Goal: Task Accomplishment & Management: Manage account settings

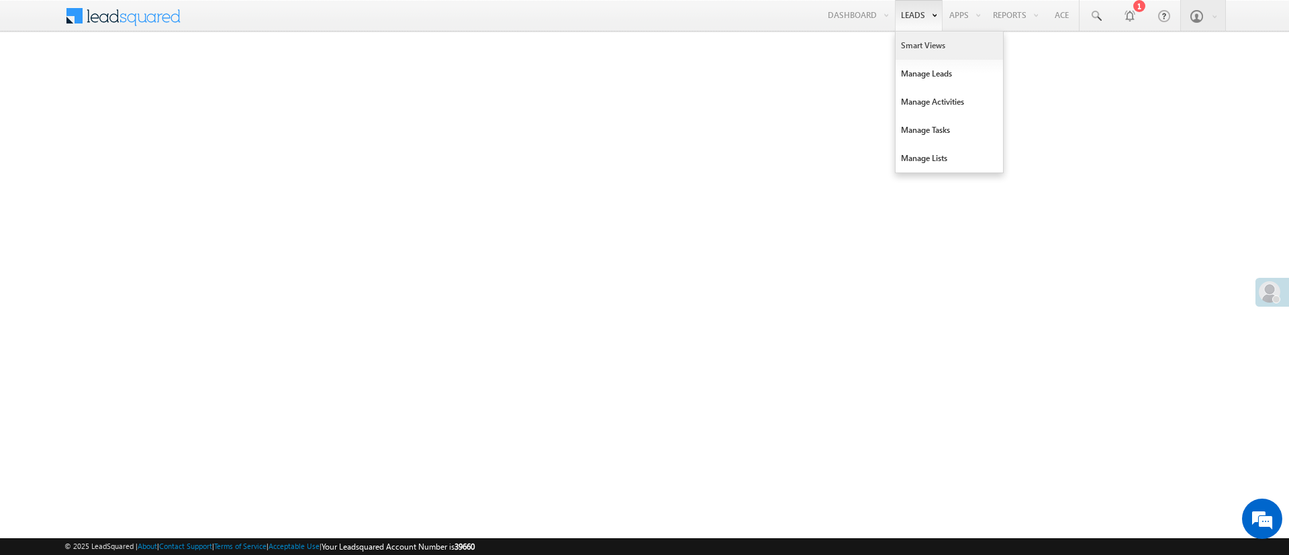
click at [906, 41] on link "Smart Views" at bounding box center [949, 46] width 107 height 28
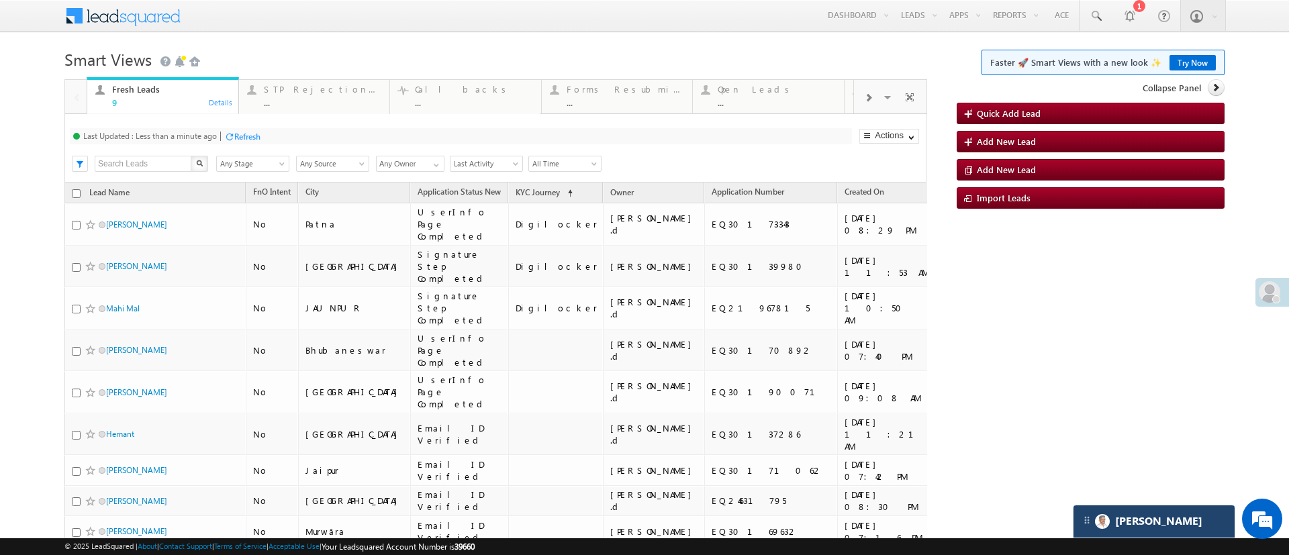
click at [1159, 515] on div "[PERSON_NAME]" at bounding box center [1153, 521] width 161 height 32
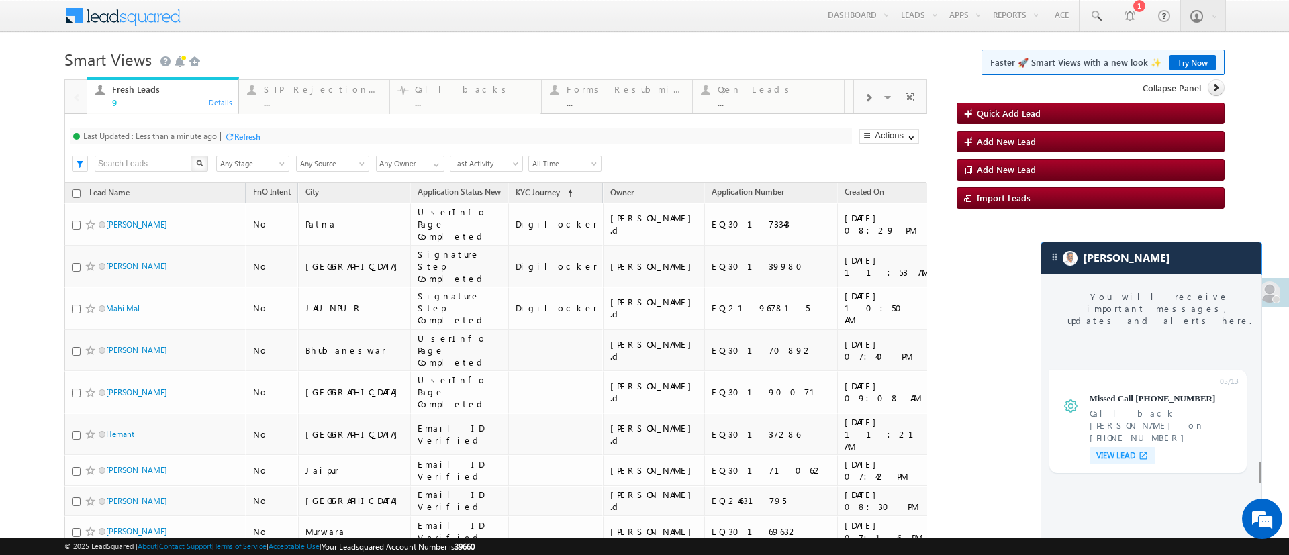
scroll to position [5762, 0]
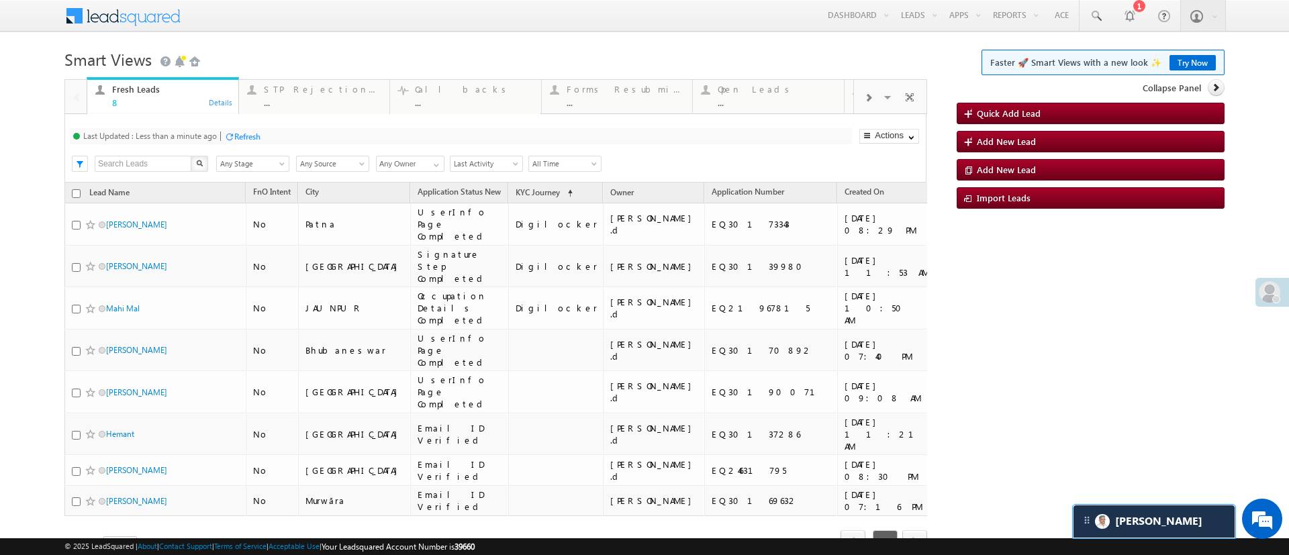
scroll to position [5826, 0]
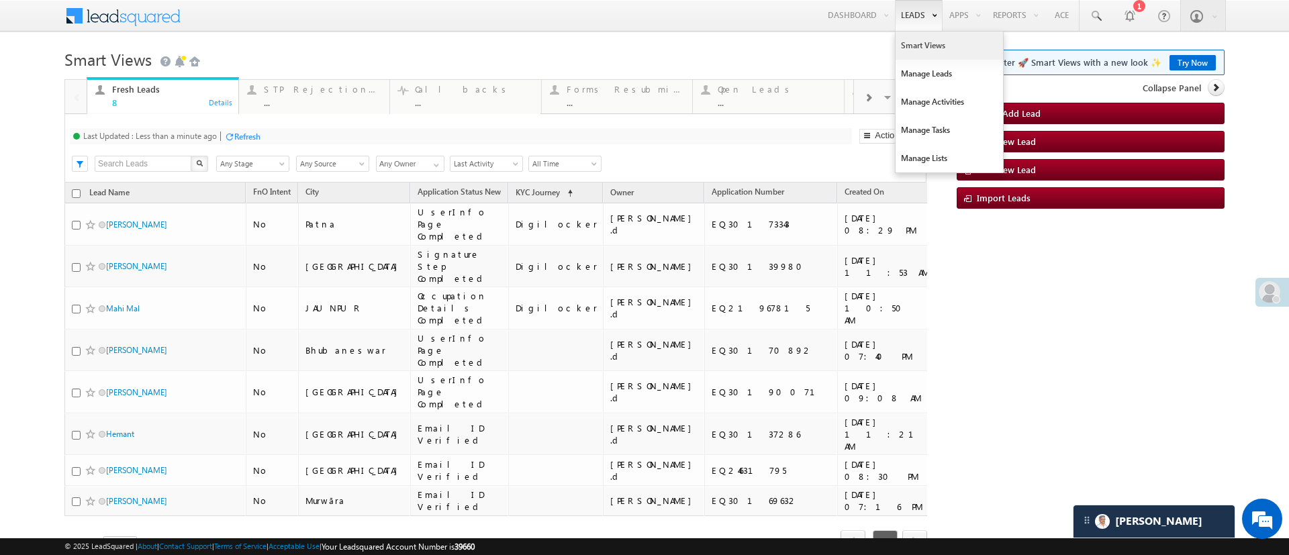
click at [906, 45] on link "Smart Views" at bounding box center [949, 46] width 107 height 28
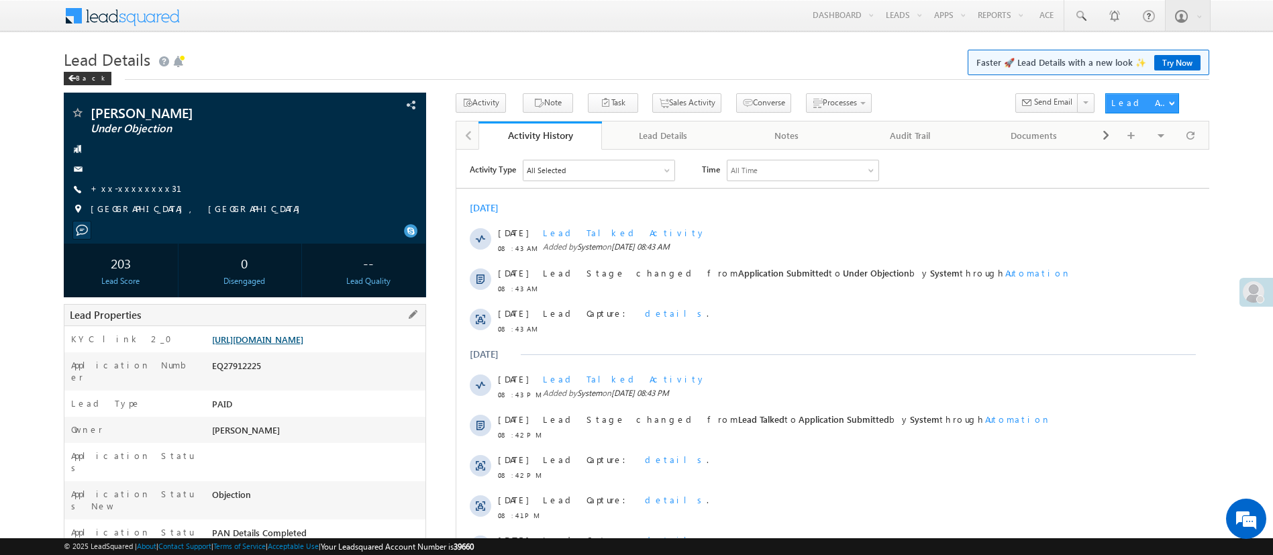
click at [303, 336] on link "[URL][DOMAIN_NAME]" at bounding box center [257, 339] width 91 height 11
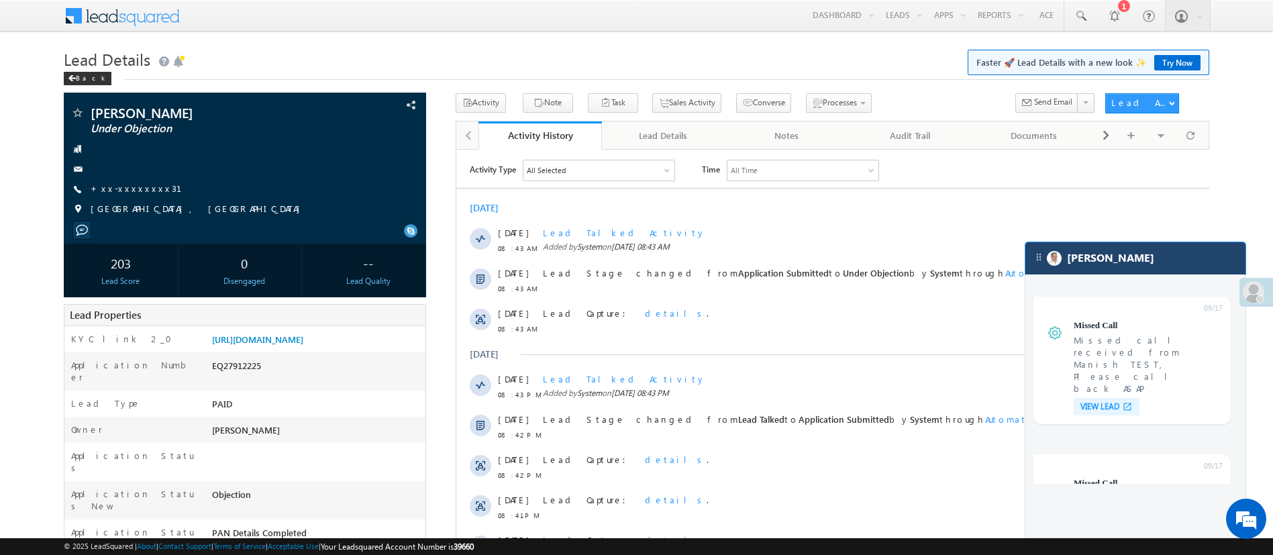
click at [1181, 273] on div "[PERSON_NAME]" at bounding box center [1136, 258] width 220 height 32
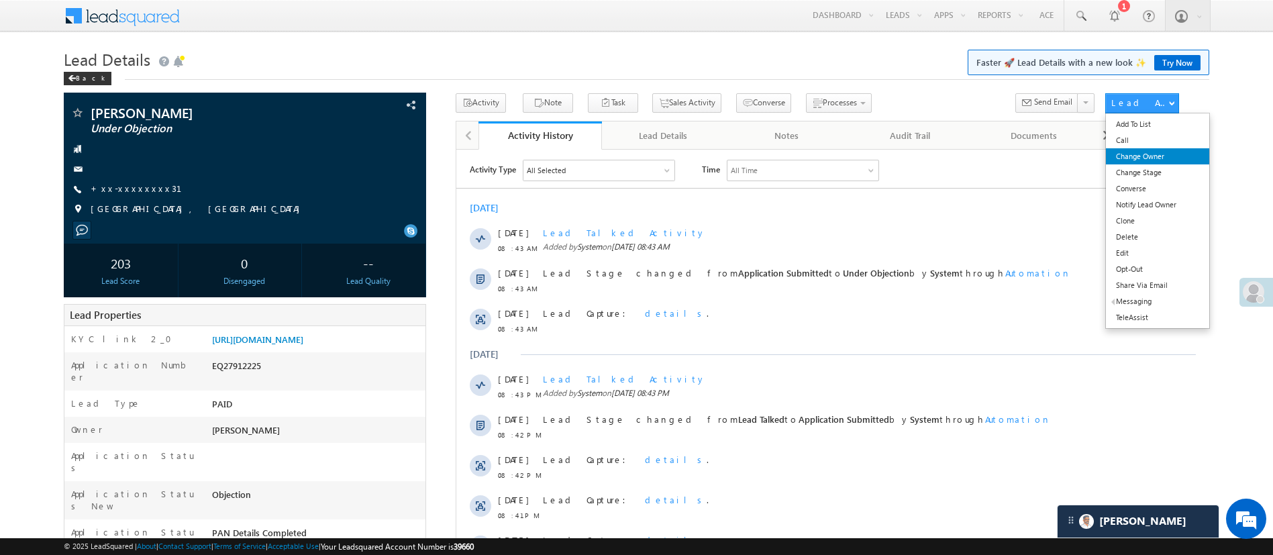
click at [1151, 150] on link "Change Owner" at bounding box center [1157, 156] width 103 height 16
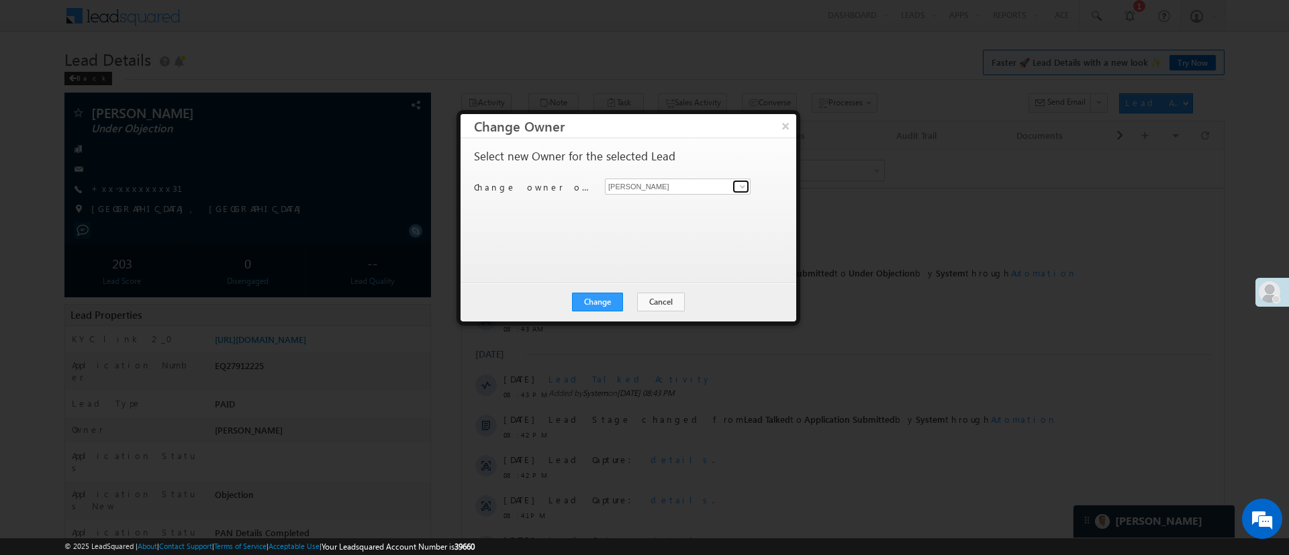
click at [742, 183] on span at bounding box center [742, 186] width 11 height 11
click at [706, 201] on link "Esha Kumari Esha.Kumari@angelbroking.com" at bounding box center [678, 208] width 146 height 26
type input "[PERSON_NAME]"
click at [603, 307] on button "Change" at bounding box center [597, 302] width 51 height 19
drag, startPoint x: 711, startPoint y: 359, endPoint x: 732, endPoint y: 373, distance: 25.1
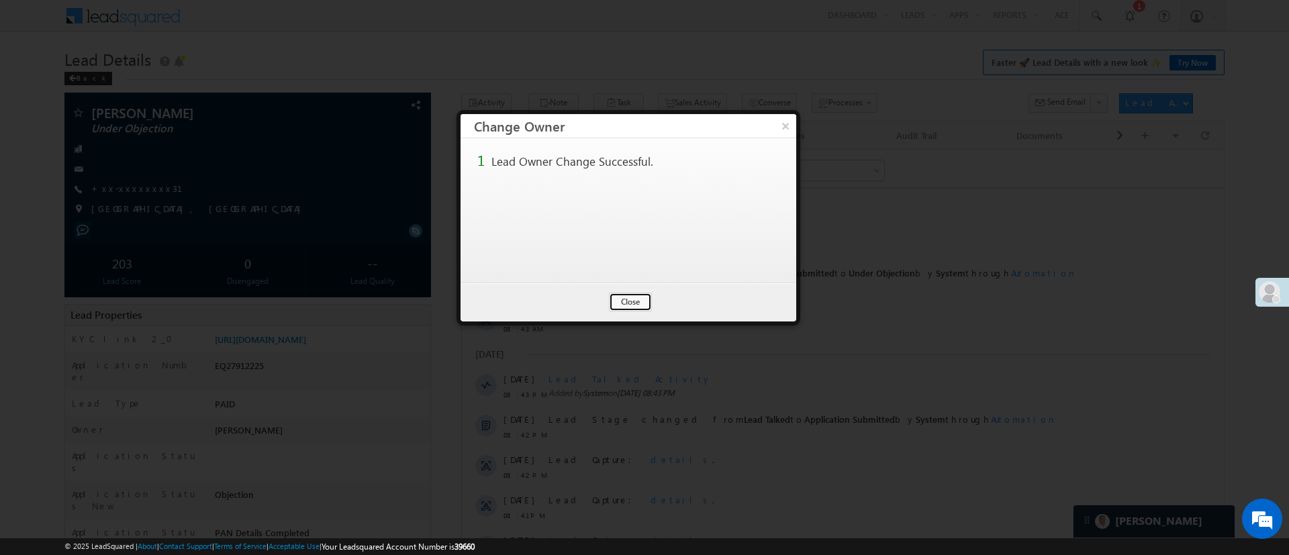
click at [732, 373] on body "Menu Manish Panchal Manis h.1Pa nchal @ange lbrok ing.c om" at bounding box center [644, 514] width 1289 height 1028
click at [644, 303] on button "Close" at bounding box center [630, 302] width 43 height 19
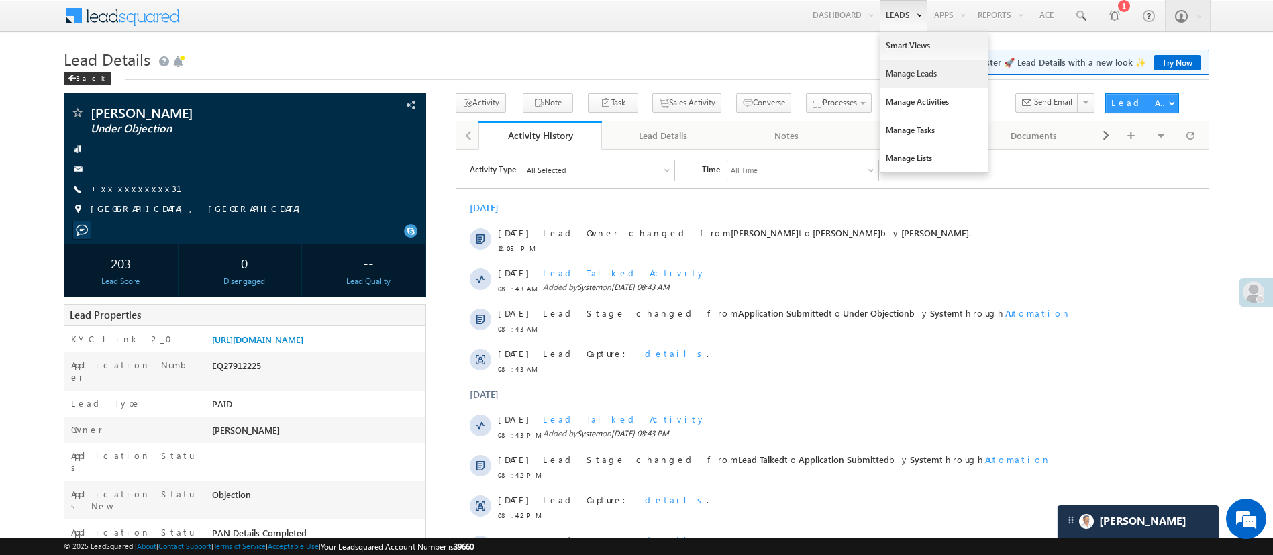
click at [910, 69] on link "Manage Leads" at bounding box center [934, 74] width 107 height 28
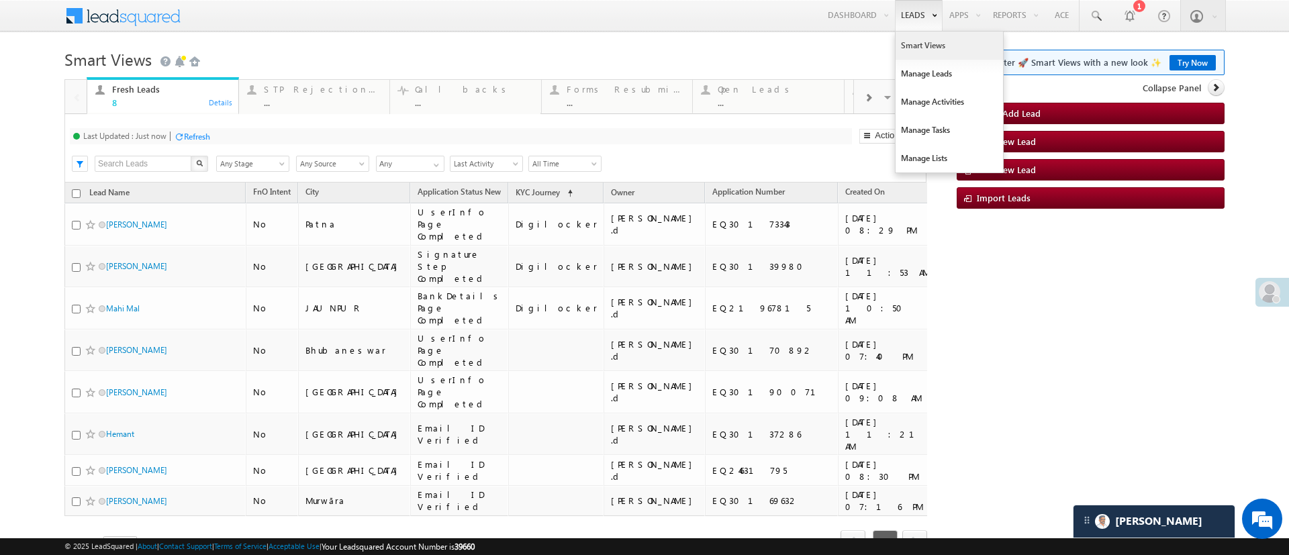
click at [906, 40] on link "Smart Views" at bounding box center [949, 46] width 107 height 28
click at [914, 41] on link "Smart Views" at bounding box center [949, 46] width 107 height 28
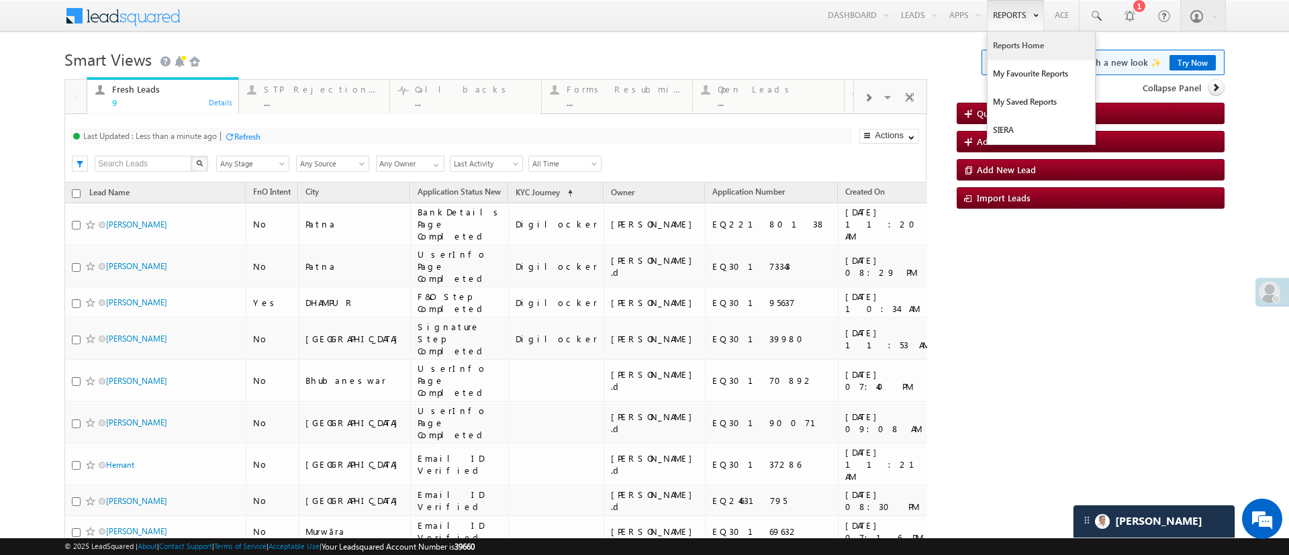
click at [1005, 40] on link "Reports Home" at bounding box center [1040, 46] width 107 height 28
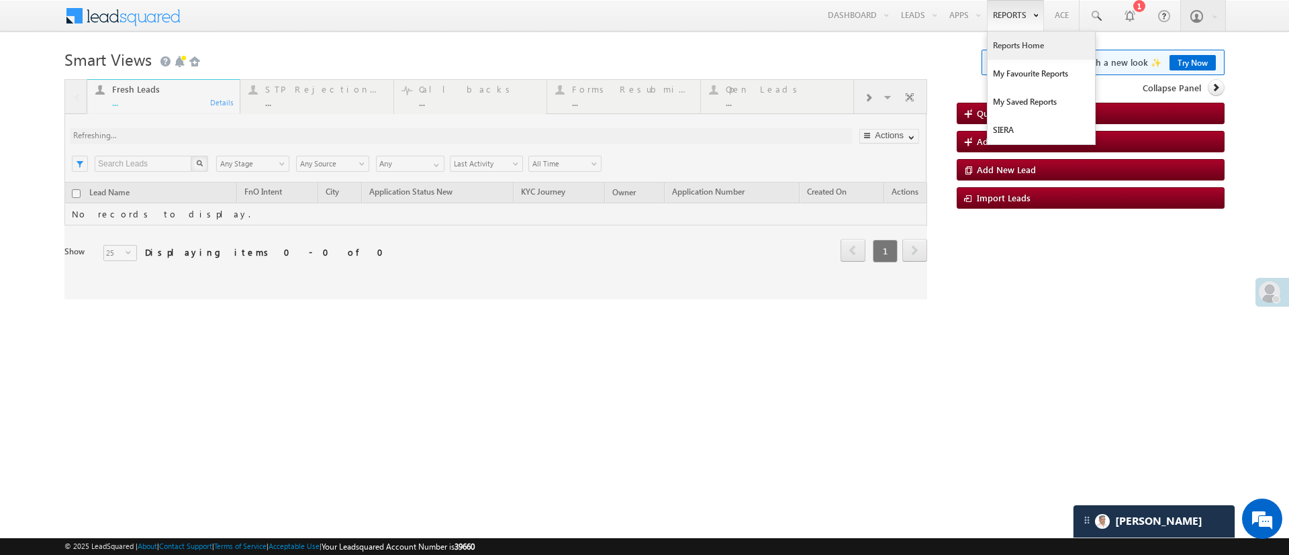
click at [1014, 41] on link "Reports Home" at bounding box center [1040, 46] width 107 height 28
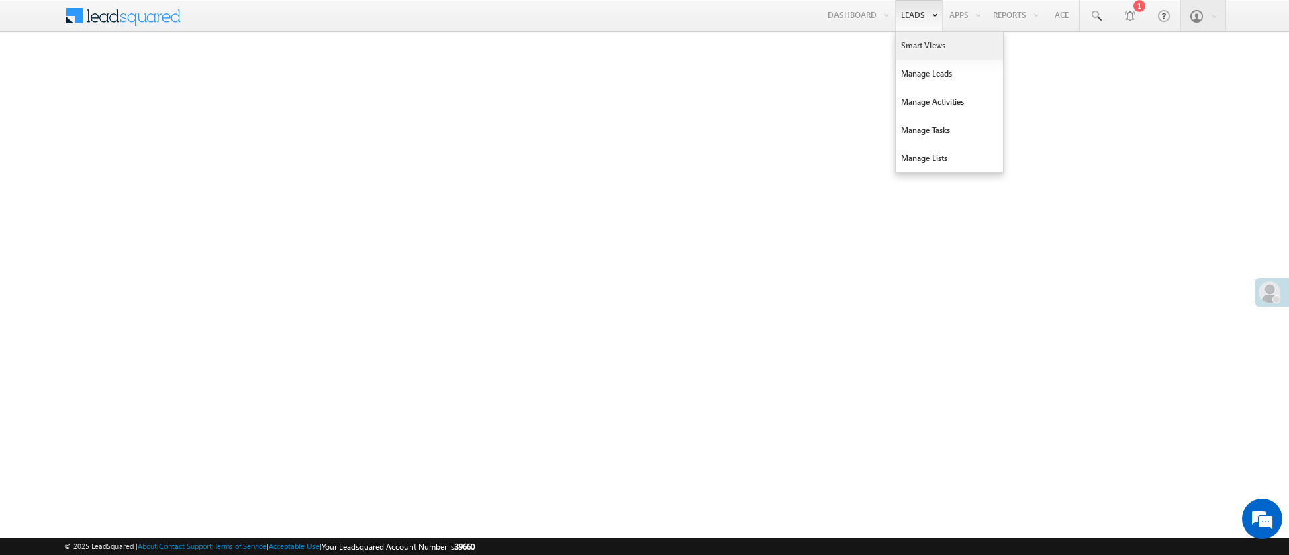
click at [921, 38] on link "Smart Views" at bounding box center [949, 46] width 107 height 28
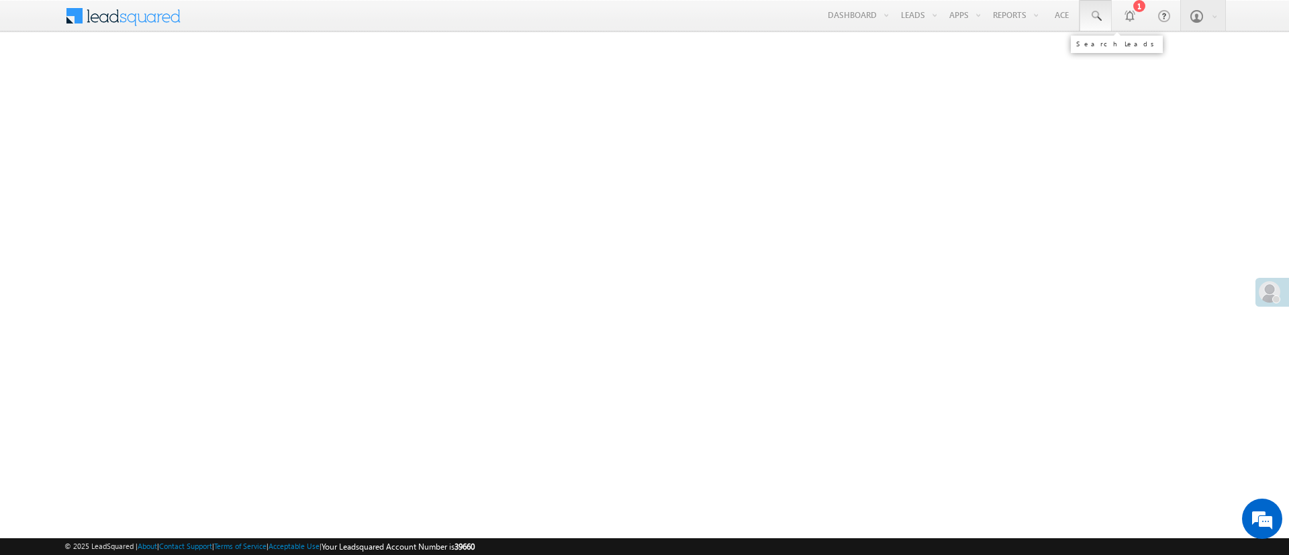
click at [1094, 17] on span at bounding box center [1095, 15] width 13 height 13
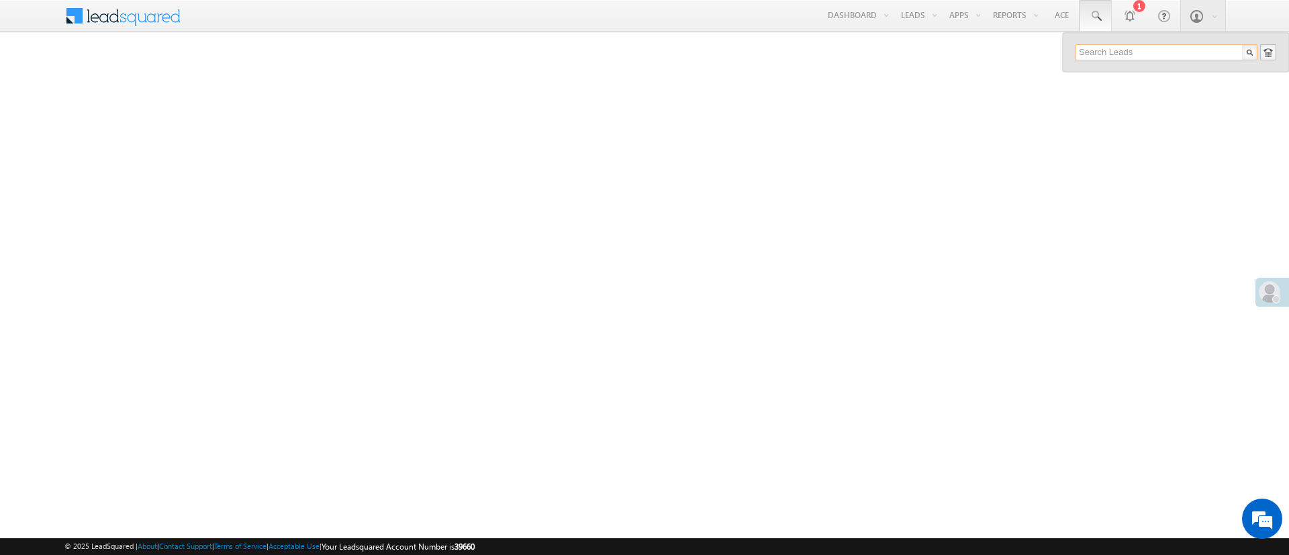
paste input "7400185630"
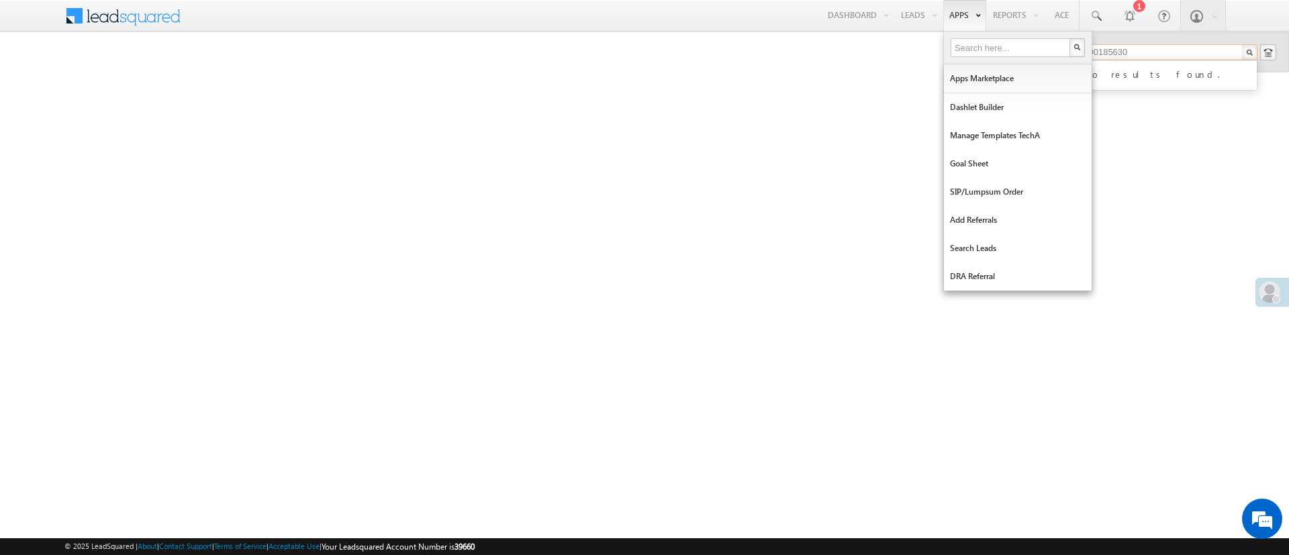
type input "7400185630"
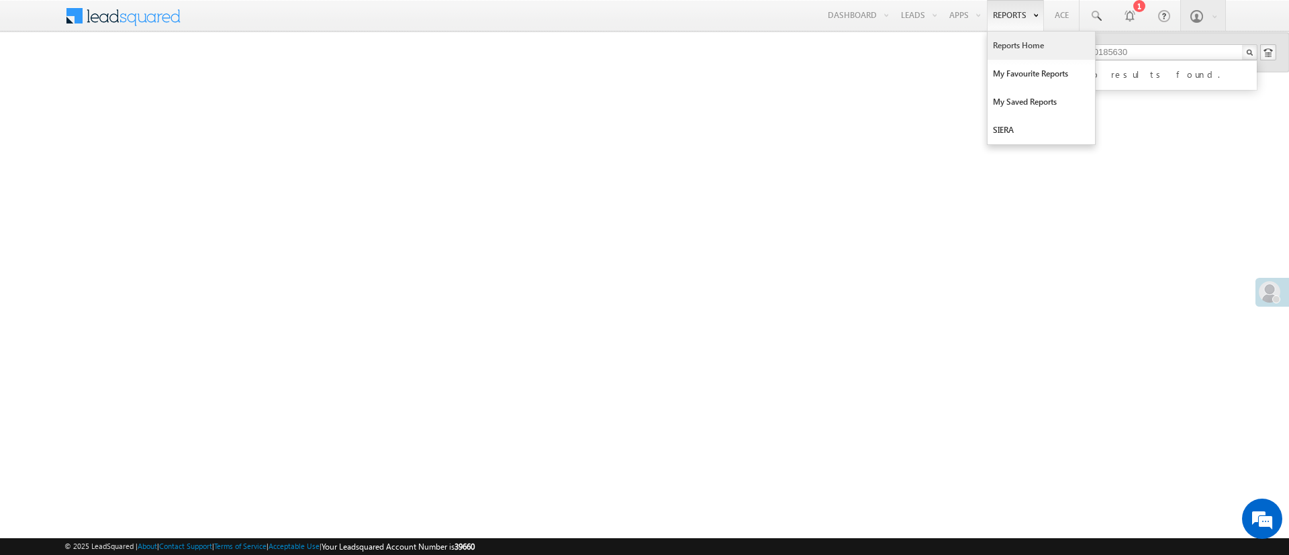
click at [1016, 41] on link "Reports Home" at bounding box center [1040, 46] width 107 height 28
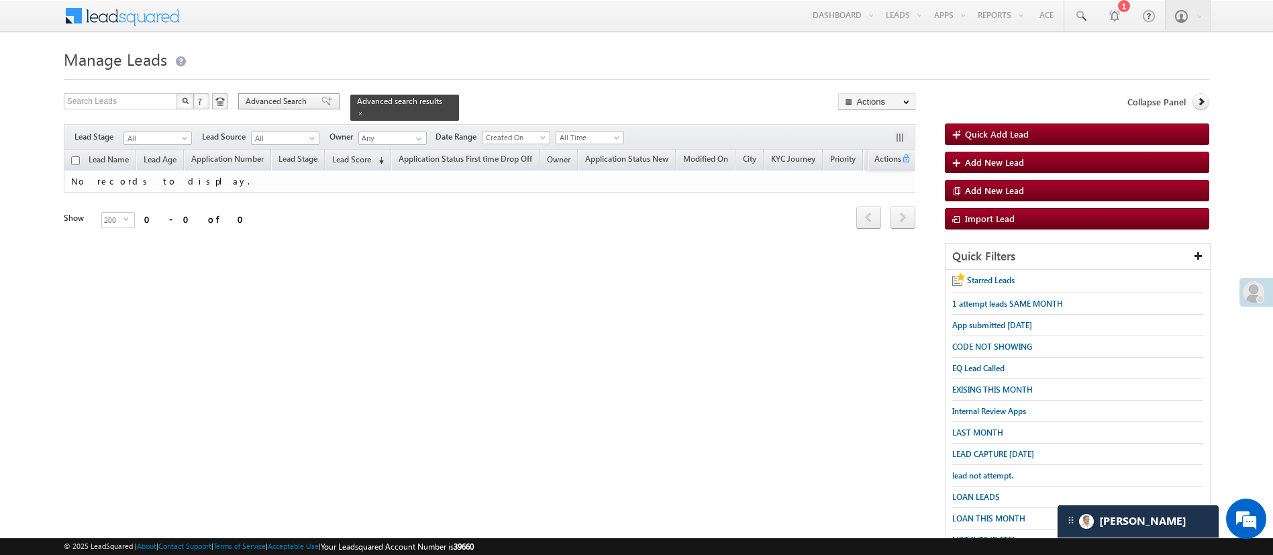
click at [300, 100] on span "Advanced Search" at bounding box center [278, 101] width 65 height 12
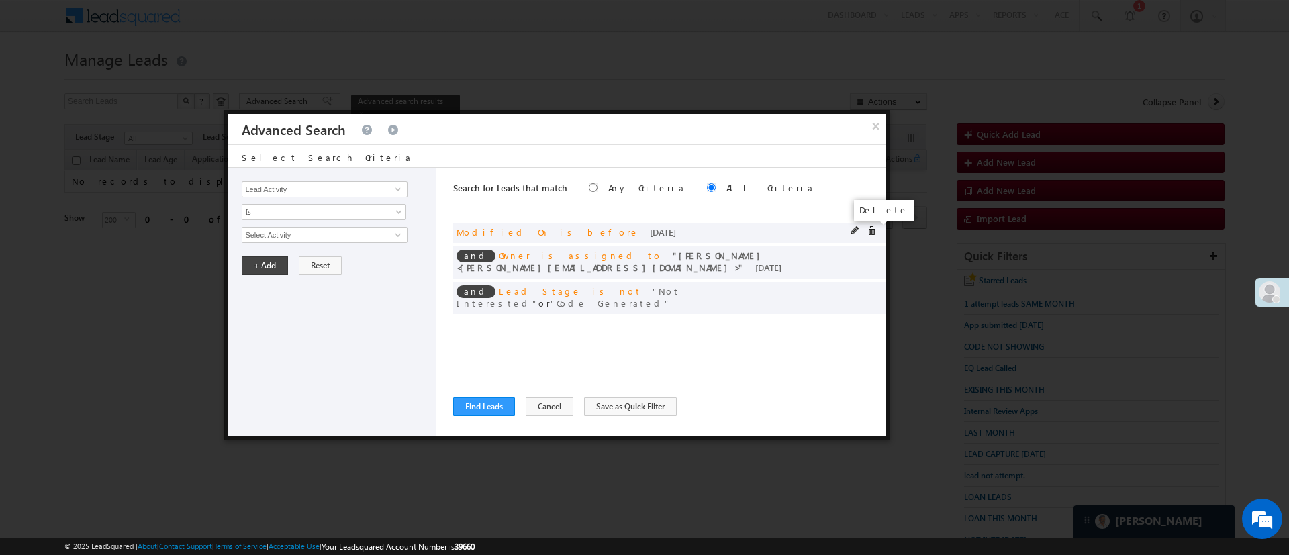
click at [868, 228] on span at bounding box center [871, 230] width 9 height 9
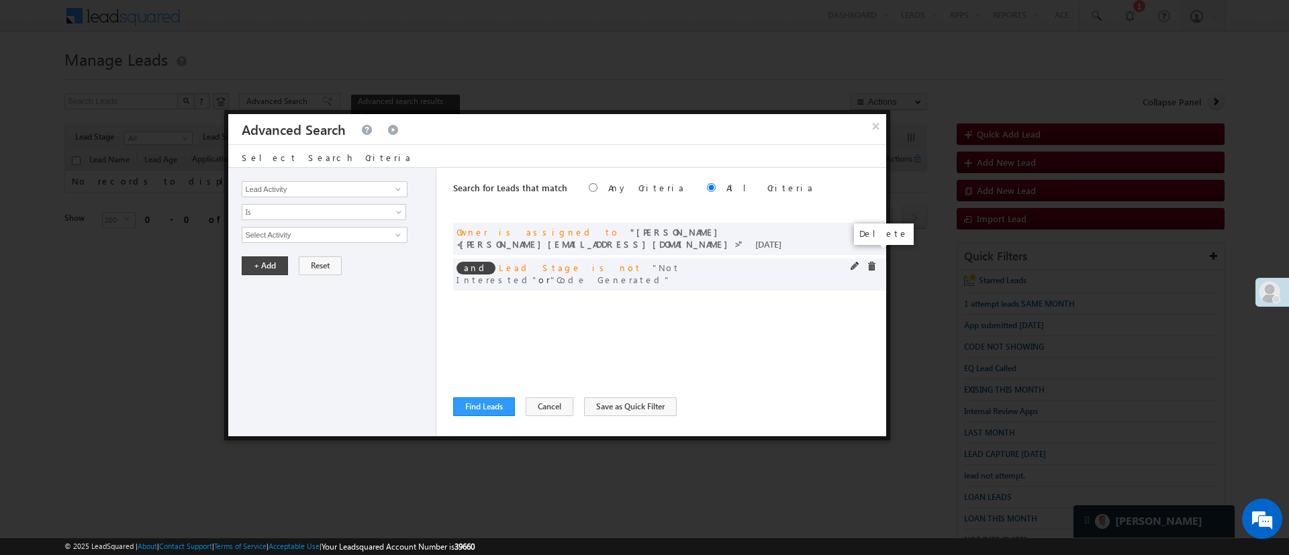
click at [871, 262] on span at bounding box center [871, 266] width 9 height 9
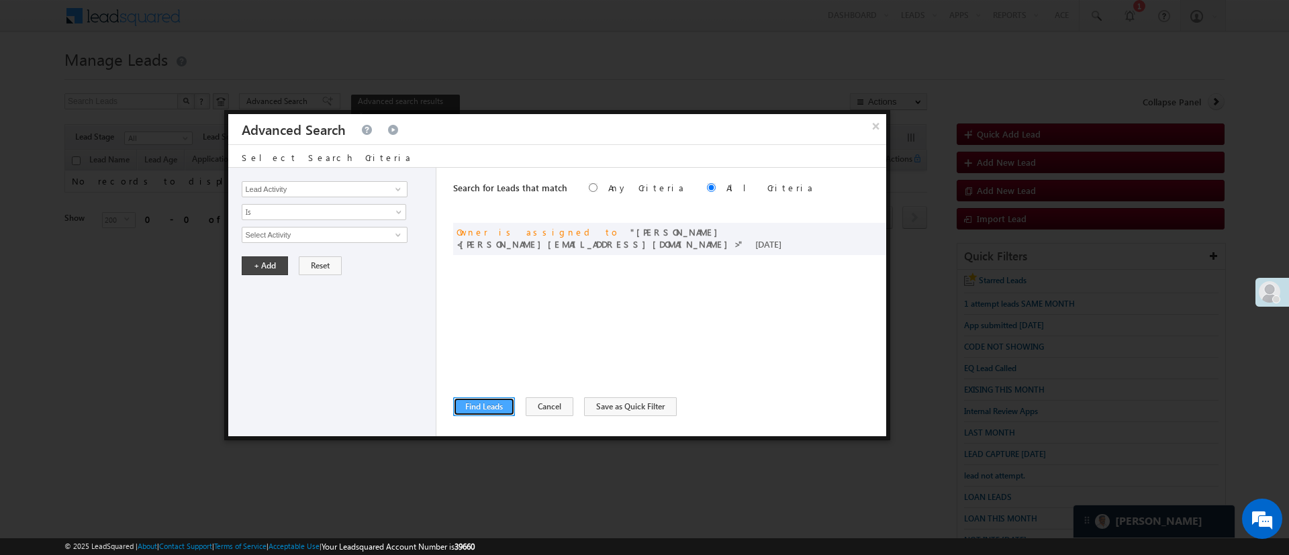
click at [496, 397] on button "Find Leads" at bounding box center [484, 406] width 62 height 19
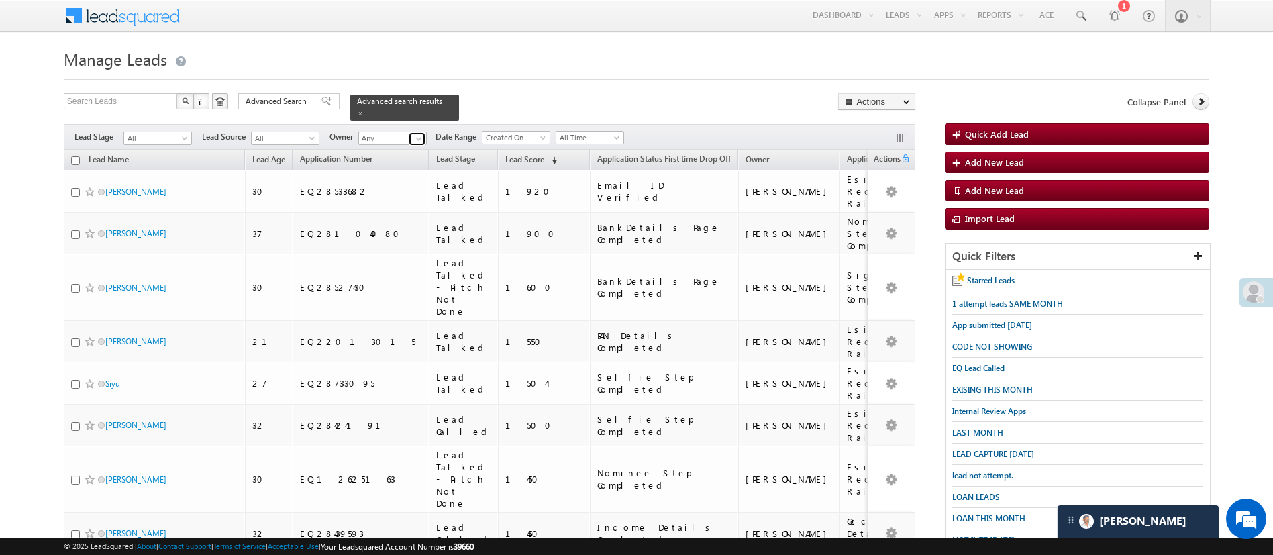
click at [420, 134] on span at bounding box center [419, 139] width 11 height 11
click at [420, 193] on link "Manish Panchal Manish.1Panchal@angelbroking.com" at bounding box center [425, 206] width 134 height 26
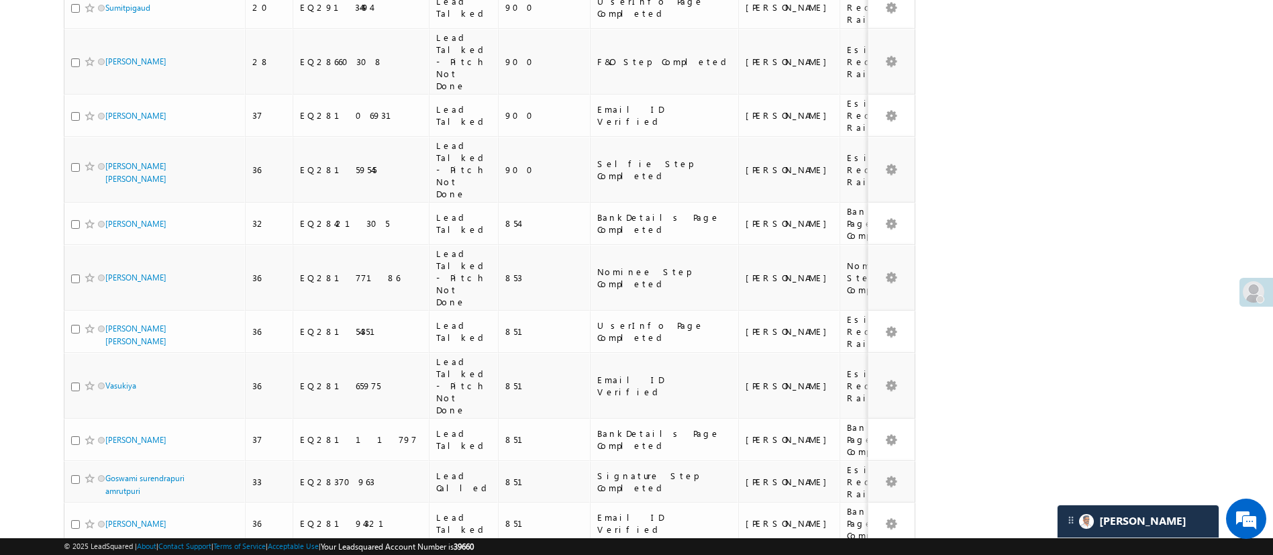
scroll to position [6676, 0]
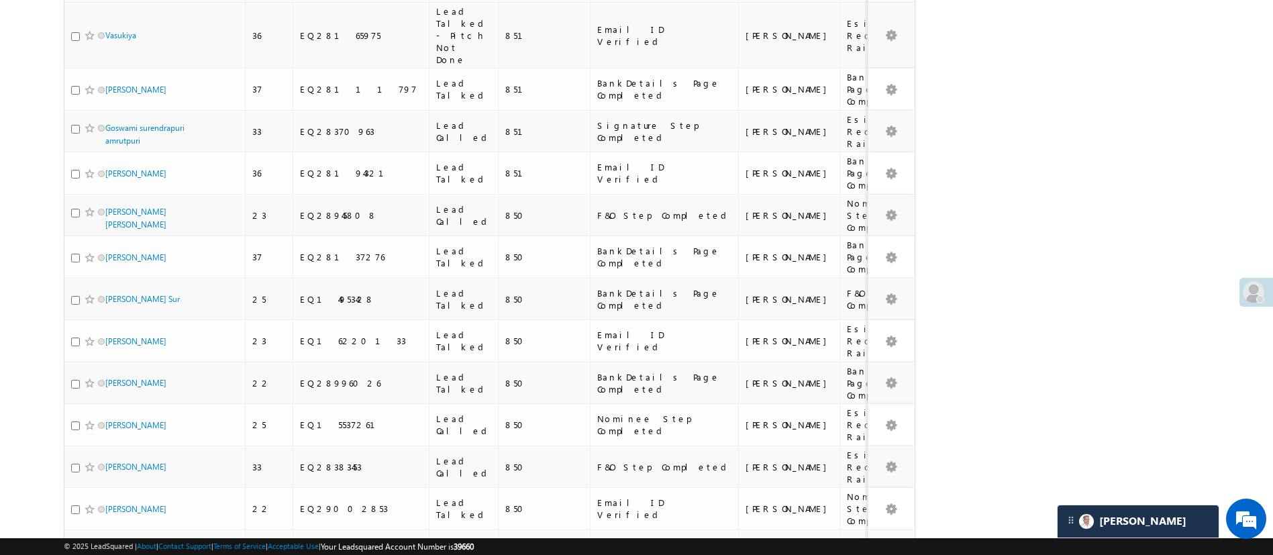
type input "[PERSON_NAME]"
click at [111, 491] on li "25" at bounding box center [109, 488] width 32 height 13
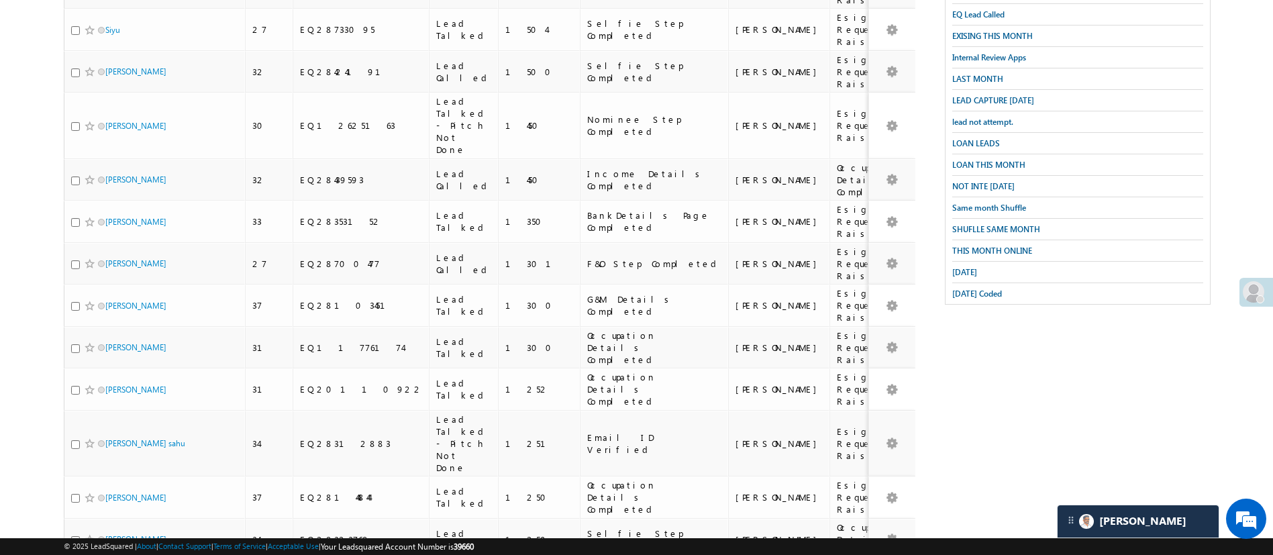
scroll to position [0, 0]
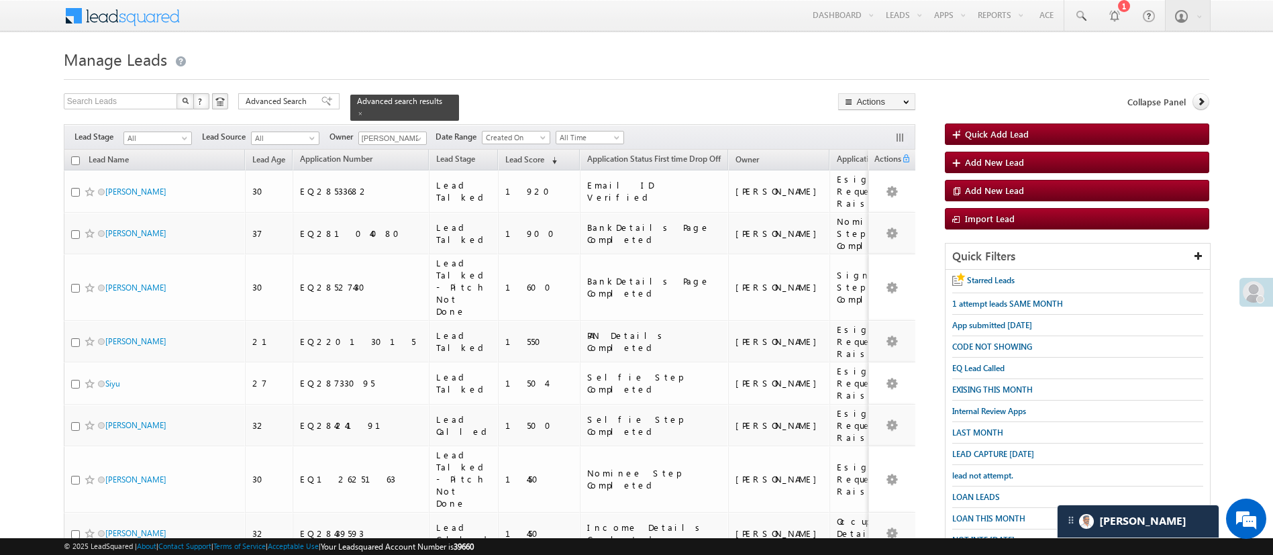
click at [75, 156] on input "checkbox" at bounding box center [75, 160] width 9 height 9
checkbox input "true"
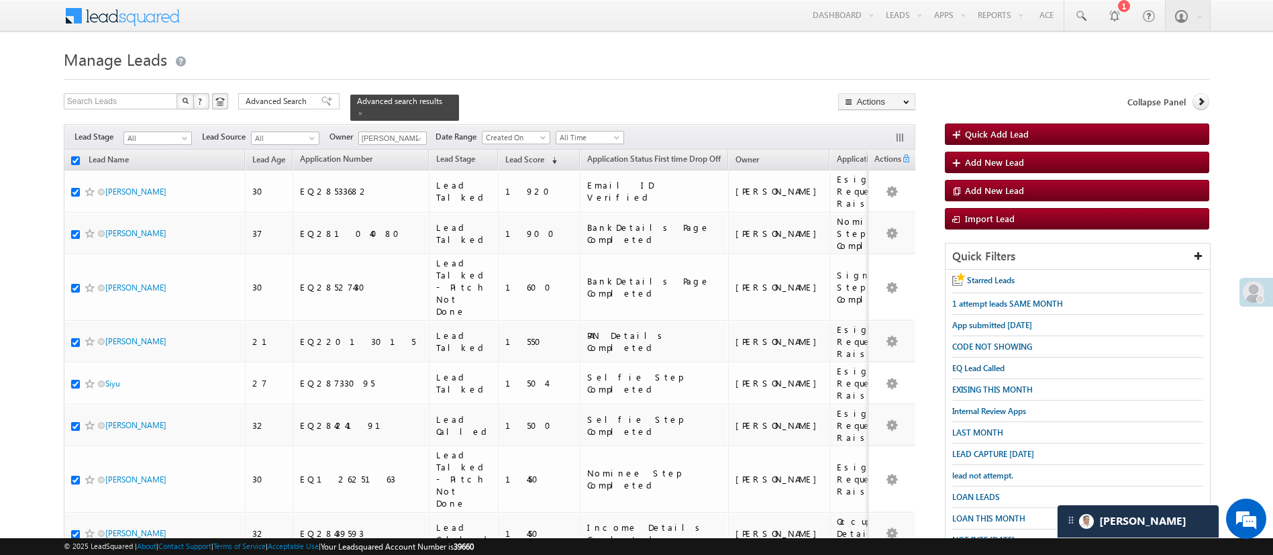
checkbox input "true"
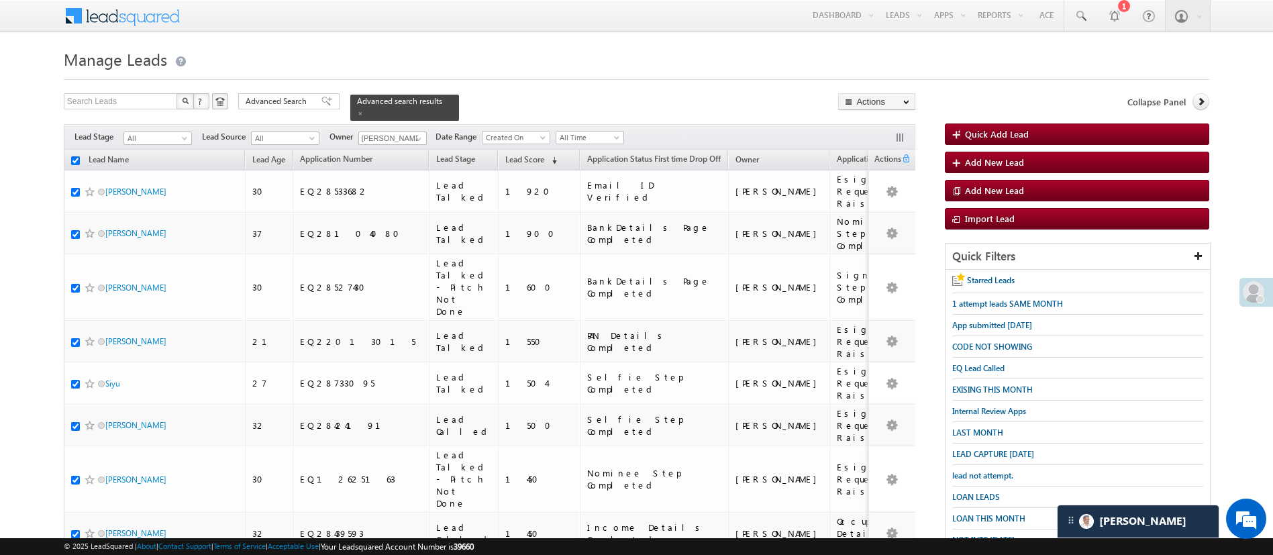
checkbox input "true"
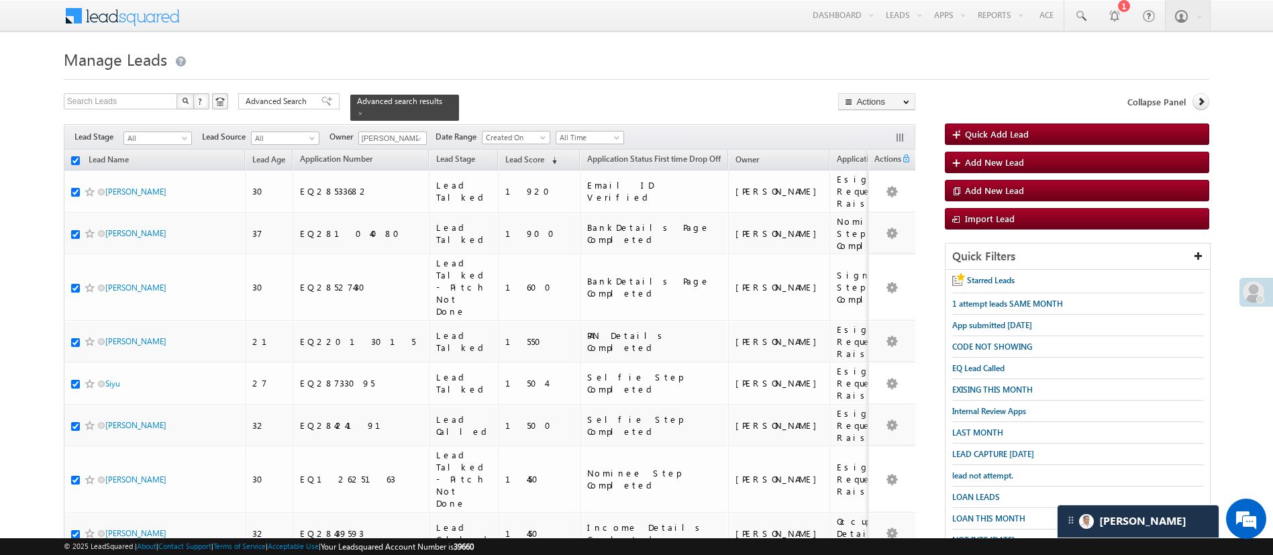
checkbox input "true"
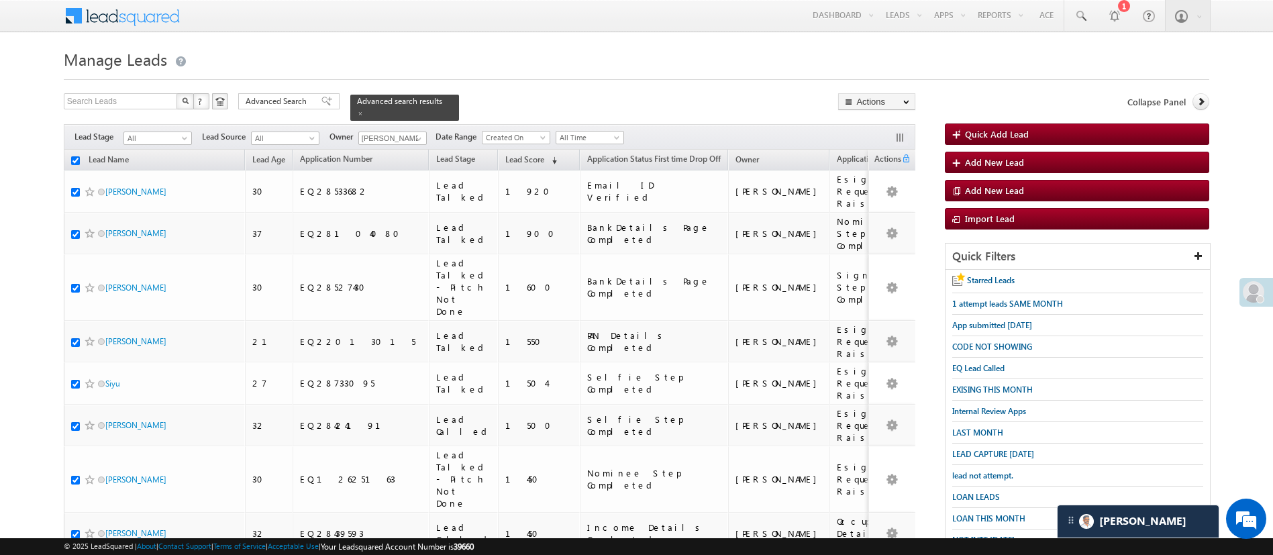
checkbox input "true"
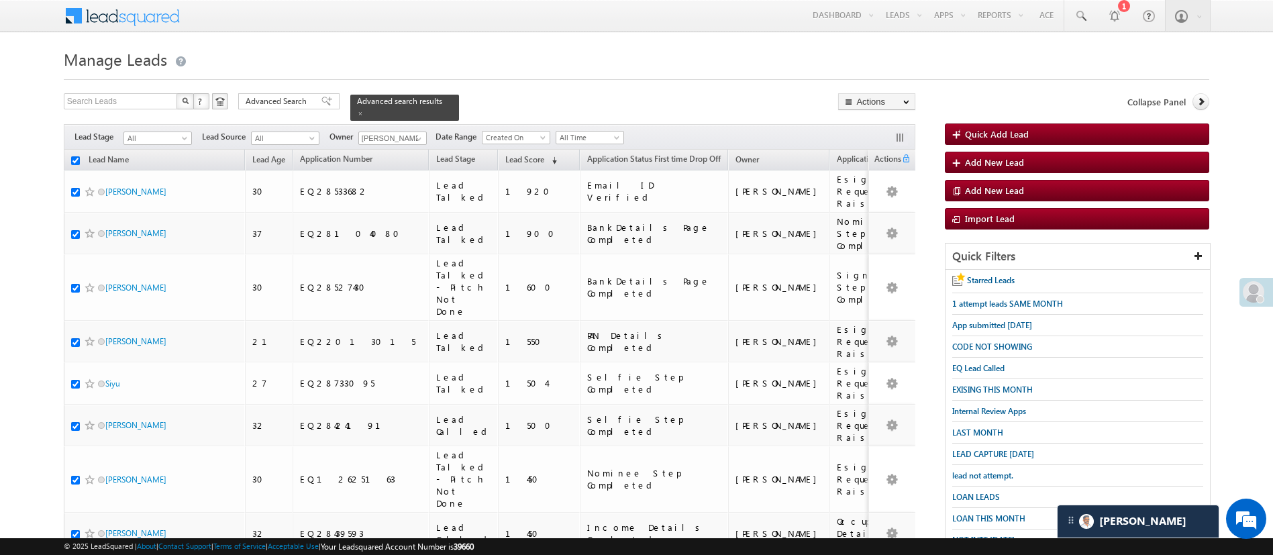
checkbox input "true"
click at [882, 196] on link "Change Owner" at bounding box center [877, 201] width 76 height 16
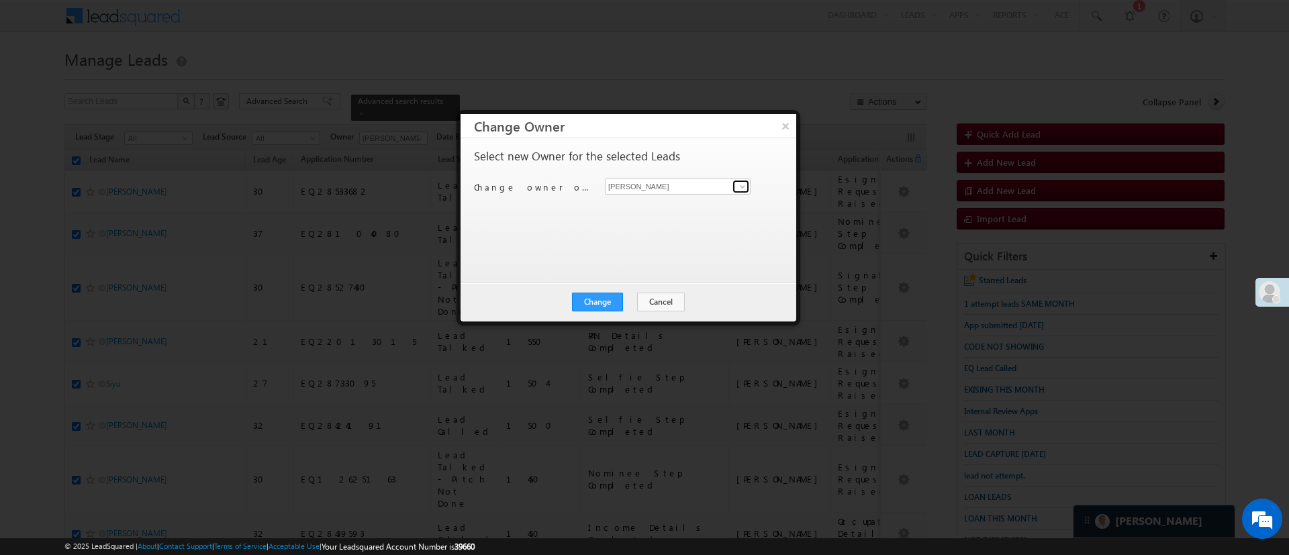
click at [737, 189] on span at bounding box center [742, 186] width 11 height 11
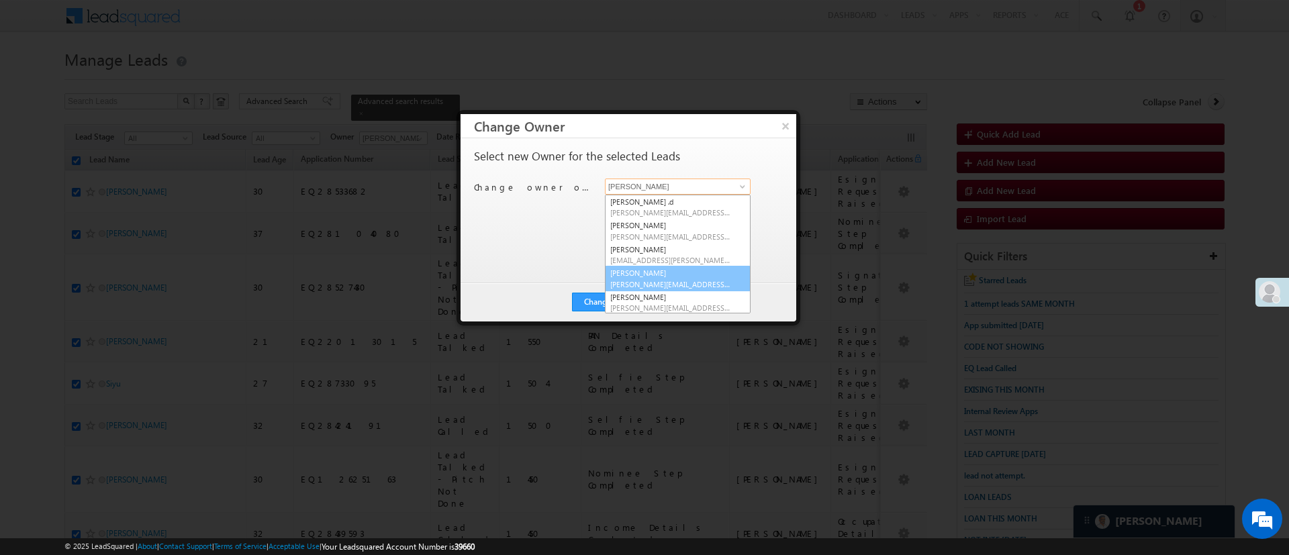
click at [697, 275] on link "Himanshu Sharma HIMANSHU.SHARMA@ANGELBROKING.COM" at bounding box center [678, 279] width 146 height 26
type input "Himanshu Sharma"
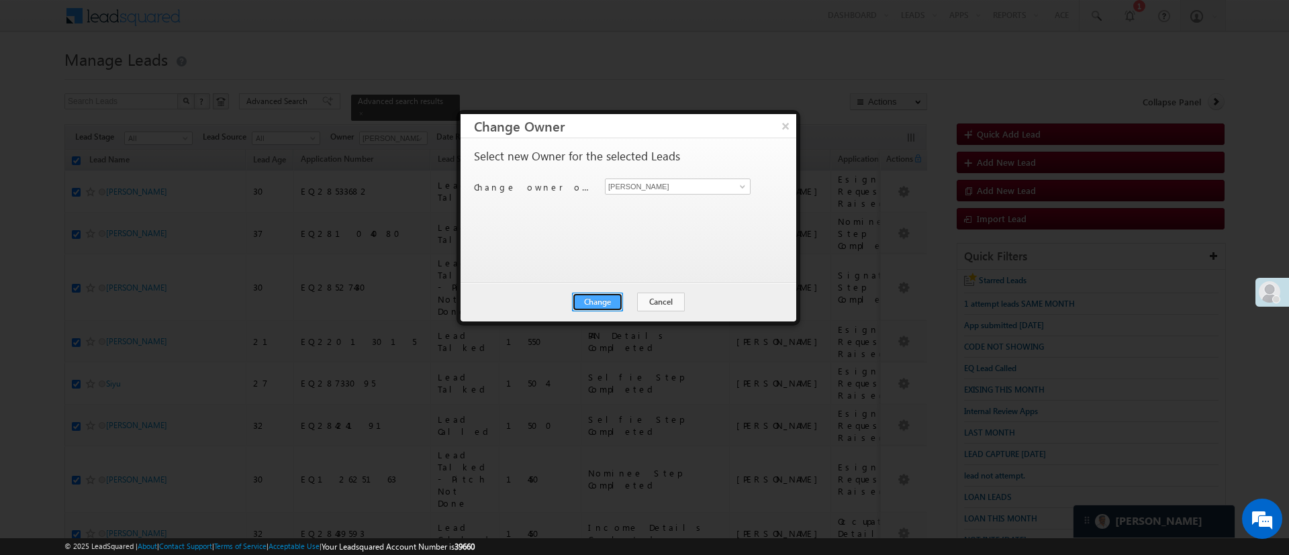
click at [596, 293] on button "Change" at bounding box center [597, 302] width 51 height 19
click at [626, 295] on button "Close" at bounding box center [630, 302] width 43 height 19
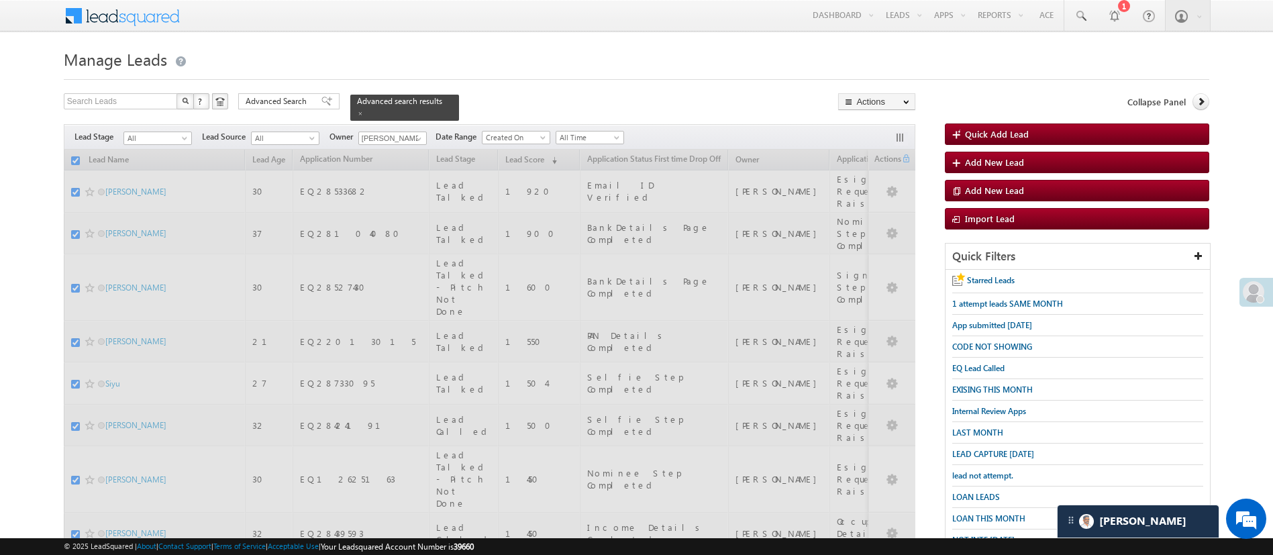
scroll to position [617, 0]
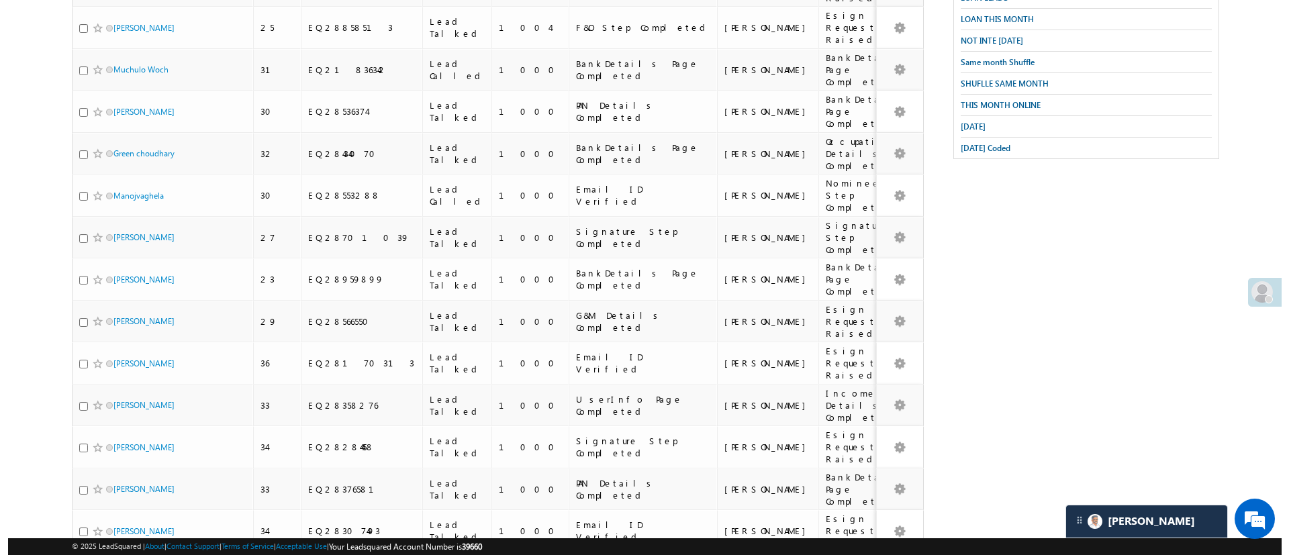
scroll to position [14, 0]
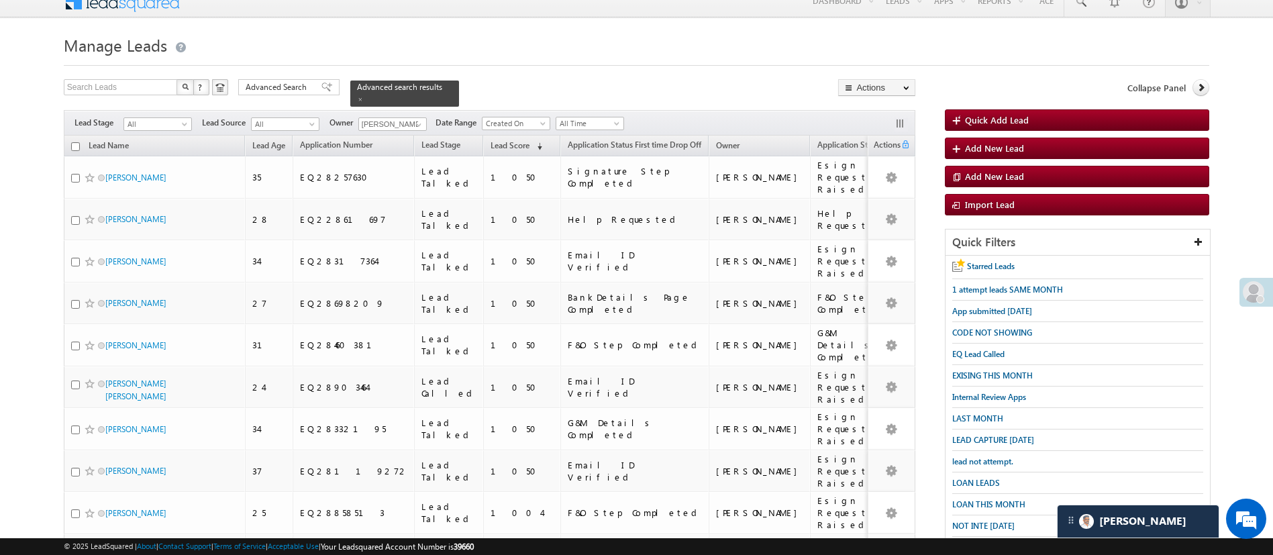
click at [77, 142] on input "checkbox" at bounding box center [75, 146] width 9 height 9
checkbox input "true"
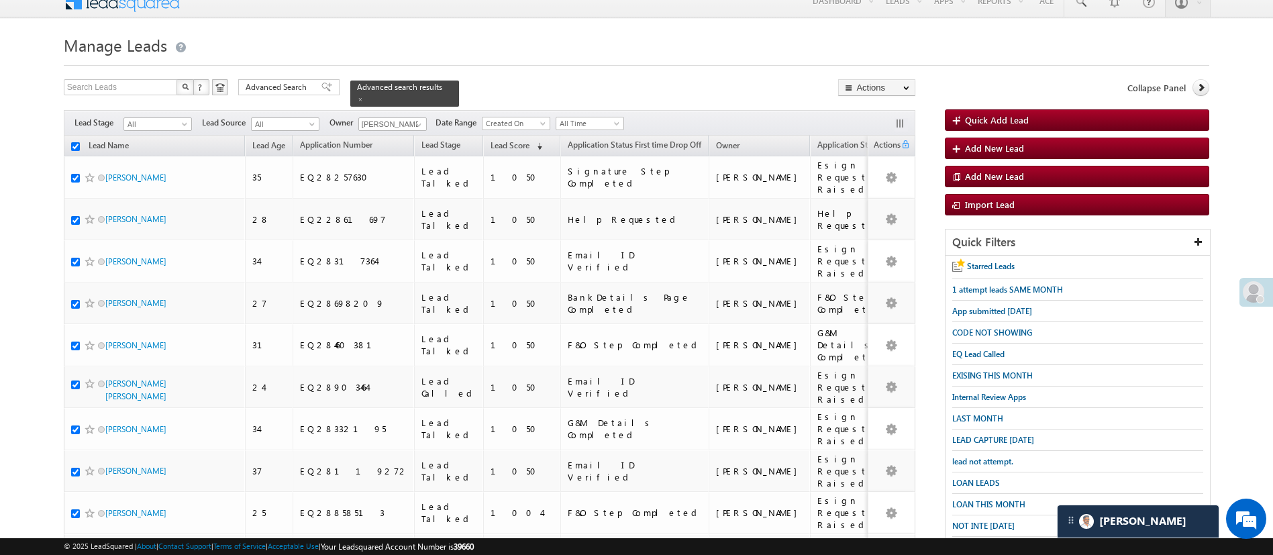
checkbox input "true"
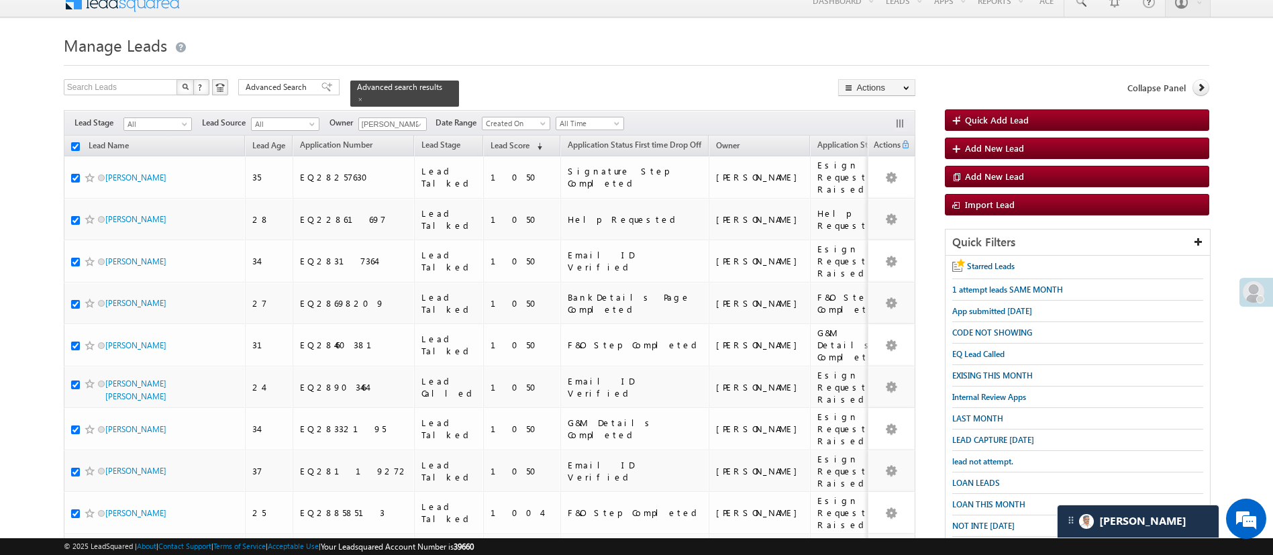
checkbox input "true"
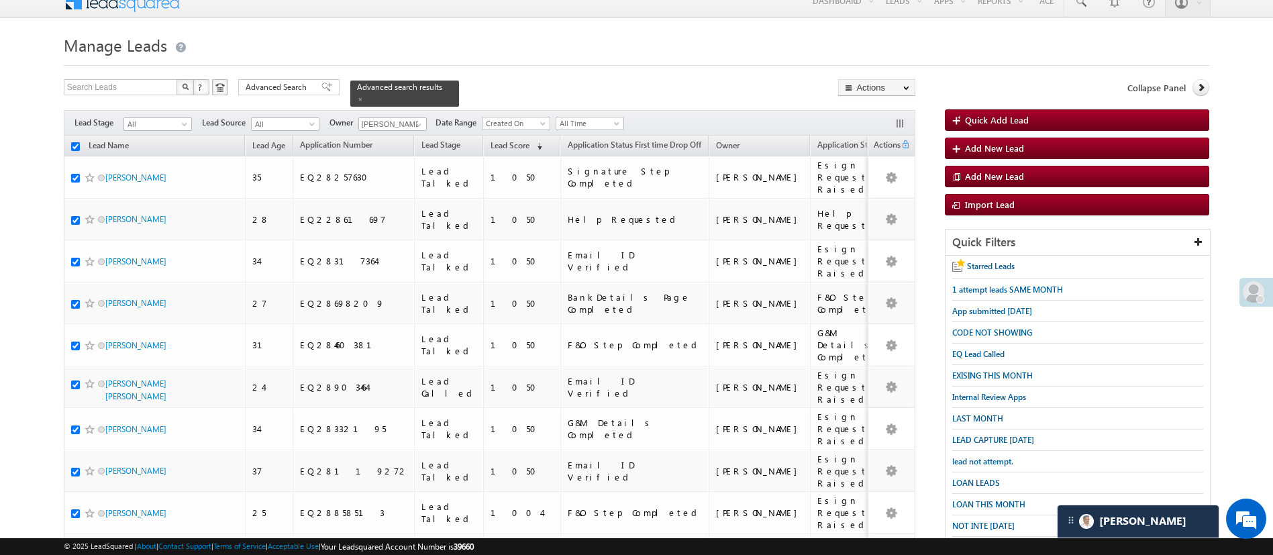
checkbox input "true"
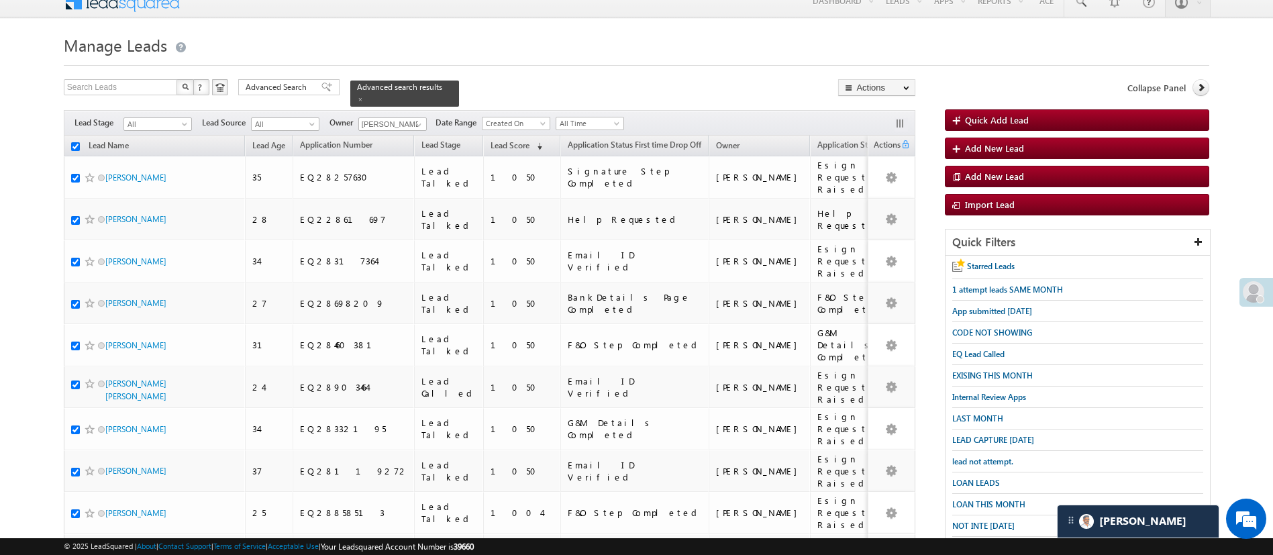
checkbox input "true"
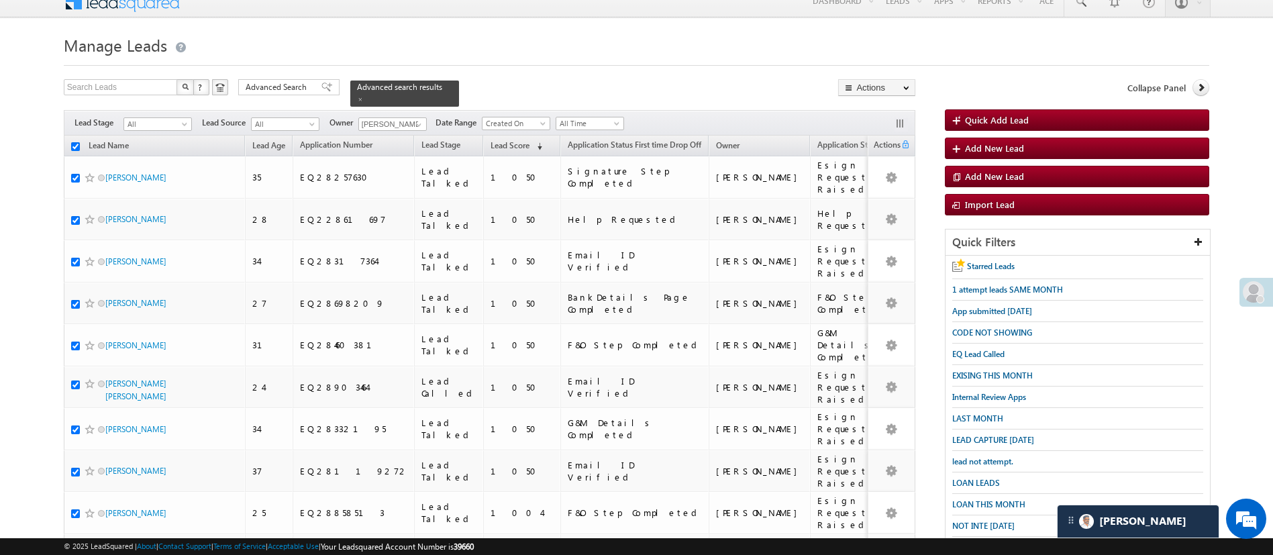
checkbox input "true"
click at [894, 183] on link "Change Owner" at bounding box center [877, 187] width 76 height 16
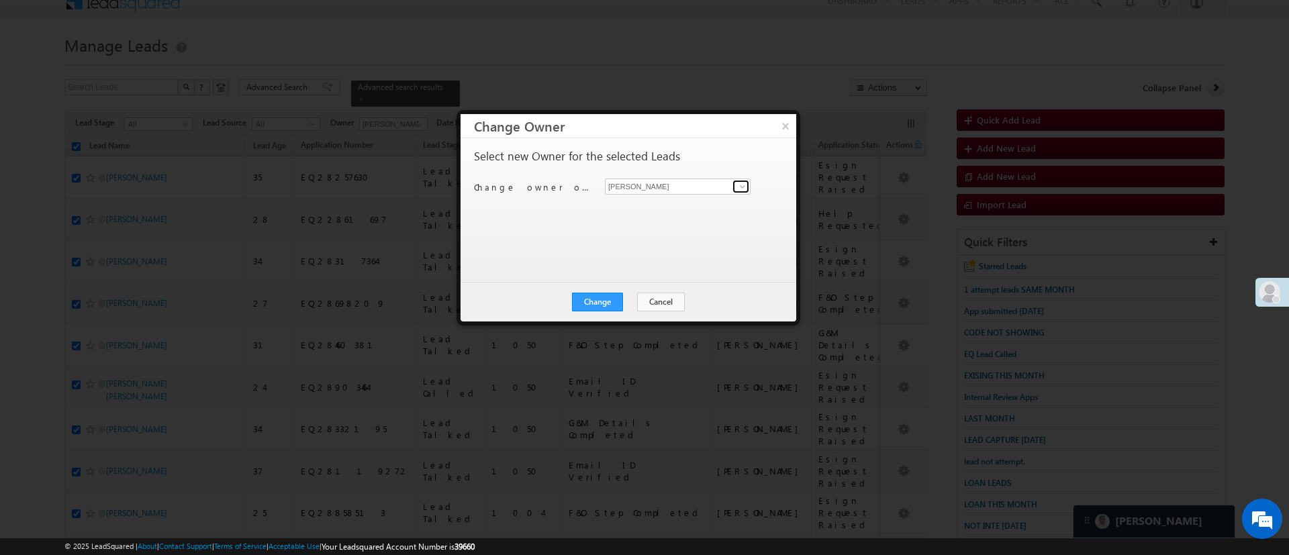
click at [737, 185] on span at bounding box center [742, 186] width 11 height 11
type input "nir"
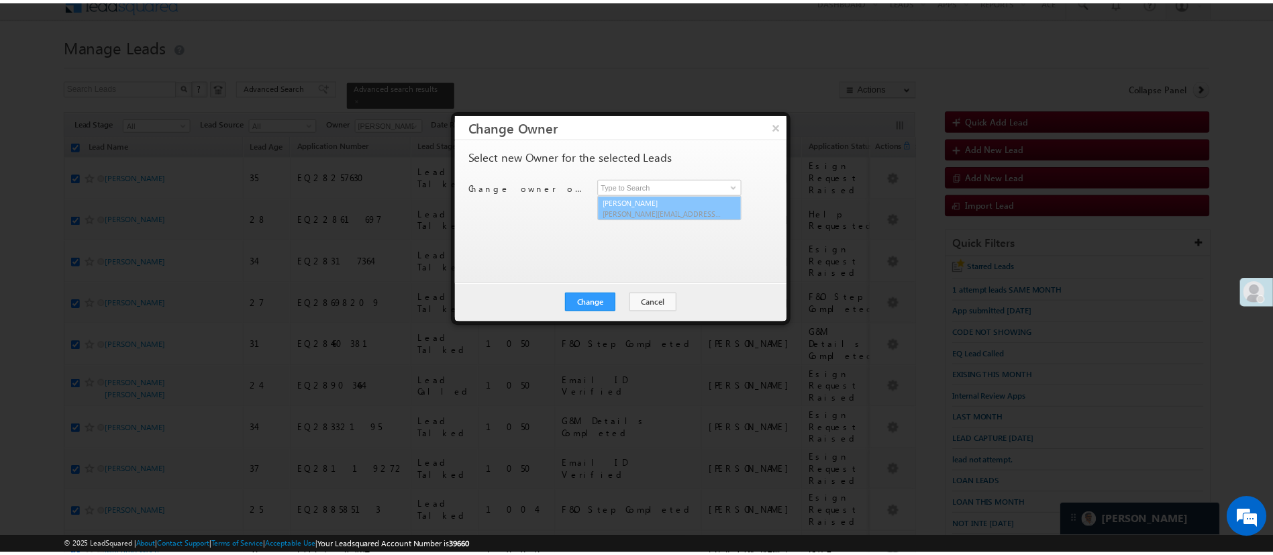
scroll to position [499, 0]
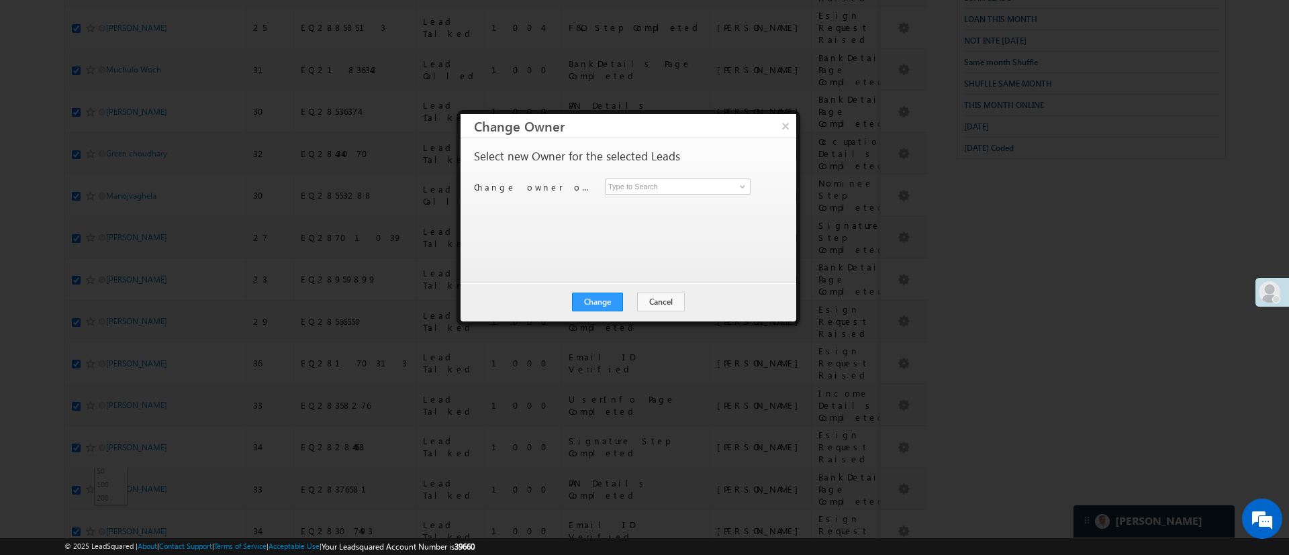
click at [689, 205] on div "Select new Owner for the selected Leads Change owner of 25 leads to Manish Panc…" at bounding box center [627, 203] width 306 height 107
click at [735, 187] on link at bounding box center [740, 186] width 17 height 13
click at [677, 248] on link "NIRAj SURYAWANSHI NIRAJ.SURYAWANSHI@angelbroking.com" at bounding box center [678, 255] width 146 height 26
type input "NIRAj SURYAWANSHI"
click at [601, 293] on button "Change" at bounding box center [597, 302] width 51 height 19
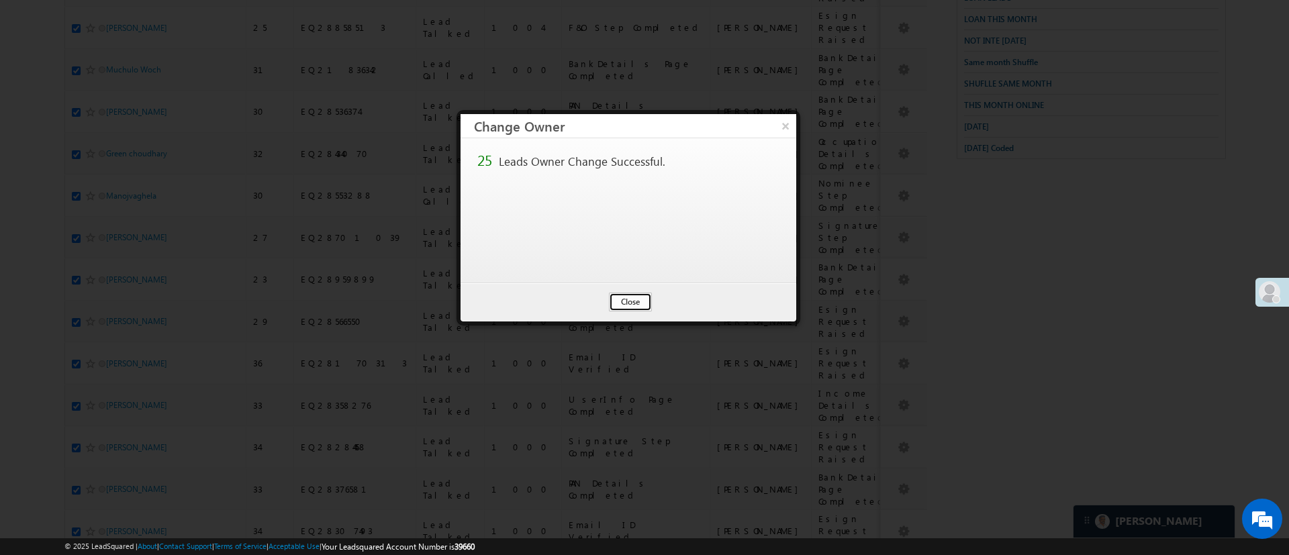
click at [652, 309] on button "Close" at bounding box center [630, 302] width 43 height 19
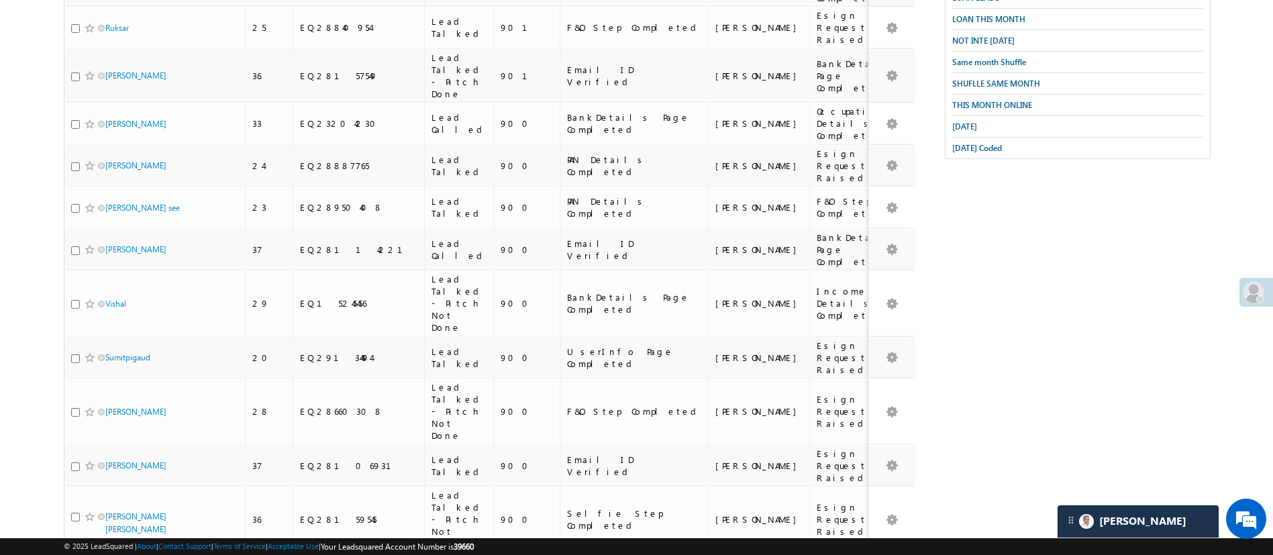
scroll to position [14, 0]
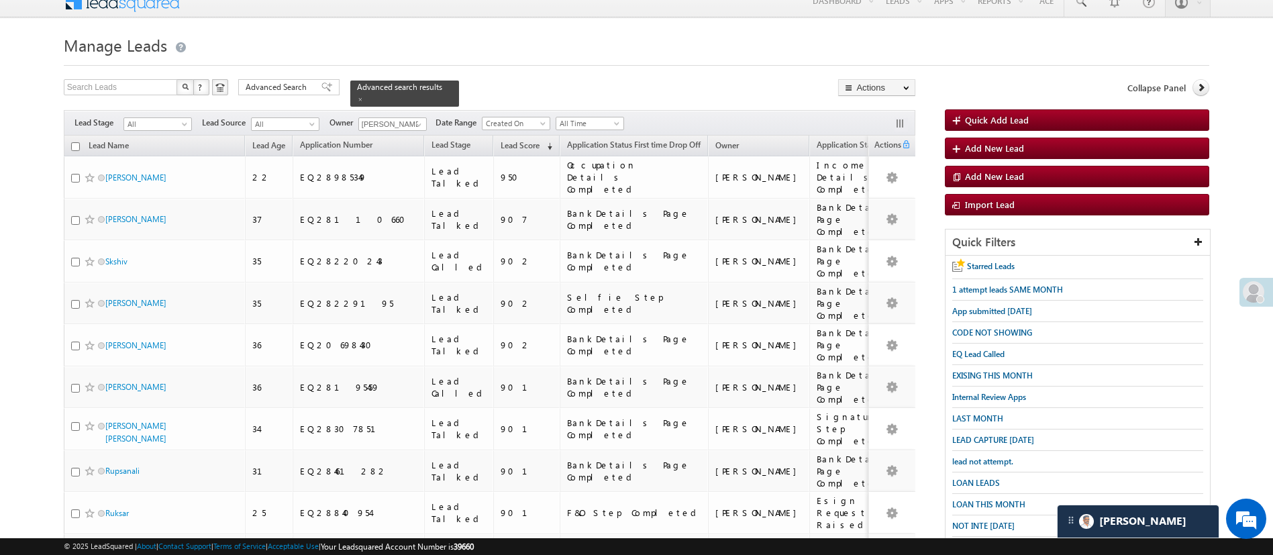
click at [78, 142] on input "checkbox" at bounding box center [75, 146] width 9 height 9
checkbox input "true"
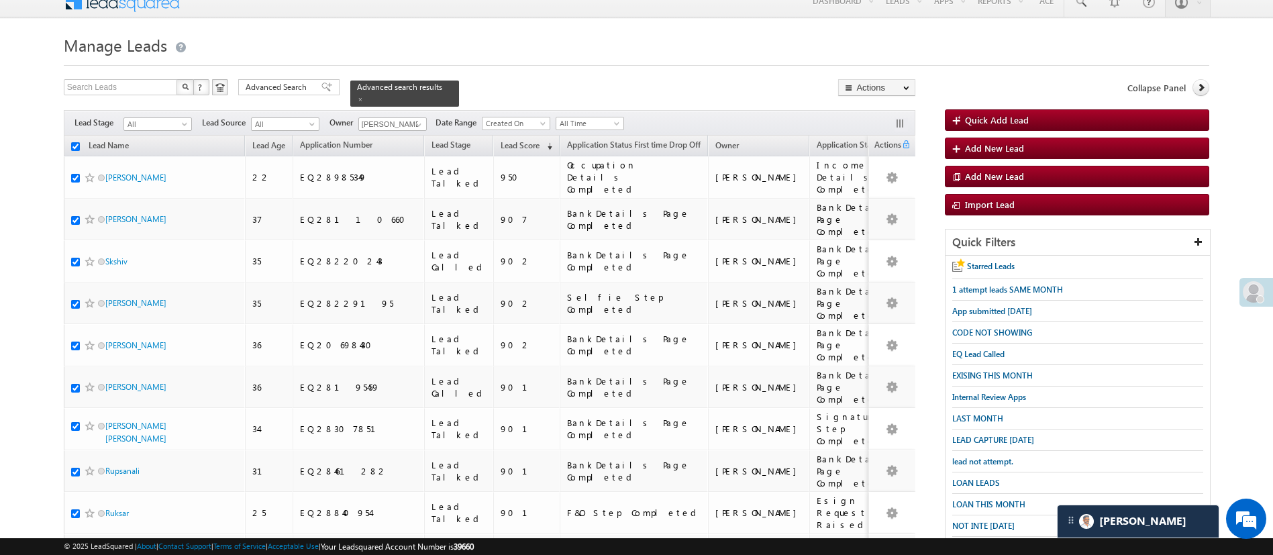
checkbox input "true"
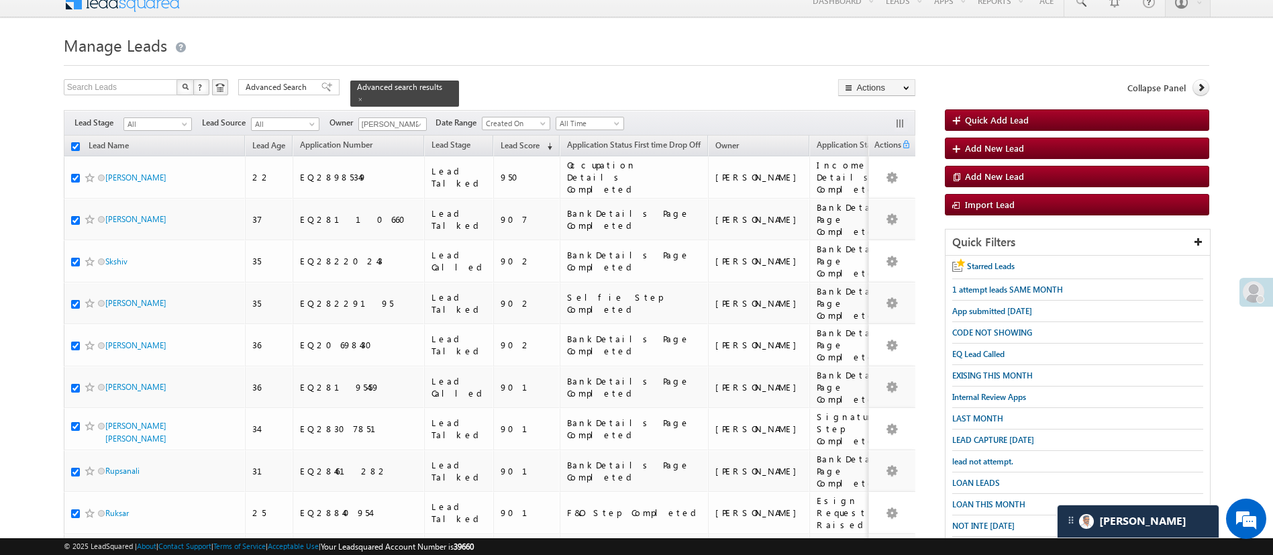
checkbox input "true"
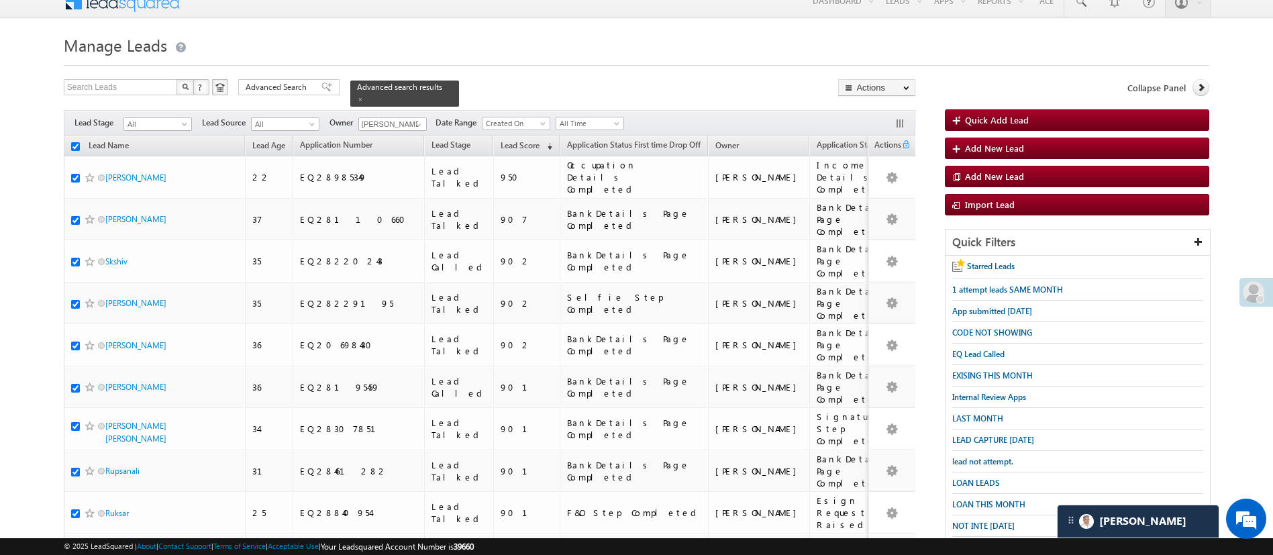
checkbox input "true"
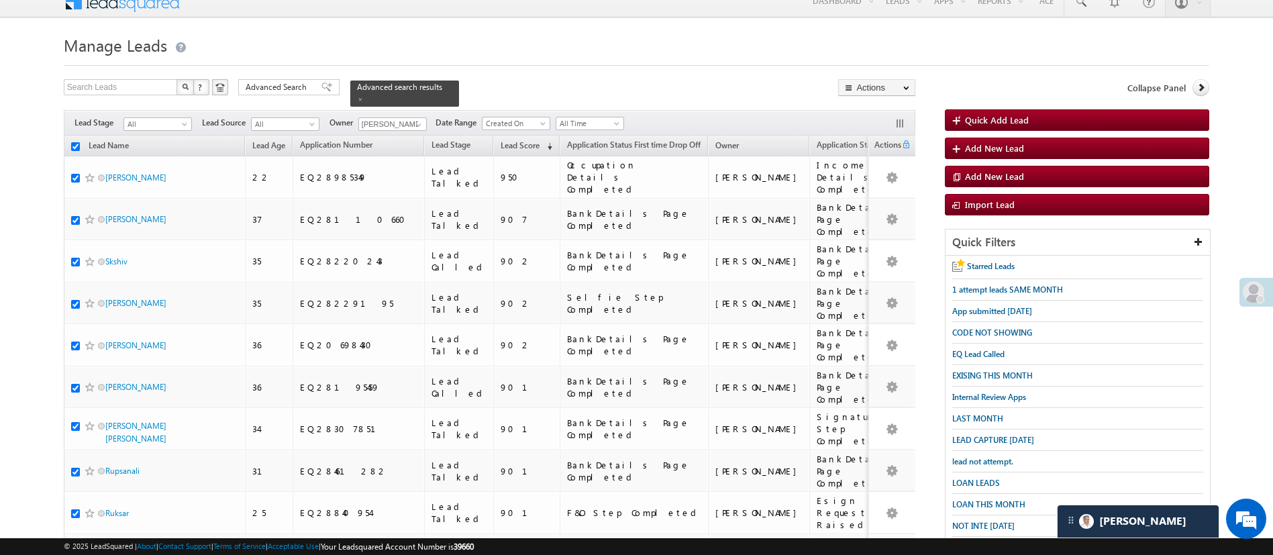
checkbox input "true"
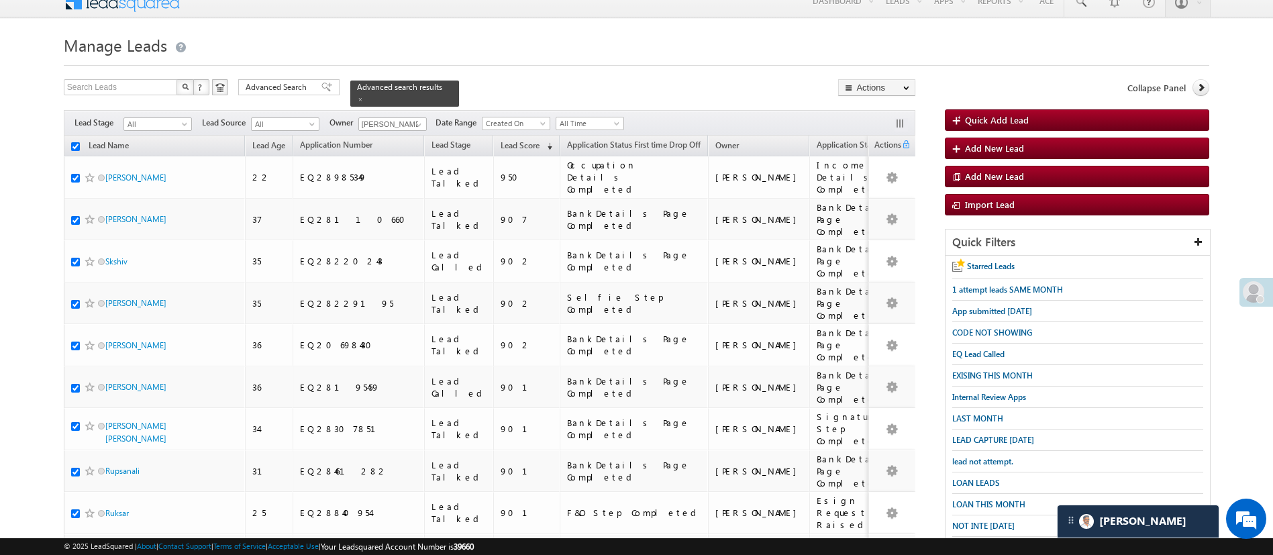
checkbox input "true"
click at [889, 187] on link "Change Owner" at bounding box center [877, 187] width 76 height 16
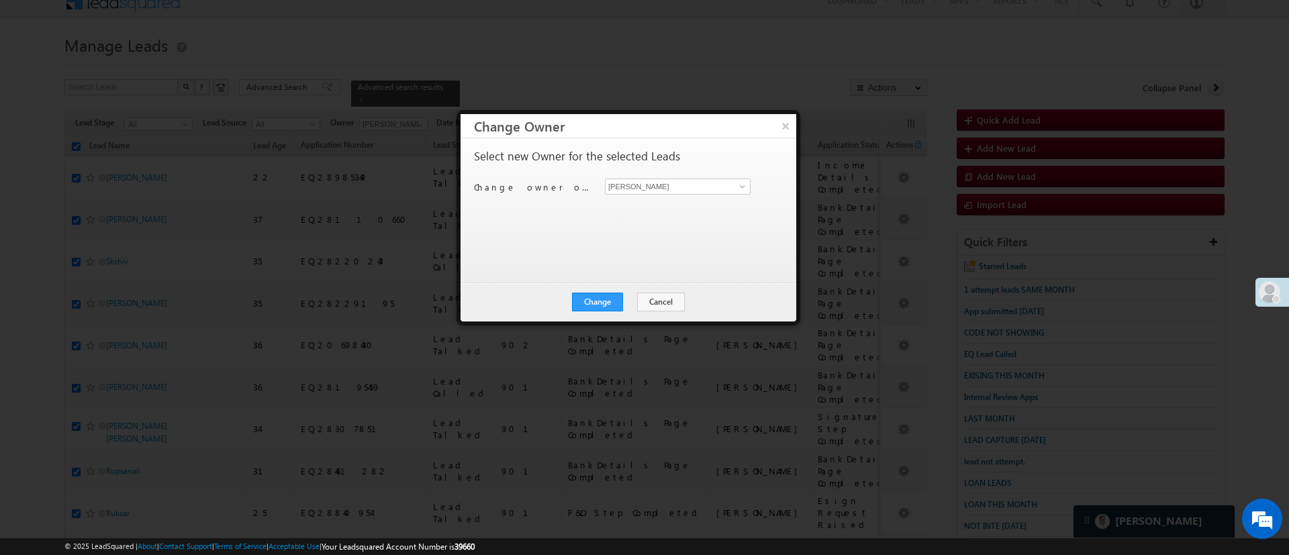
click at [754, 183] on div "Manish Panchal Manish Panchal" at bounding box center [685, 187] width 161 height 16
click at [747, 183] on span at bounding box center [742, 186] width 11 height 11
click at [702, 201] on link "MohammedSohail S MohammedSohail.S@angelbroking.com" at bounding box center [678, 208] width 146 height 26
type input "MohammedSohail S"
click at [619, 295] on button "Change" at bounding box center [597, 302] width 51 height 19
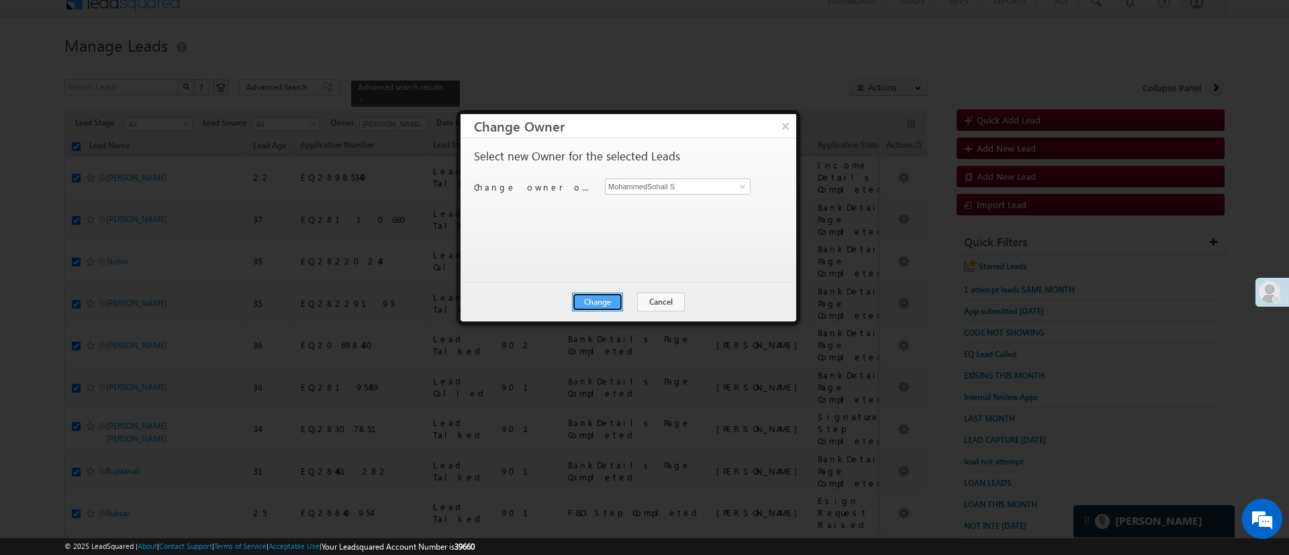
click at [619, 295] on button "Change" at bounding box center [597, 302] width 51 height 19
click at [631, 304] on button "Close" at bounding box center [630, 302] width 43 height 19
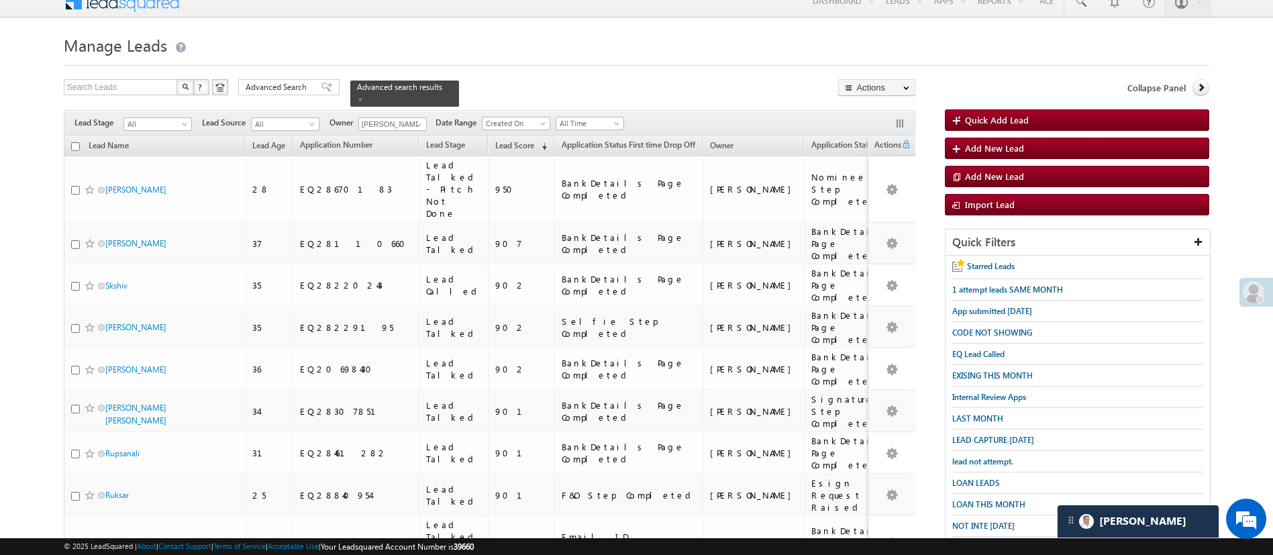
scroll to position [499, 0]
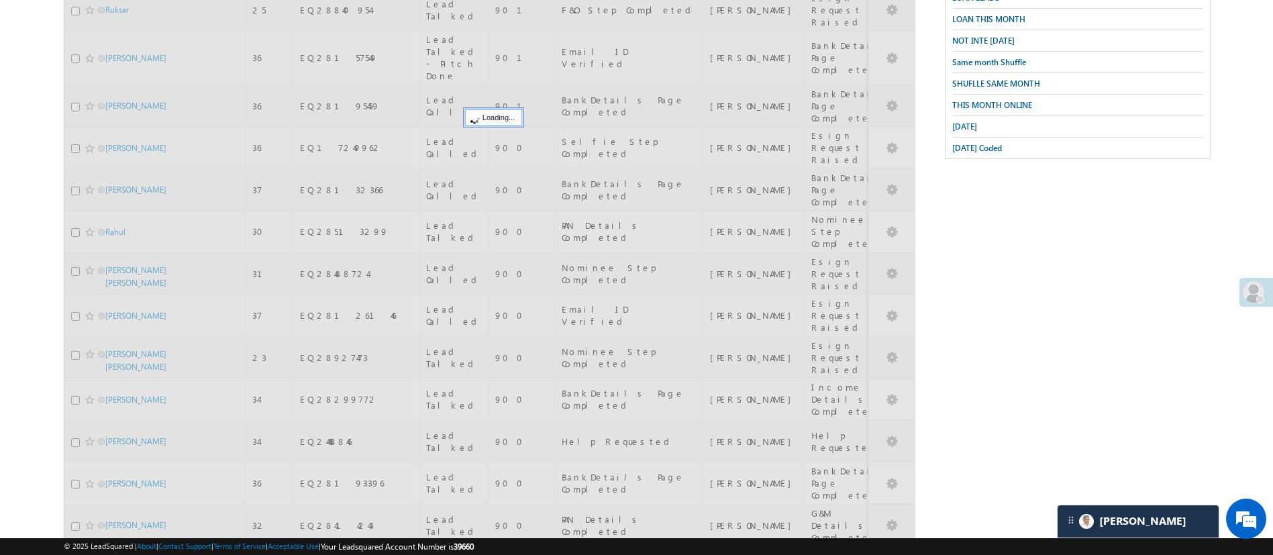
scroll to position [14, 0]
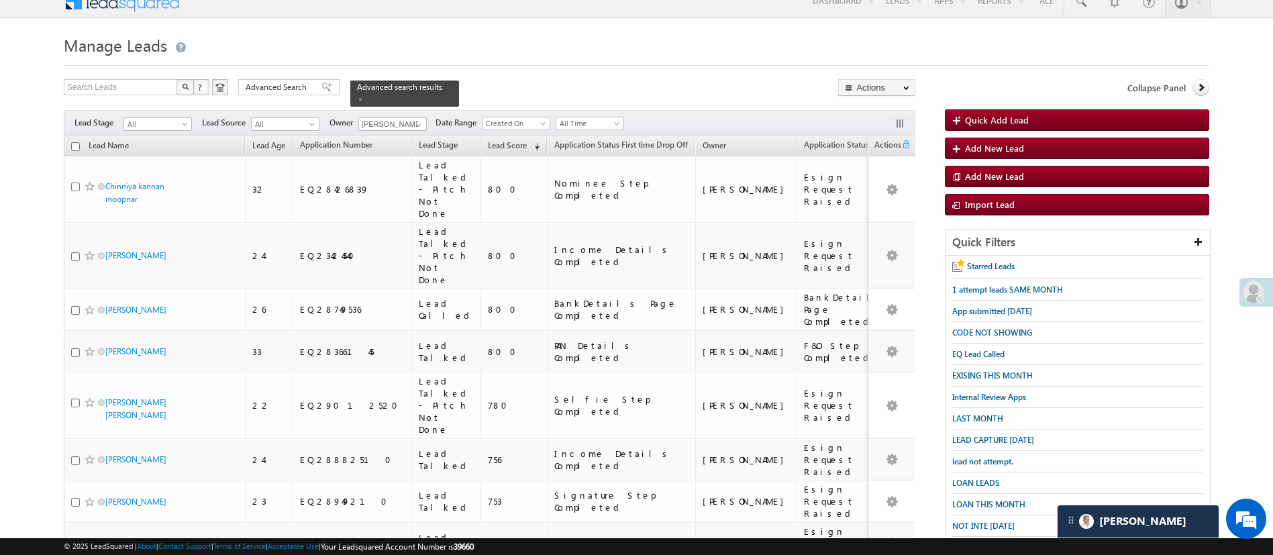
click at [77, 142] on input "checkbox" at bounding box center [75, 146] width 9 height 9
checkbox input "true"
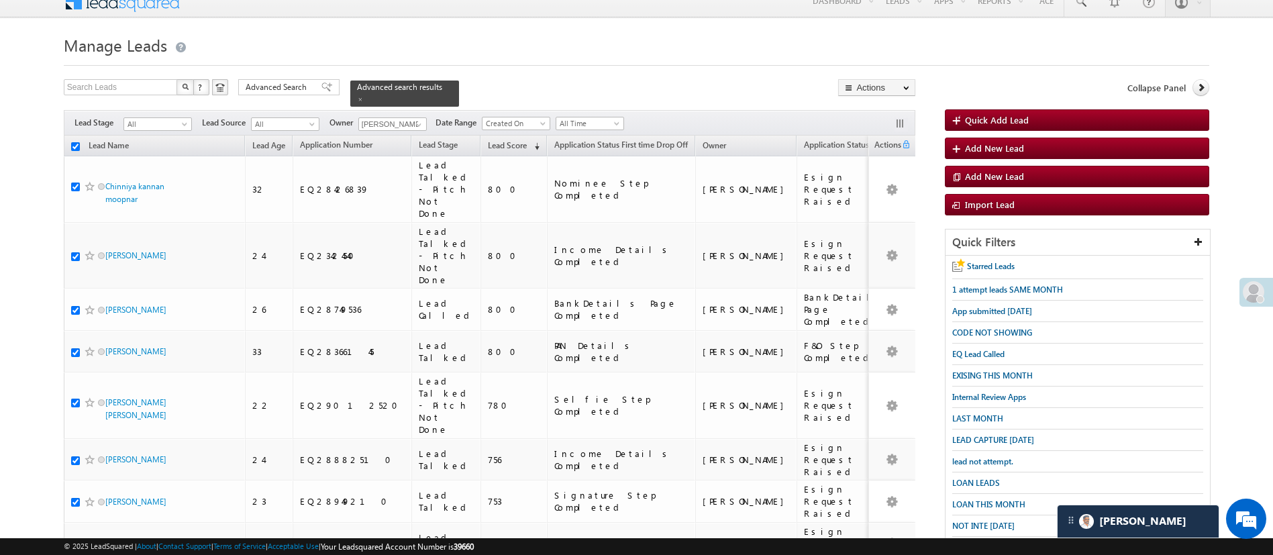
checkbox input "true"
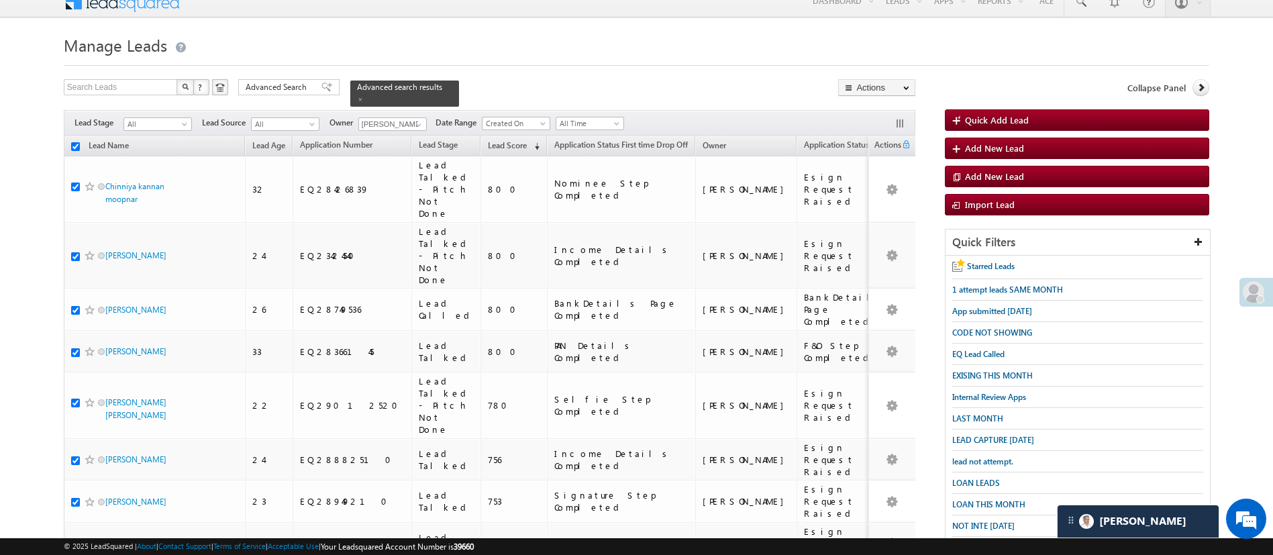
checkbox input "true"
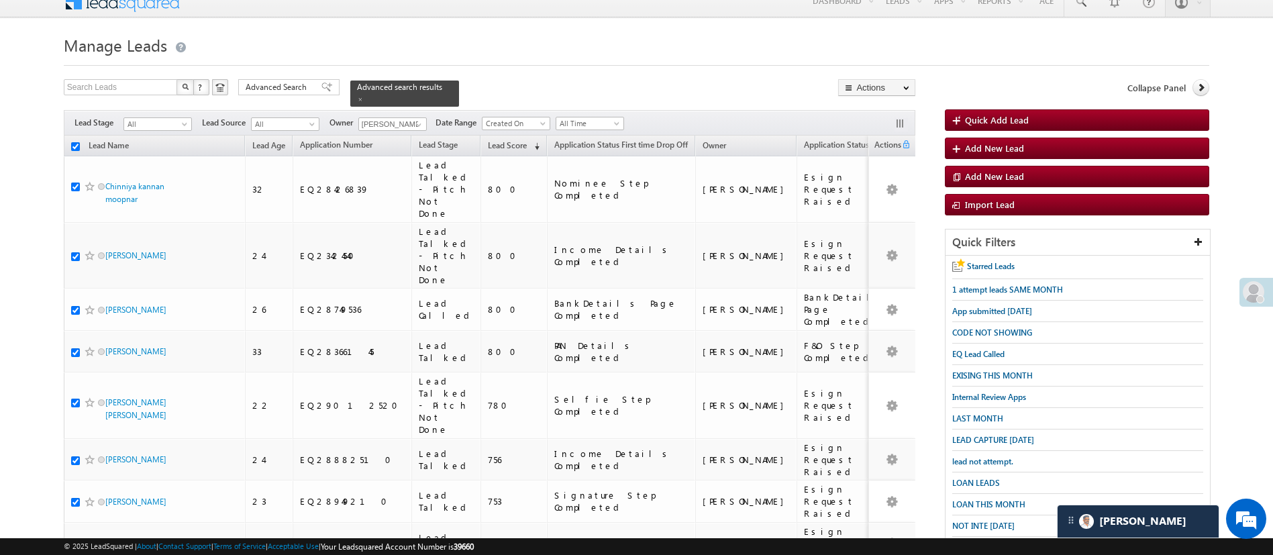
checkbox input "true"
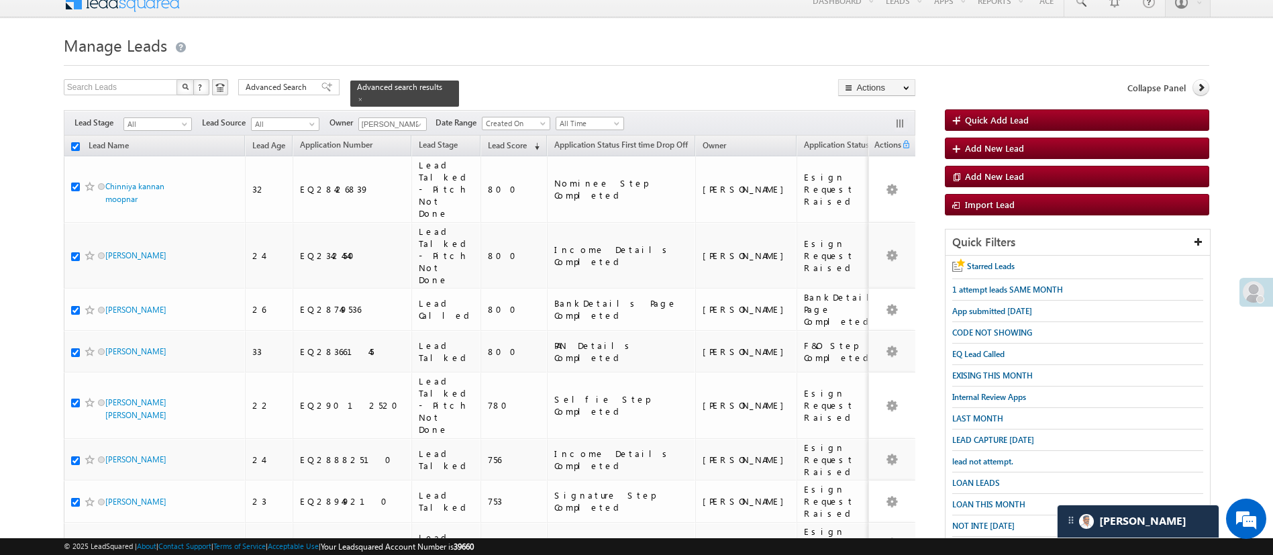
checkbox input "true"
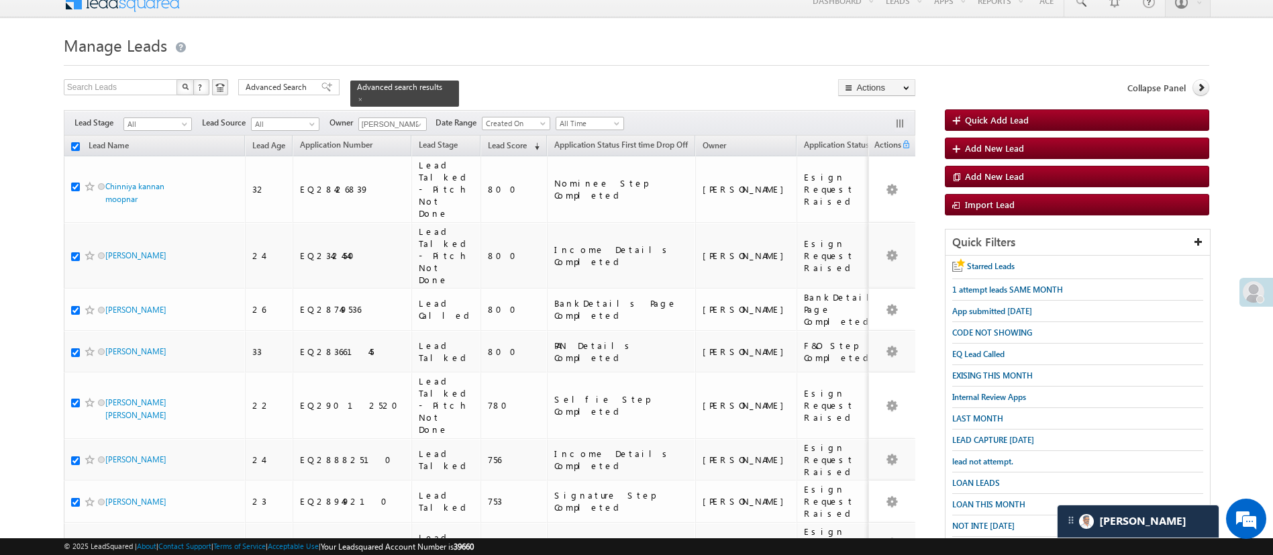
checkbox input "true"
click at [884, 189] on link "Change Owner" at bounding box center [877, 187] width 76 height 16
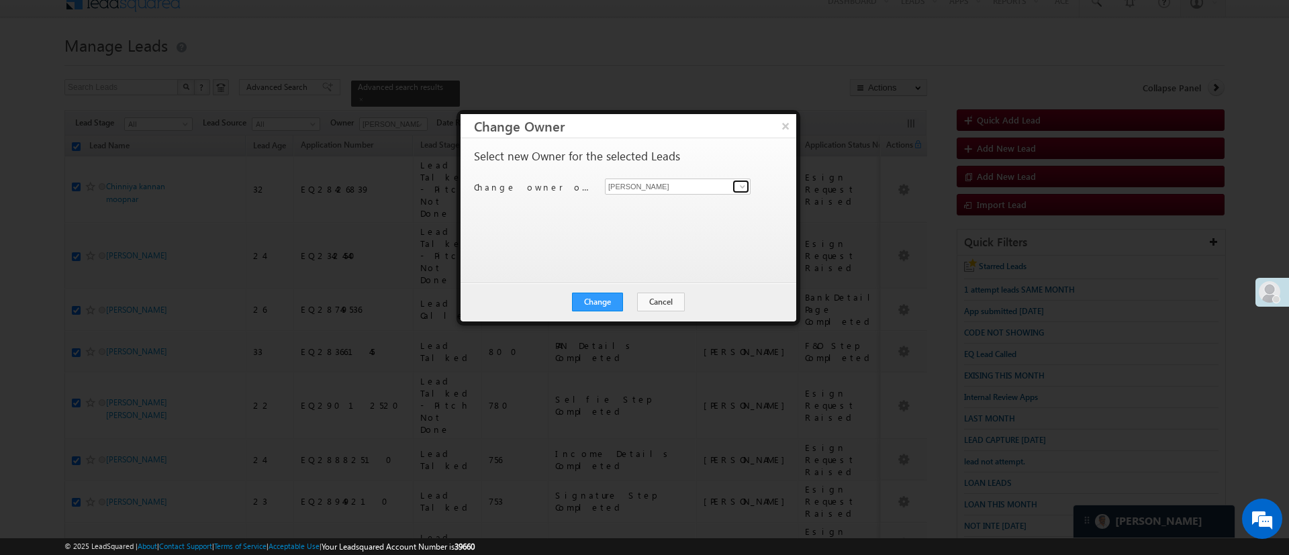
click at [742, 183] on span at bounding box center [742, 186] width 11 height 11
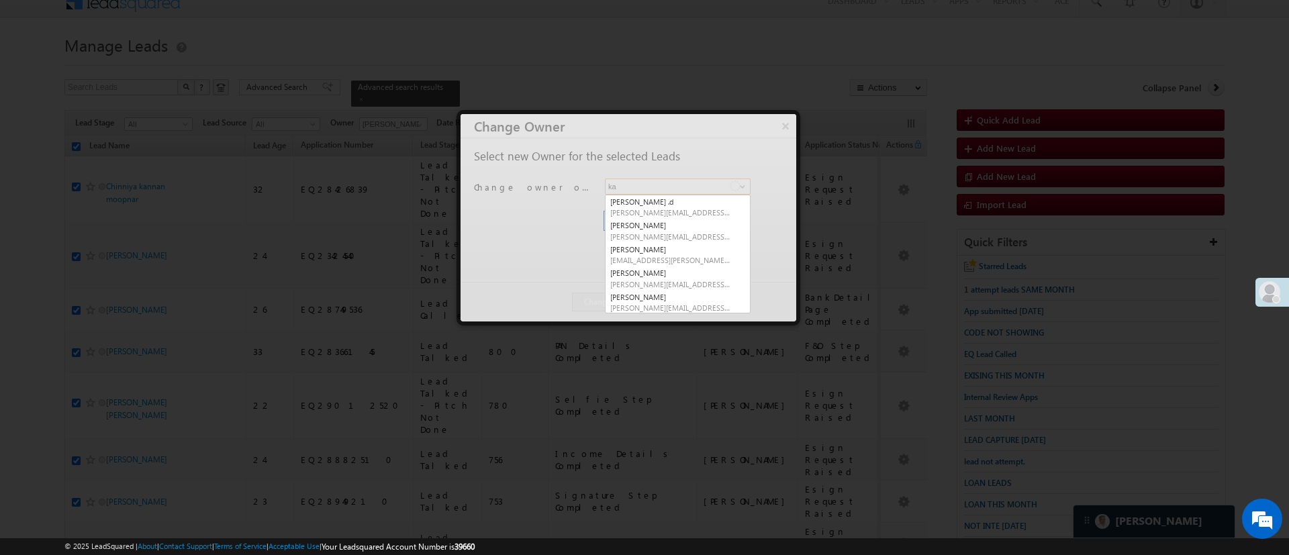
type input "k"
type input "lav"
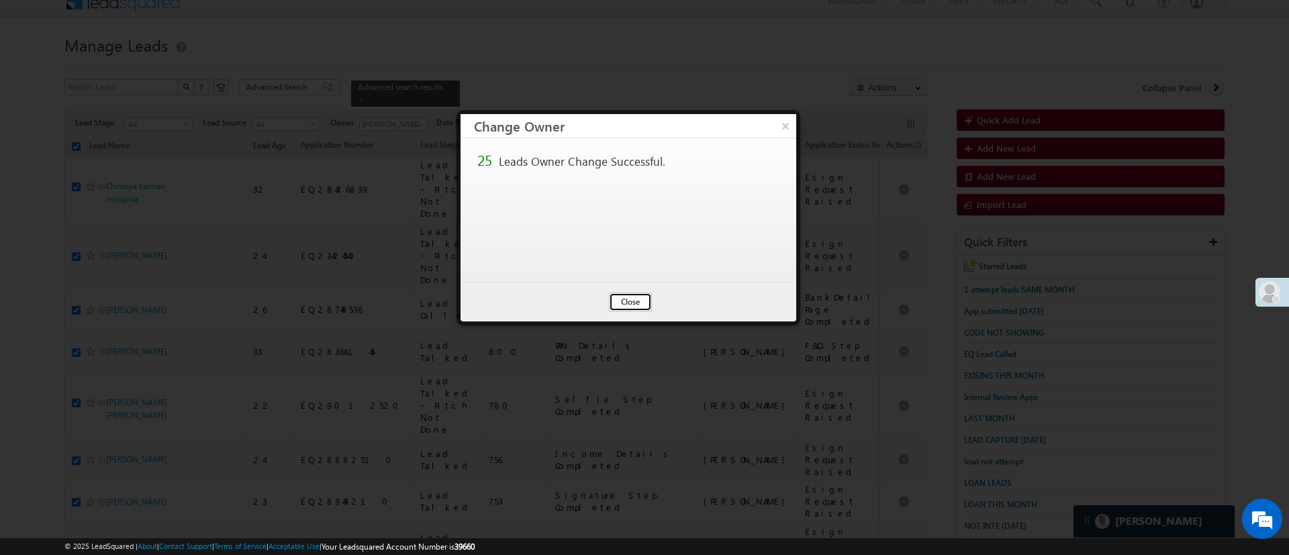
click at [634, 305] on button "Close" at bounding box center [630, 302] width 43 height 19
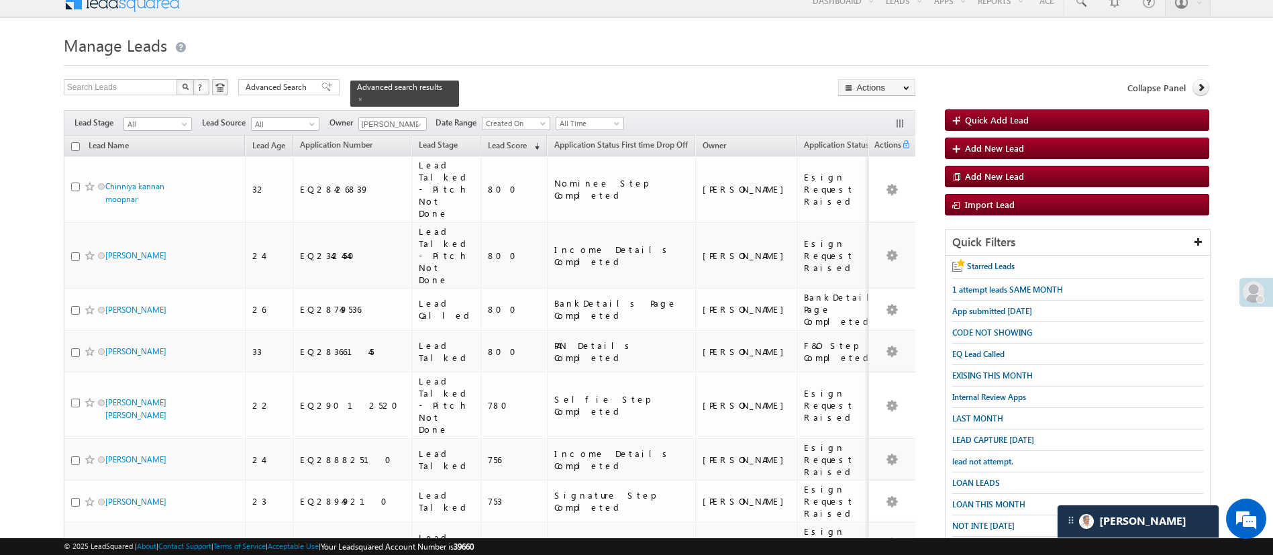
click at [80, 138] on th "Lead Name" at bounding box center [154, 146] width 181 height 21
click at [79, 142] on input "checkbox" at bounding box center [75, 146] width 9 height 9
checkbox input "true"
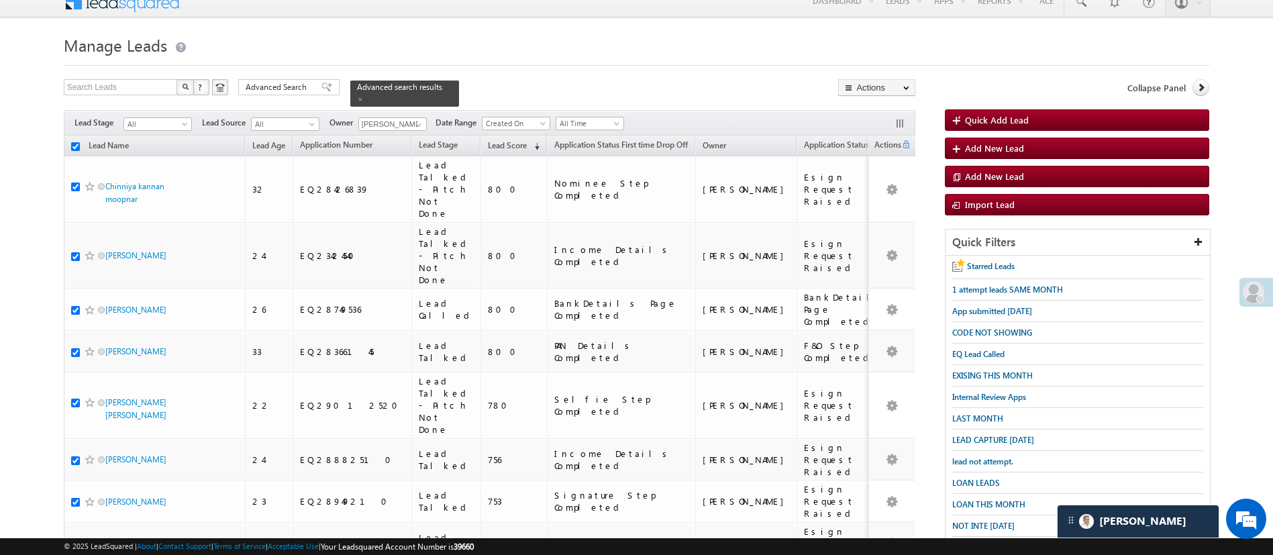
checkbox input "true"
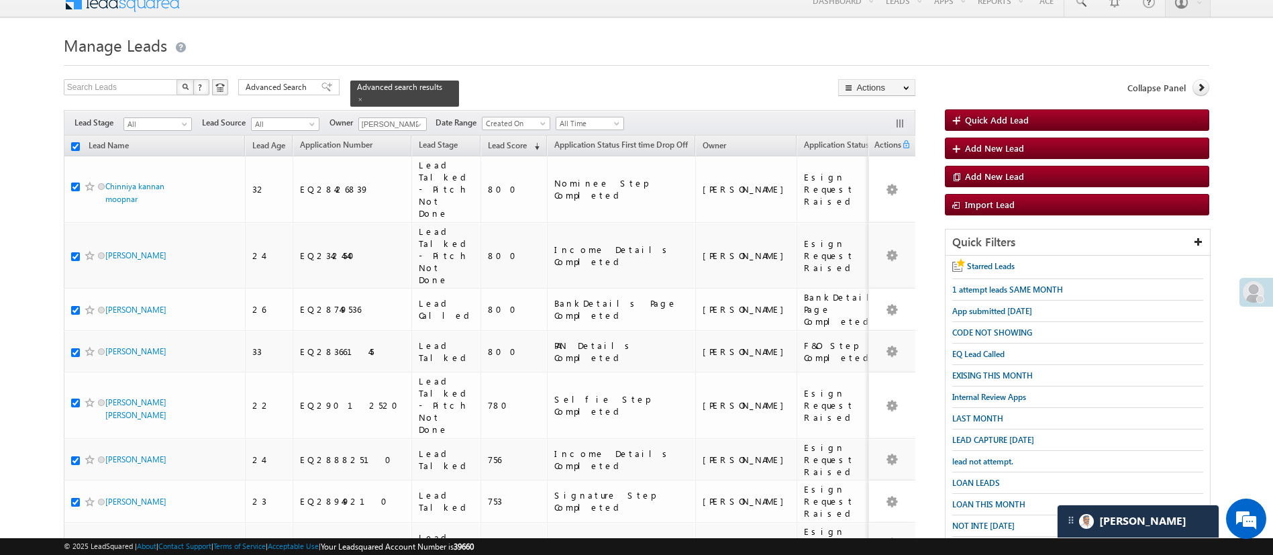
checkbox input "true"
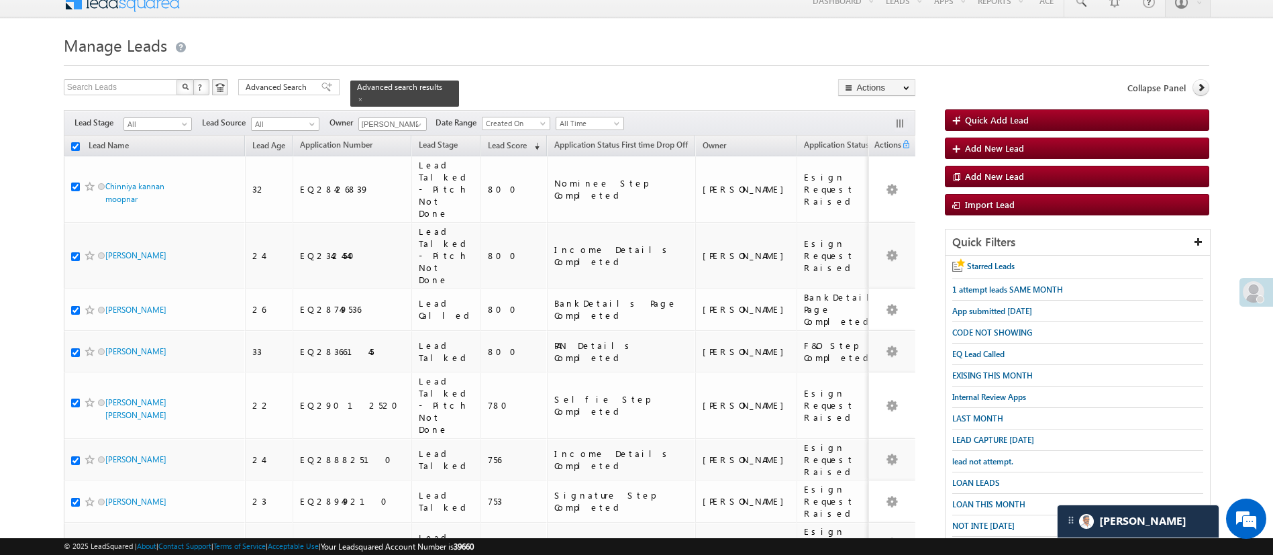
checkbox input "true"
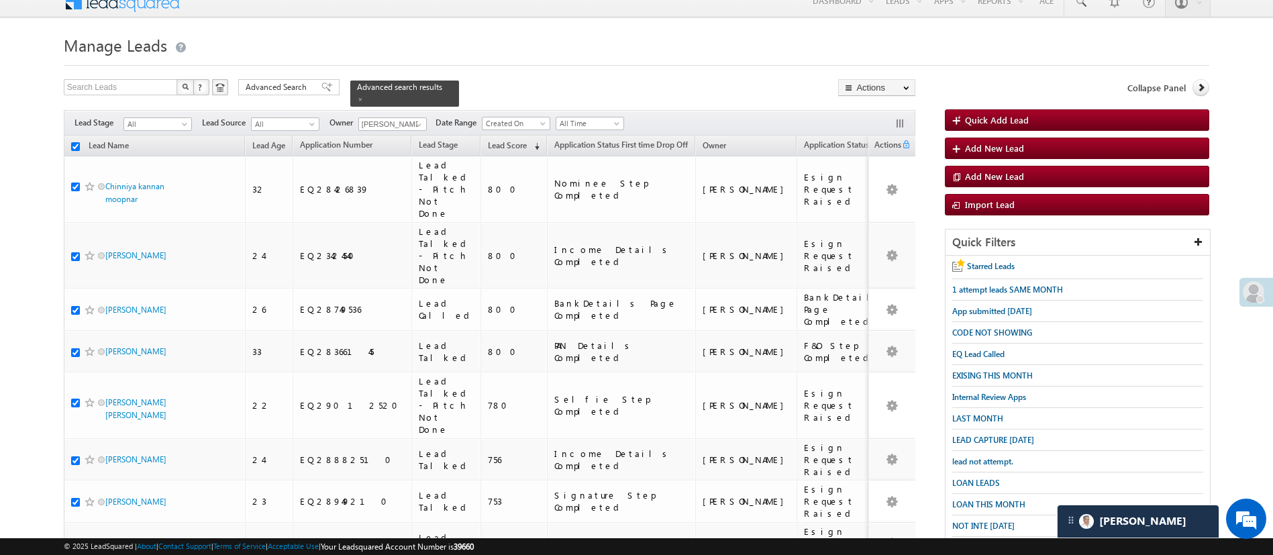
checkbox input "true"
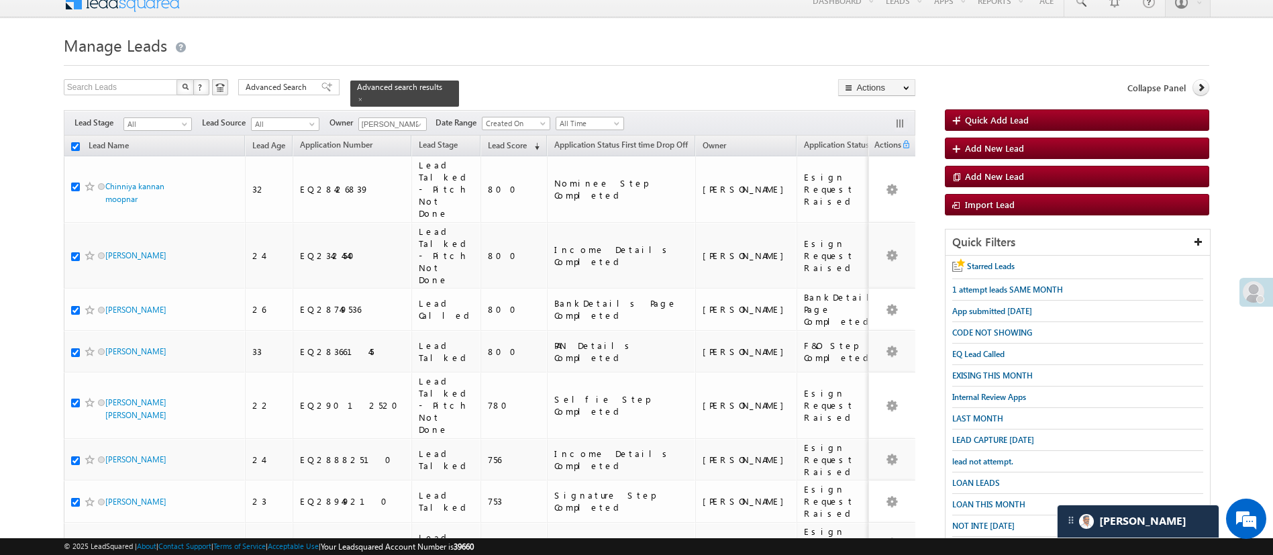
checkbox input "true"
click at [892, 182] on link "Change Owner" at bounding box center [877, 187] width 76 height 16
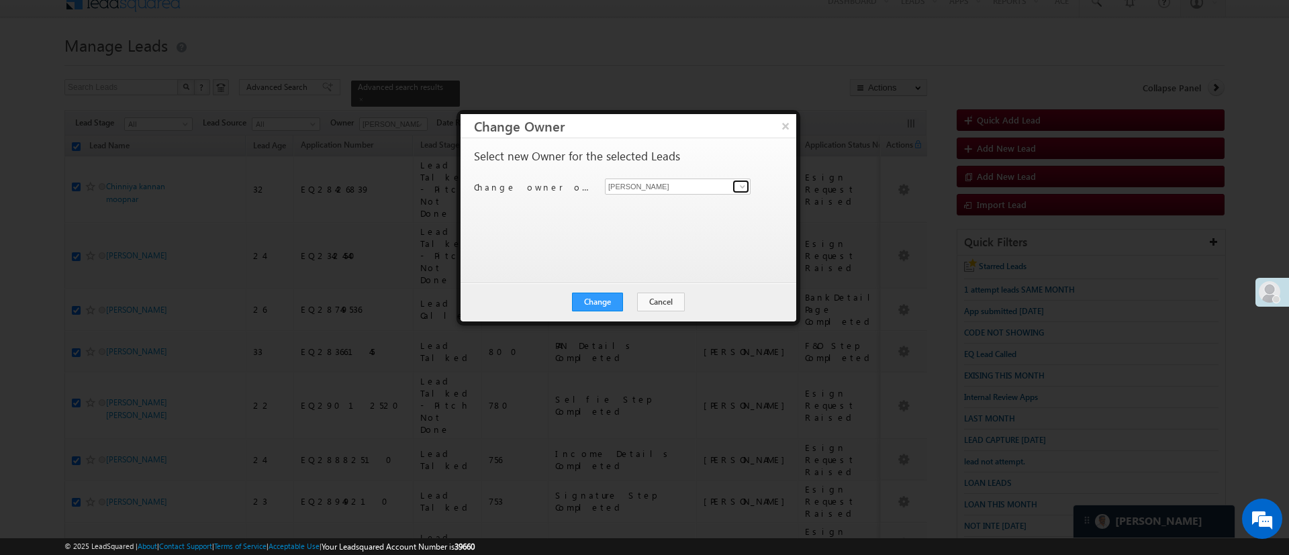
click at [739, 185] on span at bounding box center [742, 186] width 11 height 11
click at [697, 203] on link "Lavisha Gautam Lavisha.Gautam@angelbroking.com" at bounding box center [678, 208] width 146 height 26
type input "Lavisha Gautam"
click at [597, 302] on button "Change" at bounding box center [597, 302] width 51 height 19
click at [627, 300] on button "Close" at bounding box center [630, 302] width 43 height 19
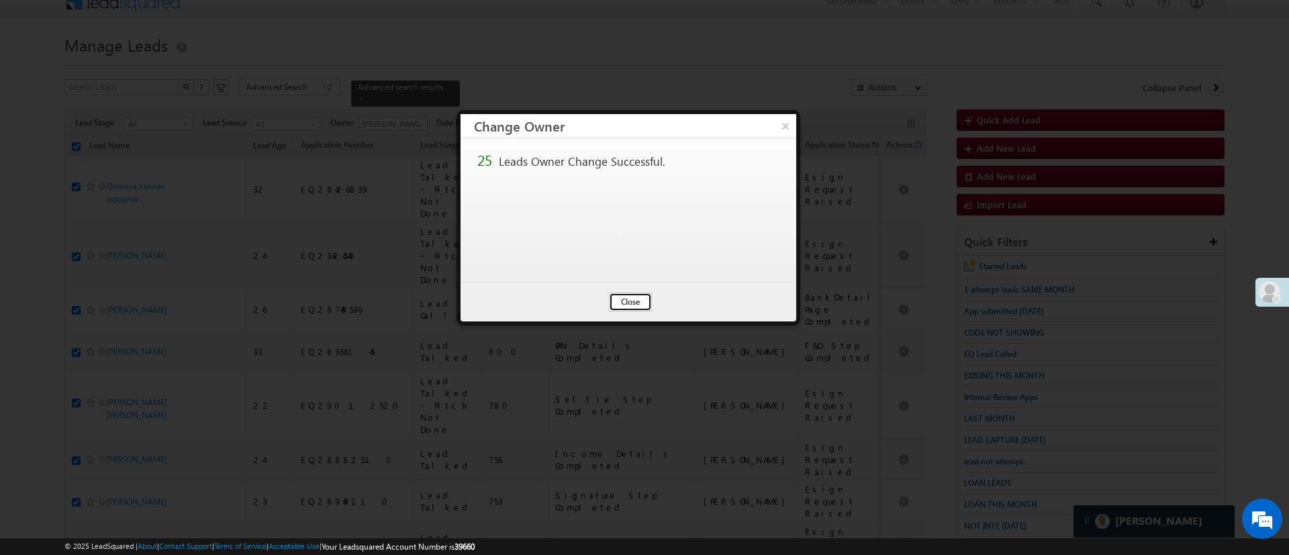
click at [627, 300] on button "Close" at bounding box center [630, 302] width 43 height 19
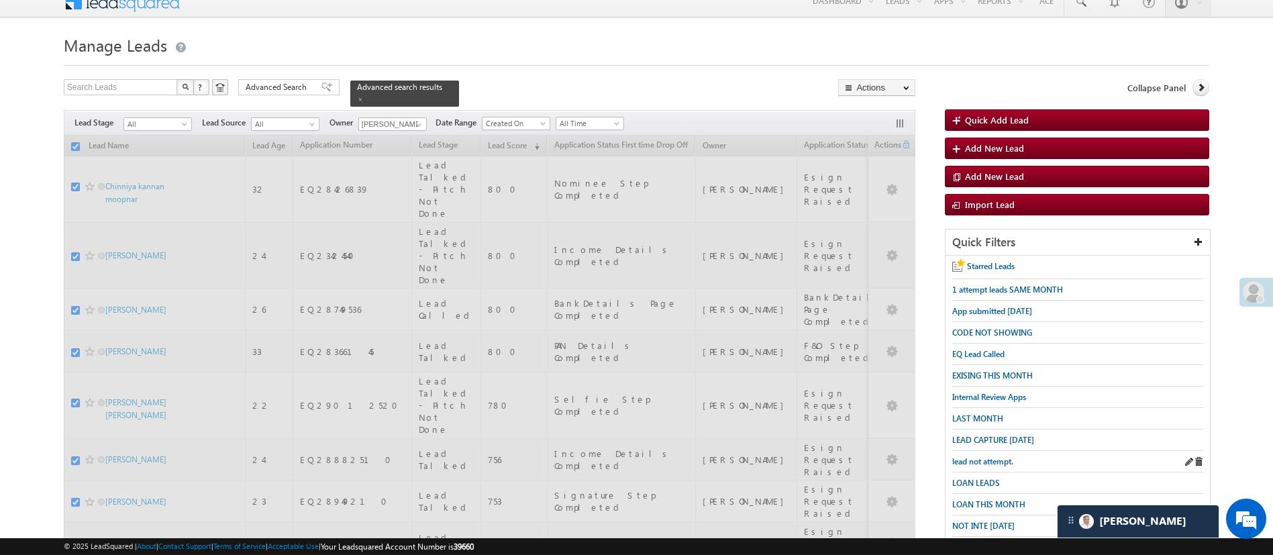
checkbox input "false"
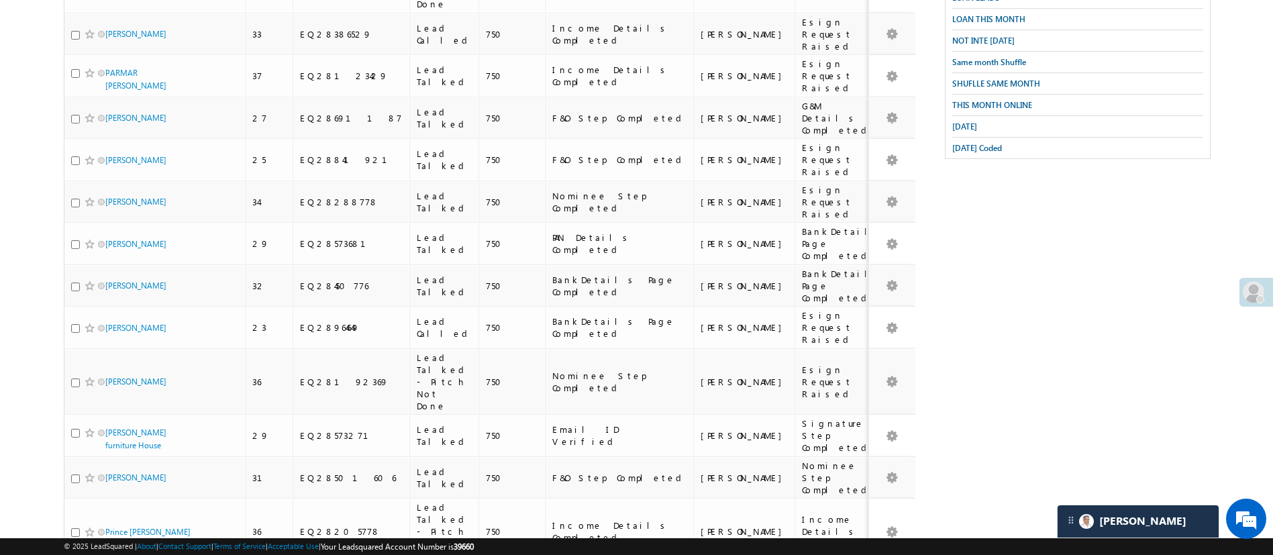
scroll to position [622, 0]
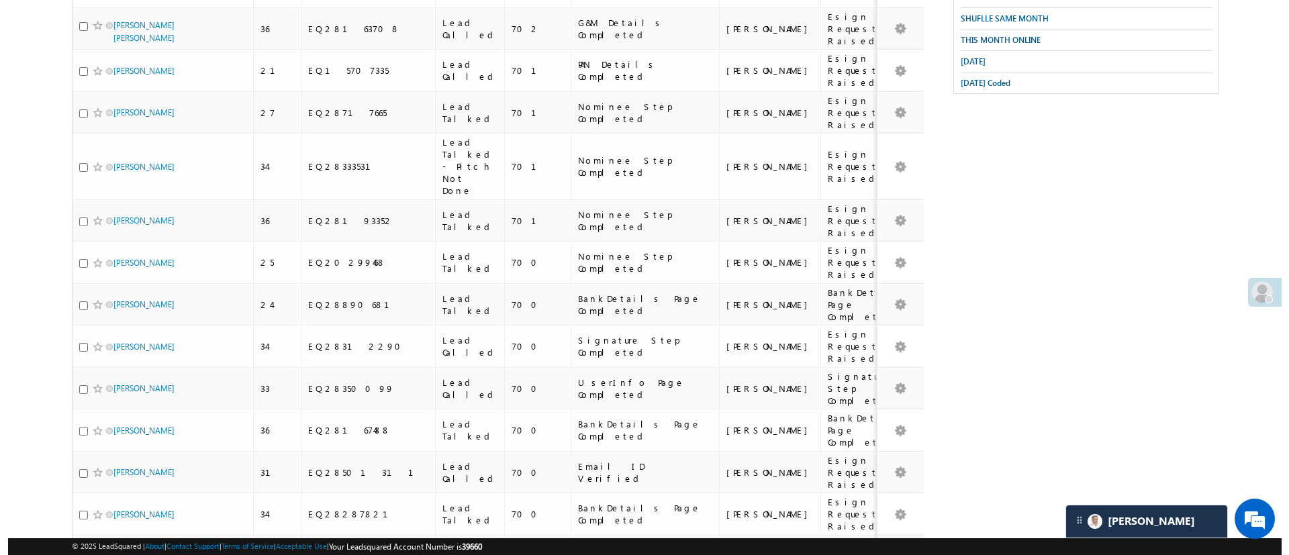
scroll to position [79, 0]
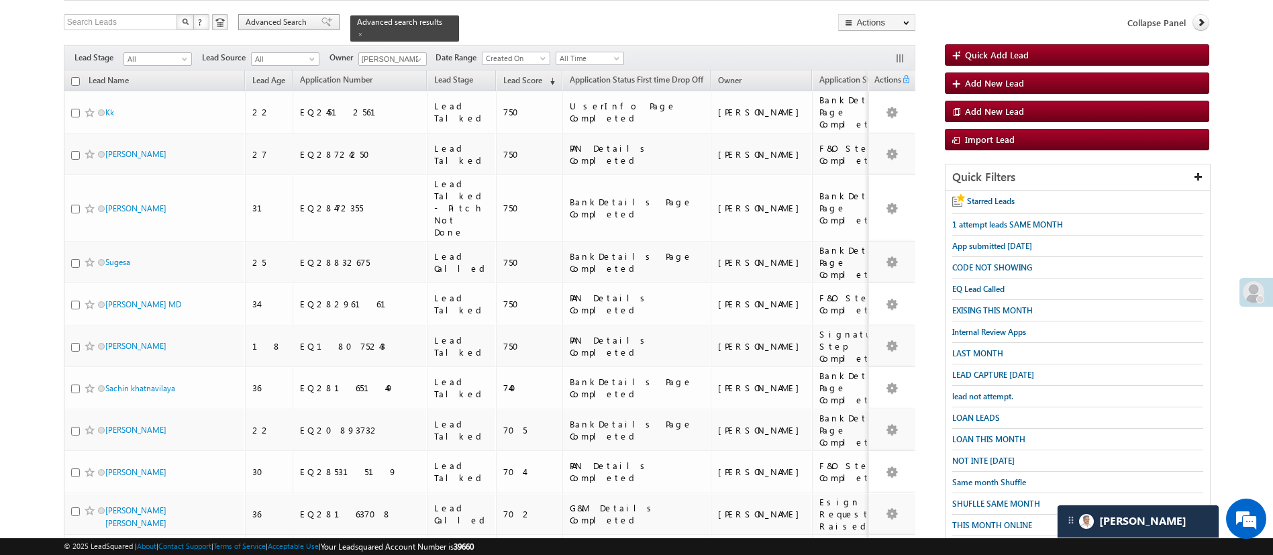
click at [287, 20] on span "Advanced Search" at bounding box center [278, 22] width 65 height 12
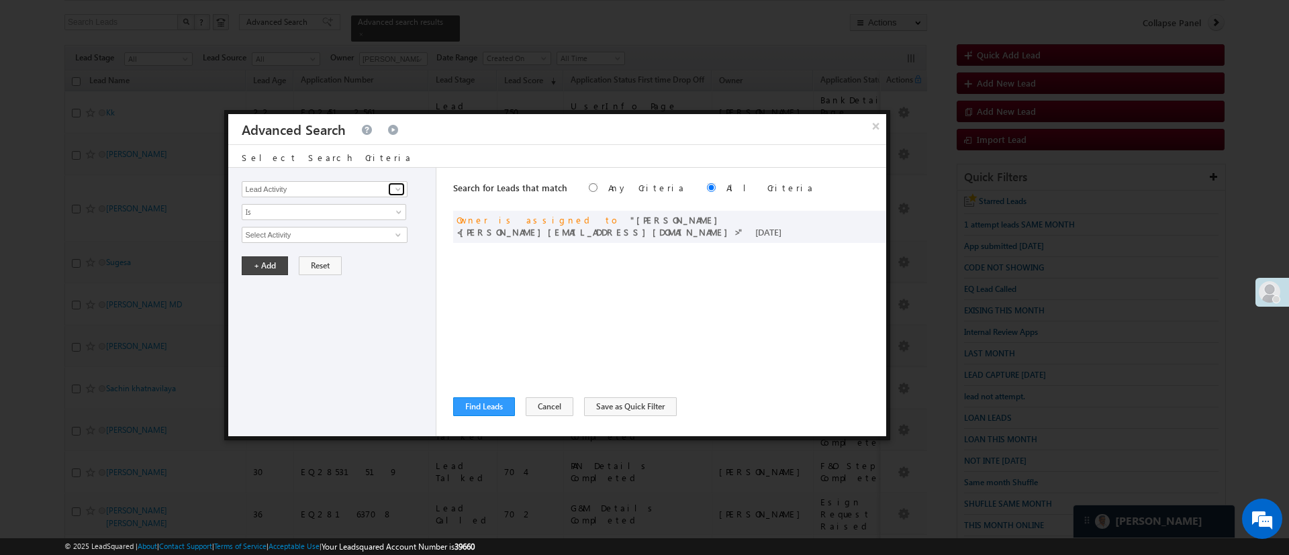
click at [399, 187] on span at bounding box center [398, 189] width 11 height 11
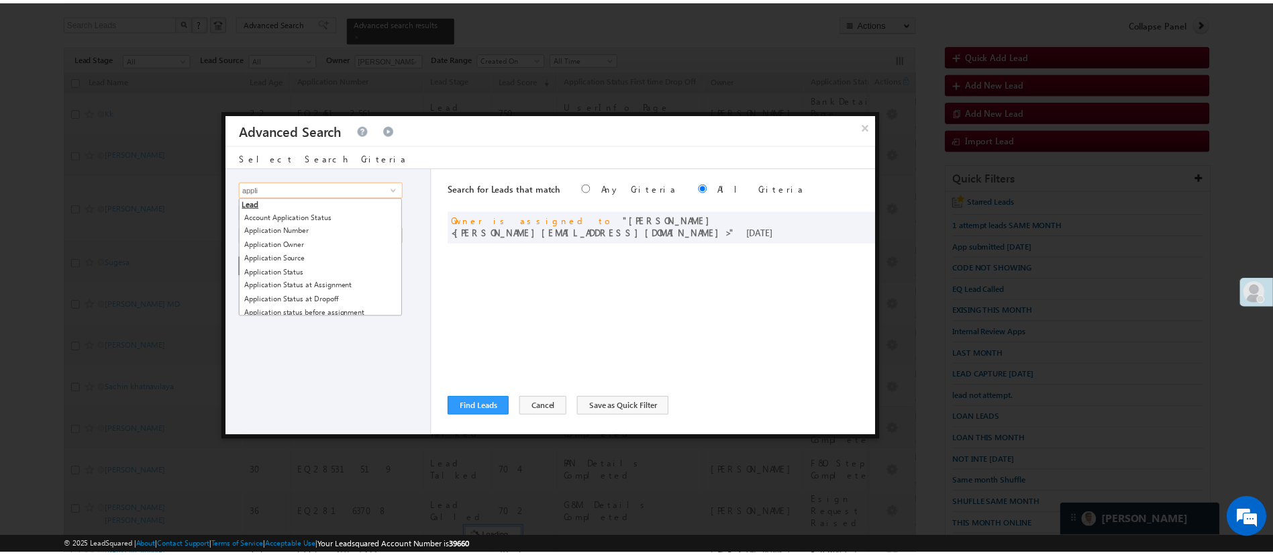
scroll to position [40, 0]
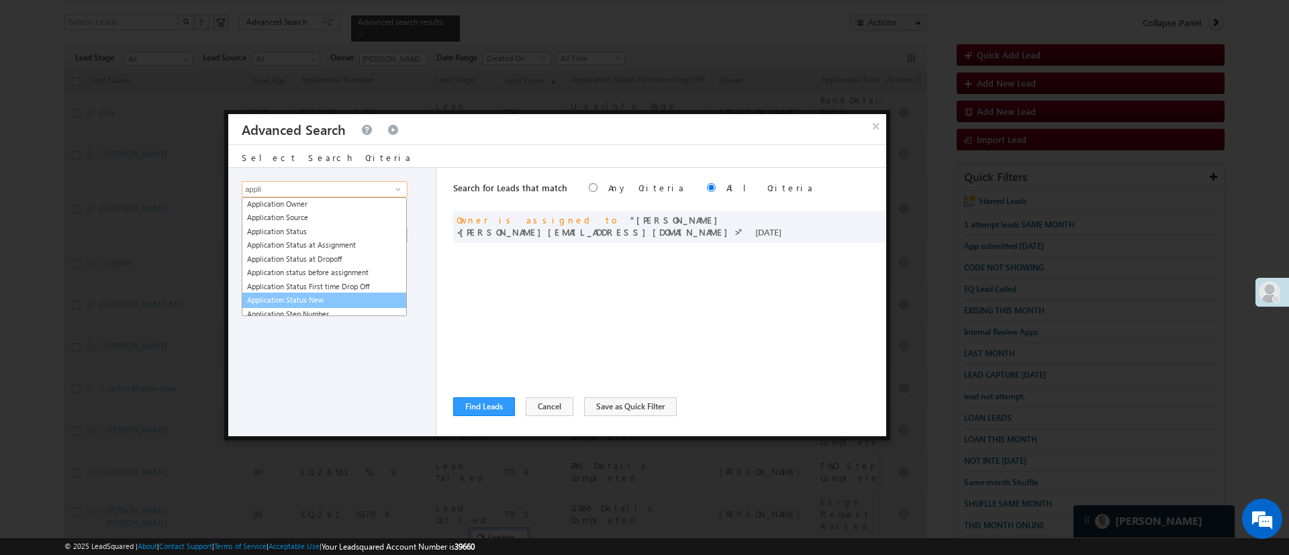
click at [377, 297] on link "Application Status New" at bounding box center [324, 300] width 165 height 15
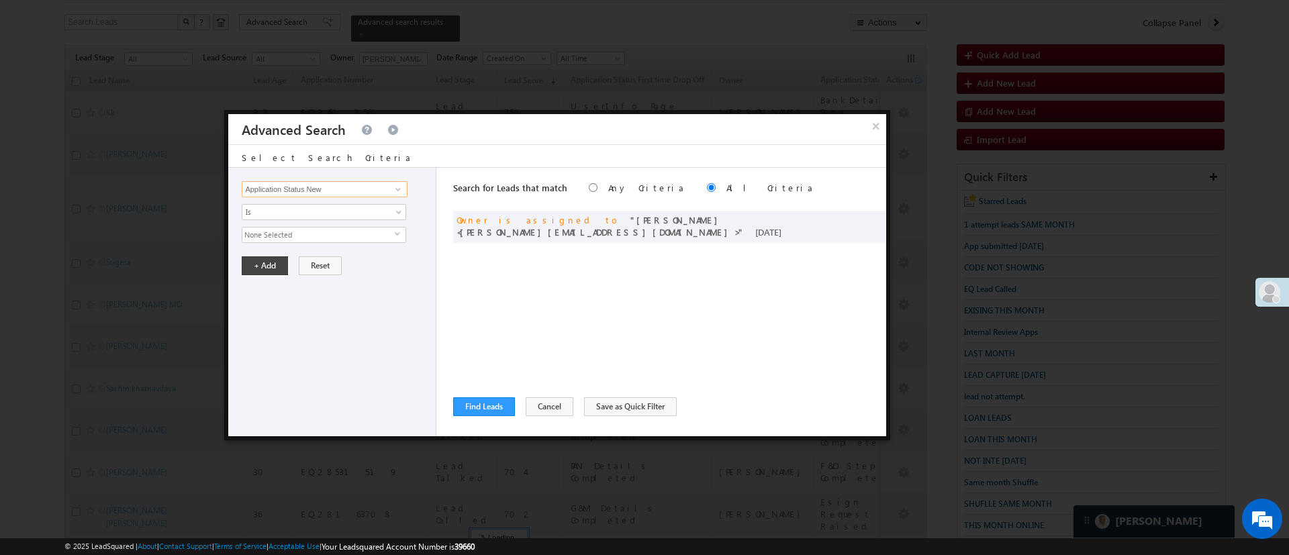
type input "Application Status New"
click at [374, 237] on span "None Selected" at bounding box center [318, 235] width 152 height 15
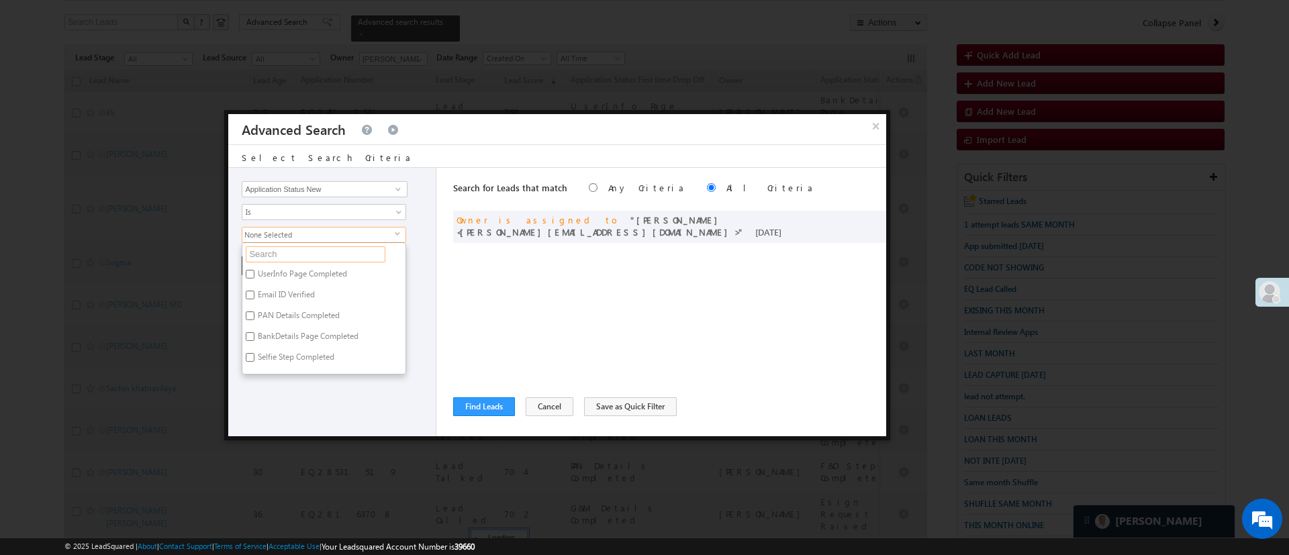
click at [371, 254] on input "text" at bounding box center [316, 254] width 140 height 16
type input "es"
type input "esi"
click at [317, 288] on label "Esign Request Raised" at bounding box center [293, 297] width 103 height 21
click at [254, 291] on input "Esign Request Raised" at bounding box center [250, 295] width 9 height 9
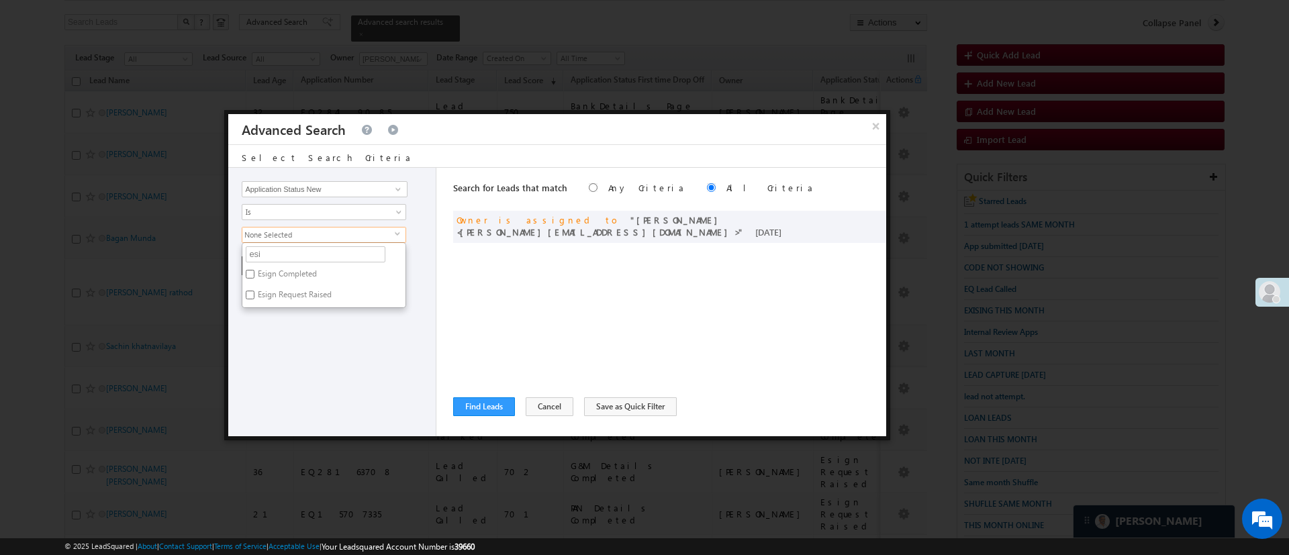
checkbox input "true"
click at [311, 333] on div "Lead Activity Task Sales Group Prospect Id WA Last Message Timestamp 4th Day Di…" at bounding box center [332, 302] width 208 height 269
click at [268, 260] on button "+ Add" at bounding box center [265, 265] width 46 height 19
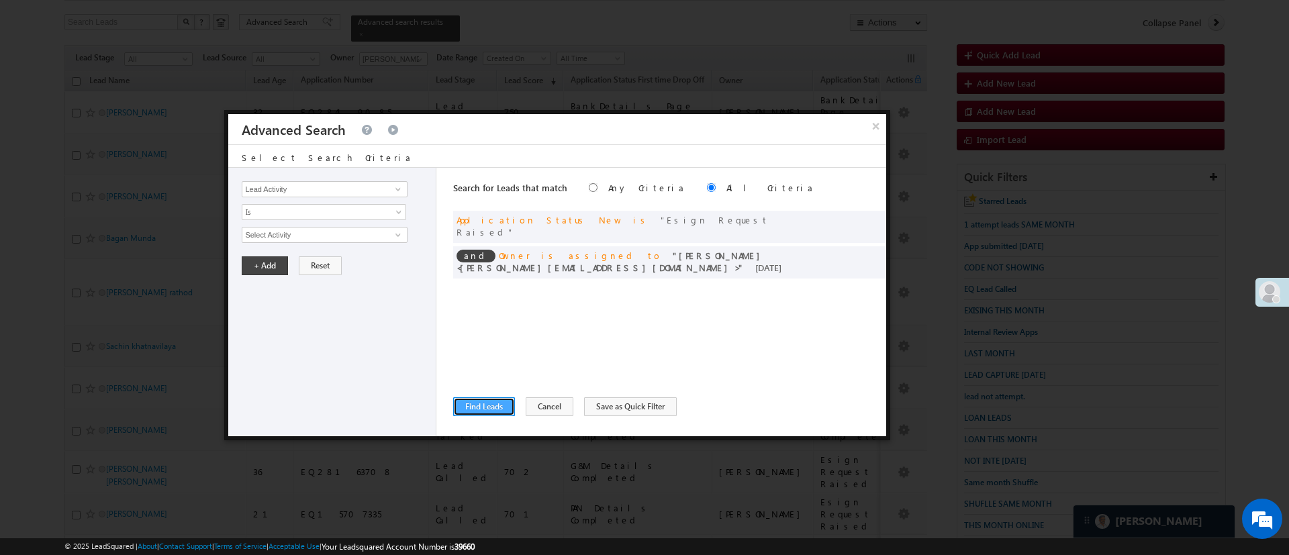
click at [493, 407] on button "Find Leads" at bounding box center [484, 406] width 62 height 19
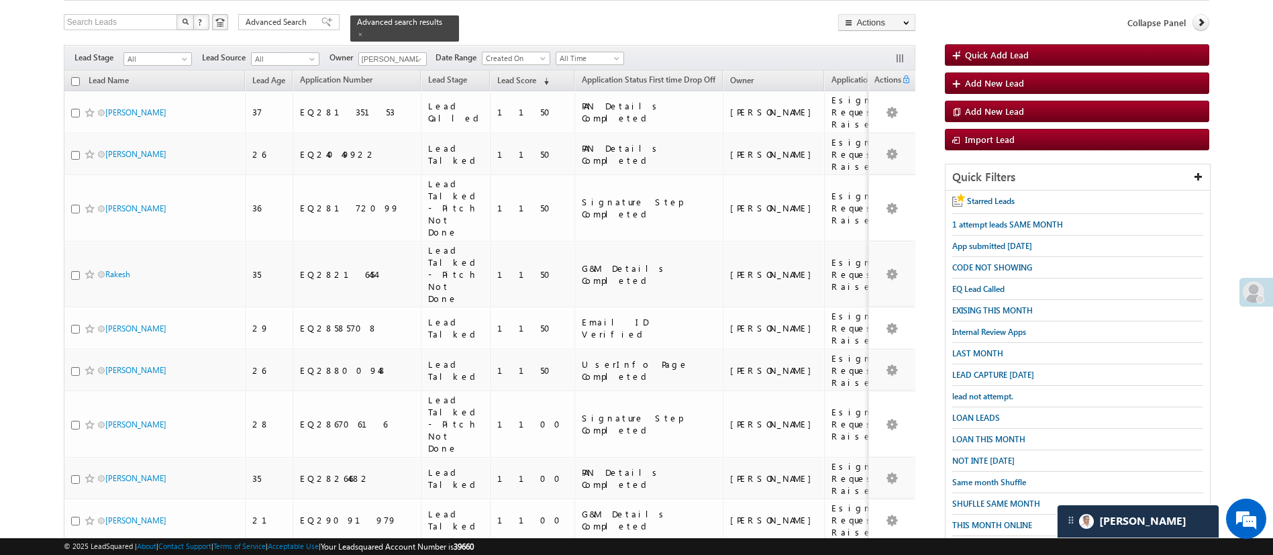
click at [76, 77] on input "checkbox" at bounding box center [75, 81] width 9 height 9
checkbox input "true"
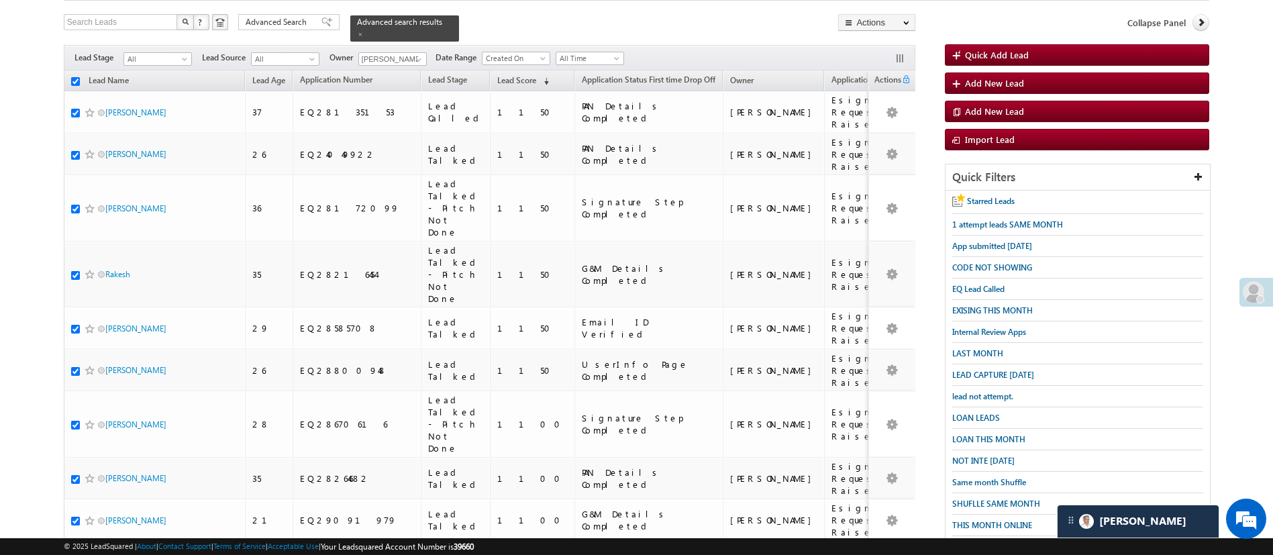
checkbox input "true"
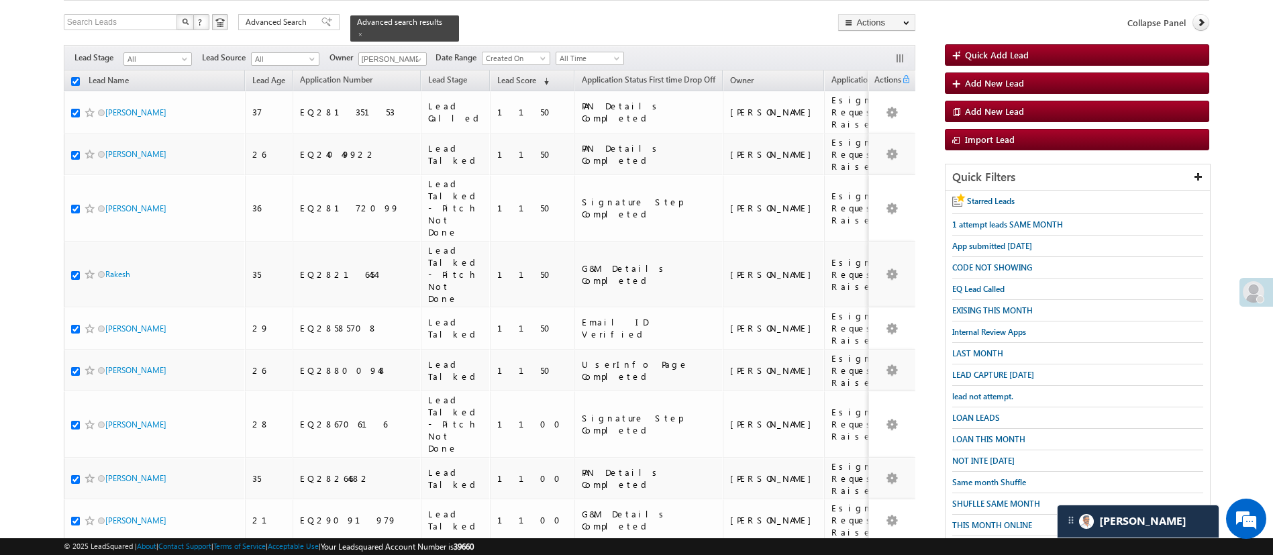
checkbox input "true"
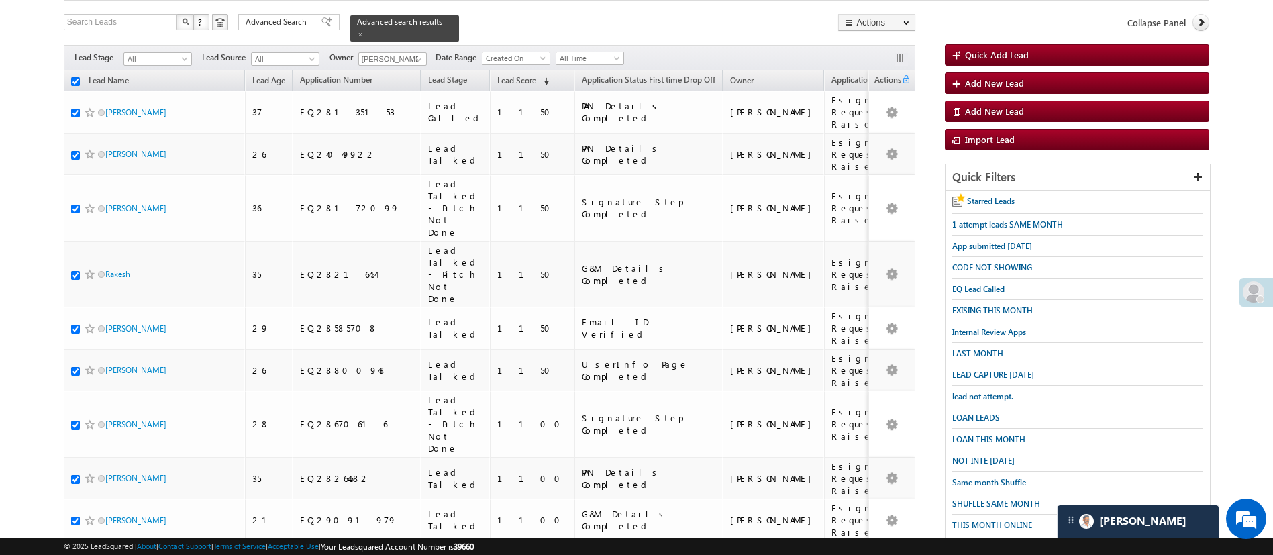
checkbox input "true"
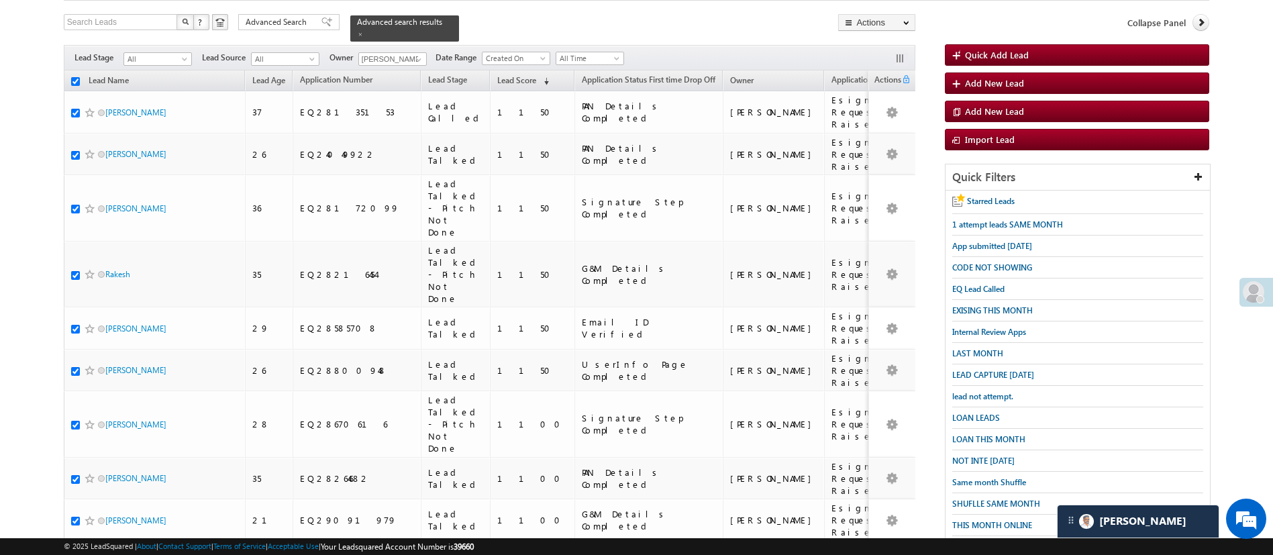
checkbox input "true"
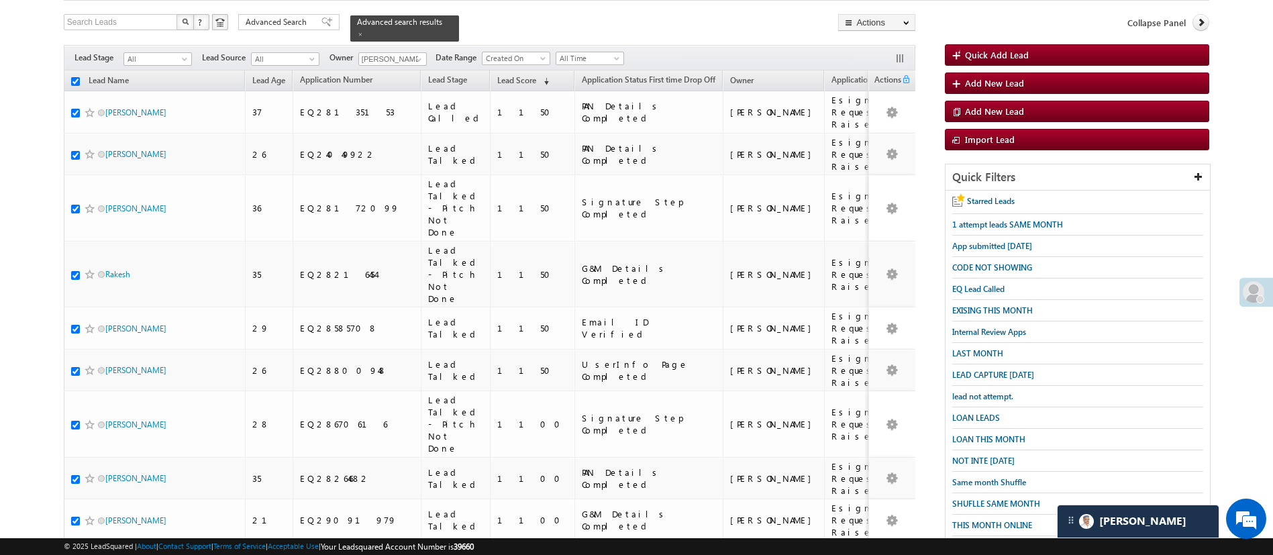
checkbox input "true"
click at [881, 123] on link "Change Owner" at bounding box center [877, 122] width 76 height 16
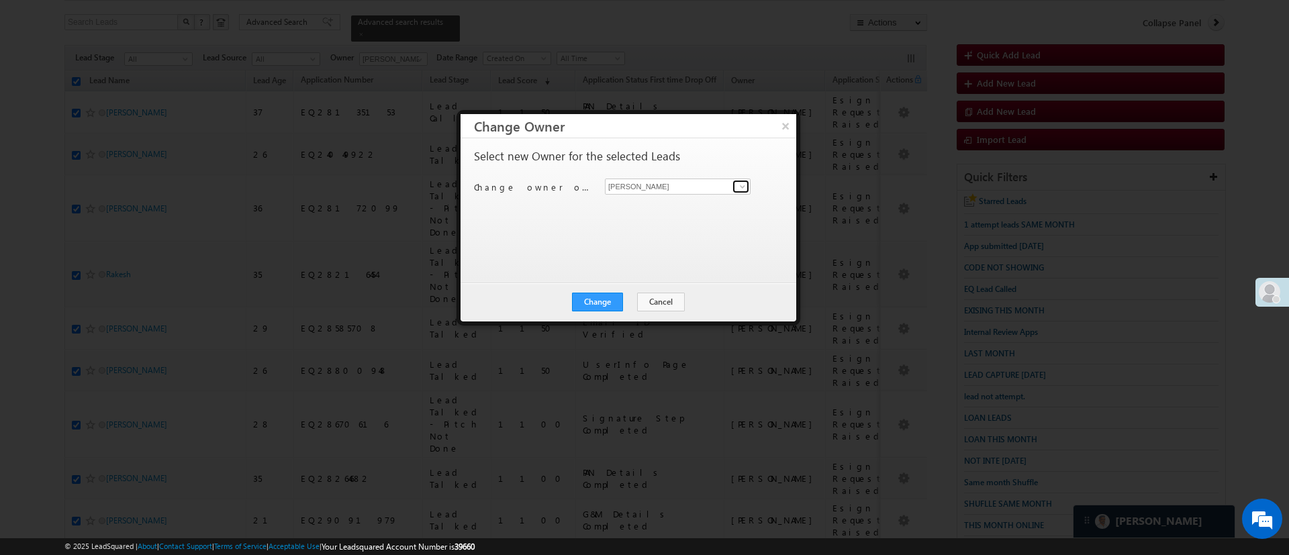
click at [743, 189] on span at bounding box center [742, 186] width 11 height 11
click at [716, 203] on link "Monika Jain Monika.Jain@angelbroking.com" at bounding box center [678, 208] width 146 height 26
type input "Monika Jain"
click at [601, 296] on button "Change" at bounding box center [597, 302] width 51 height 19
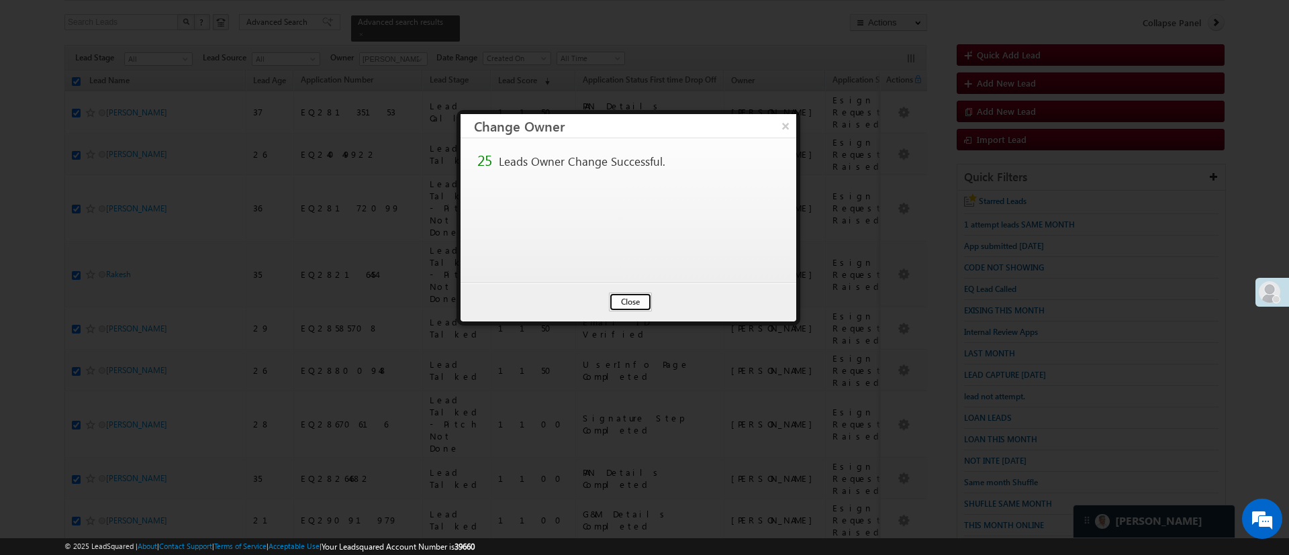
click at [637, 295] on button "Close" at bounding box center [630, 302] width 43 height 19
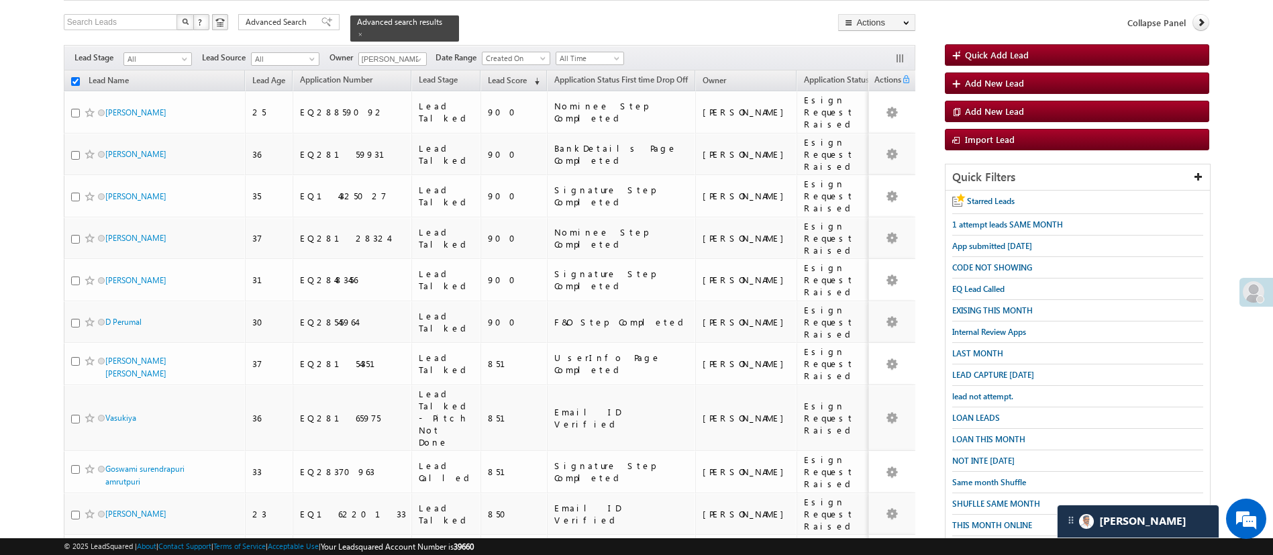
checkbox input "false"
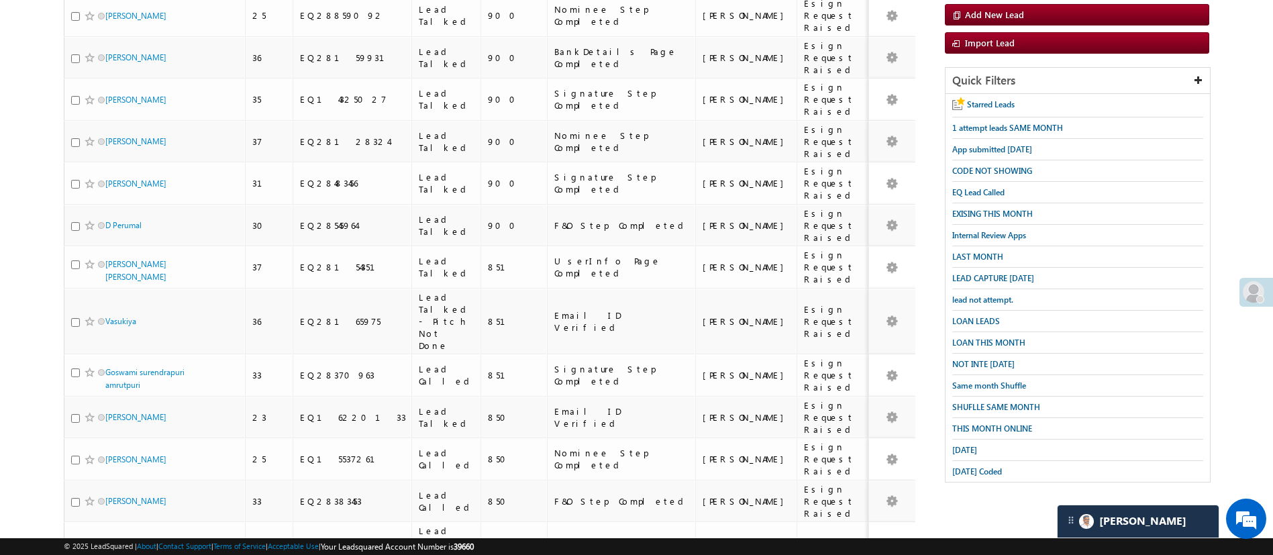
scroll to position [0, 0]
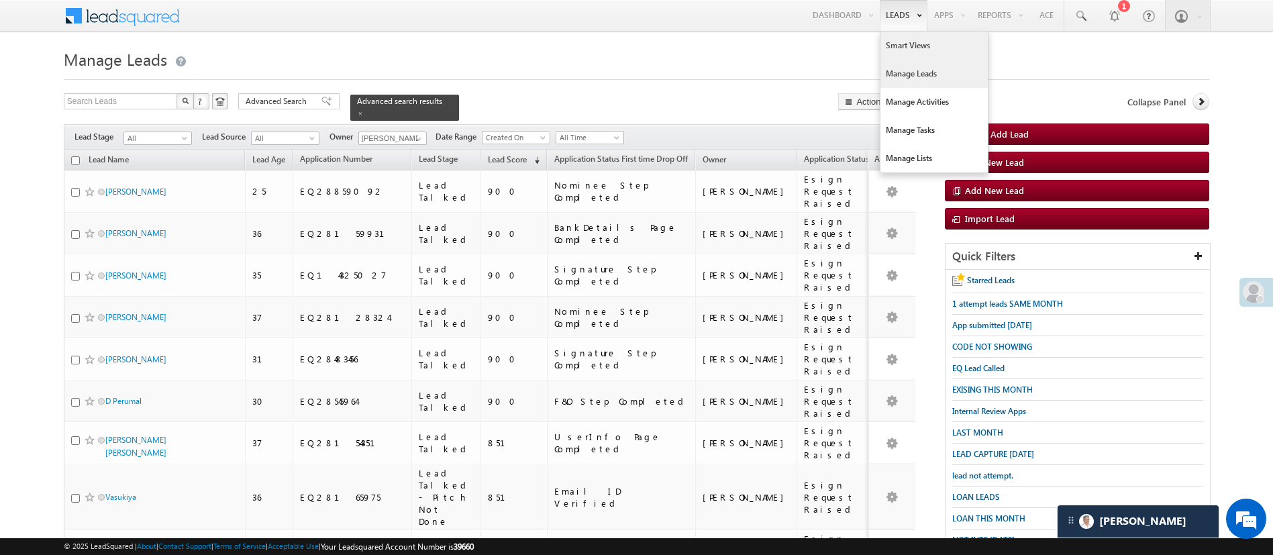
click at [904, 48] on link "Smart Views" at bounding box center [934, 46] width 107 height 28
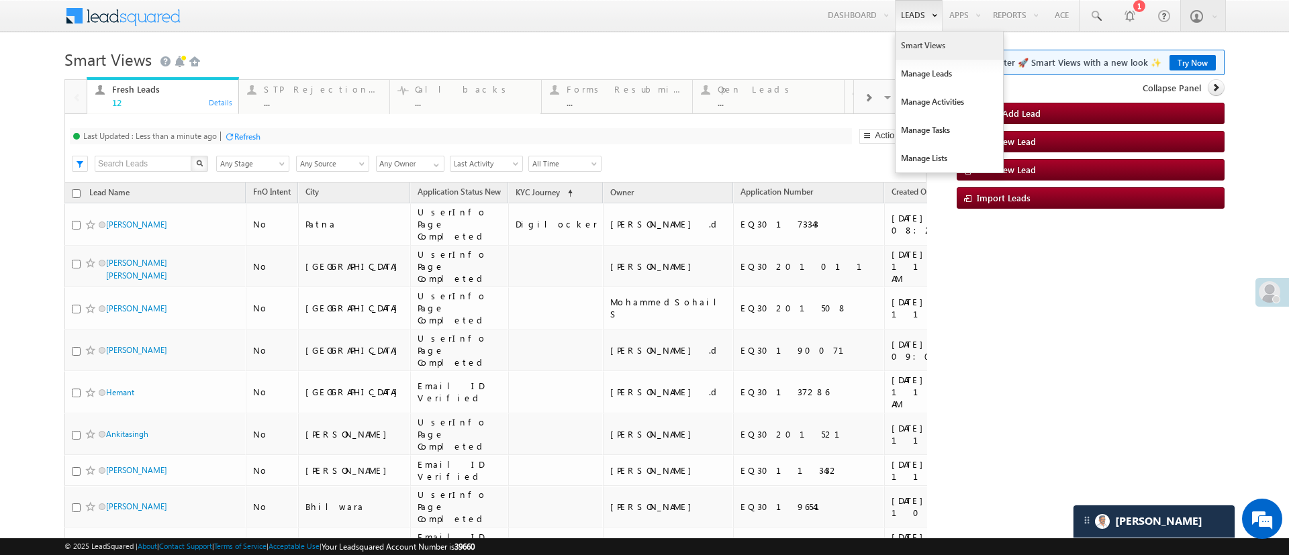
click at [904, 38] on link "Smart Views" at bounding box center [949, 46] width 107 height 28
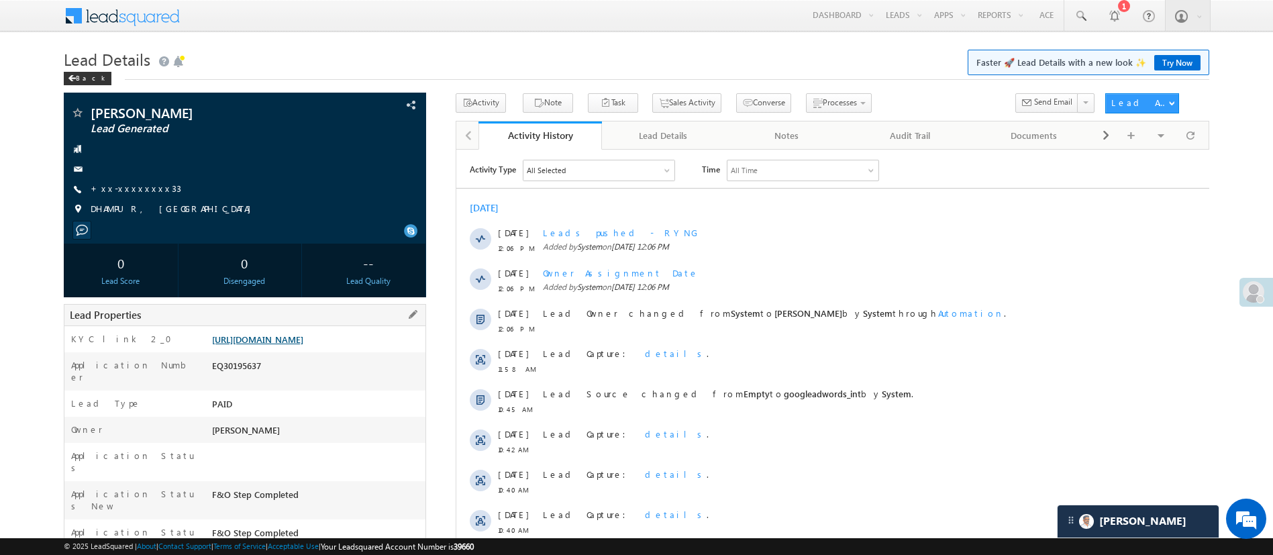
click at [303, 339] on link "[URL][DOMAIN_NAME]" at bounding box center [257, 339] width 91 height 11
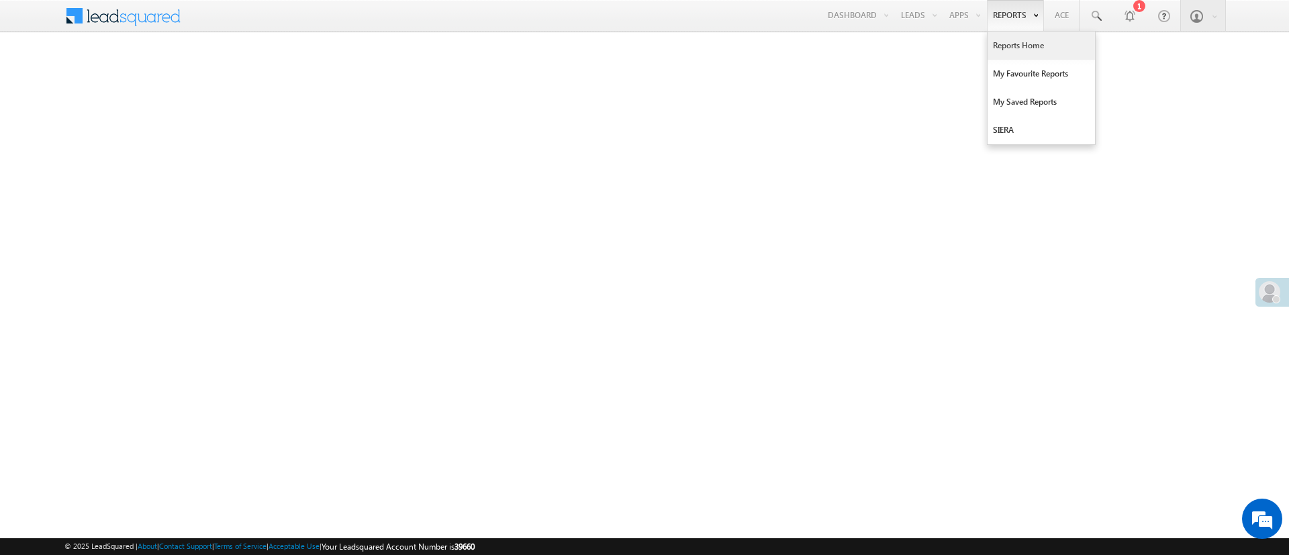
click at [1022, 48] on link "Reports Home" at bounding box center [1040, 46] width 107 height 28
click at [998, 37] on link "Reports Home" at bounding box center [1040, 46] width 107 height 28
click at [1012, 34] on link "Reports Home" at bounding box center [1040, 46] width 107 height 28
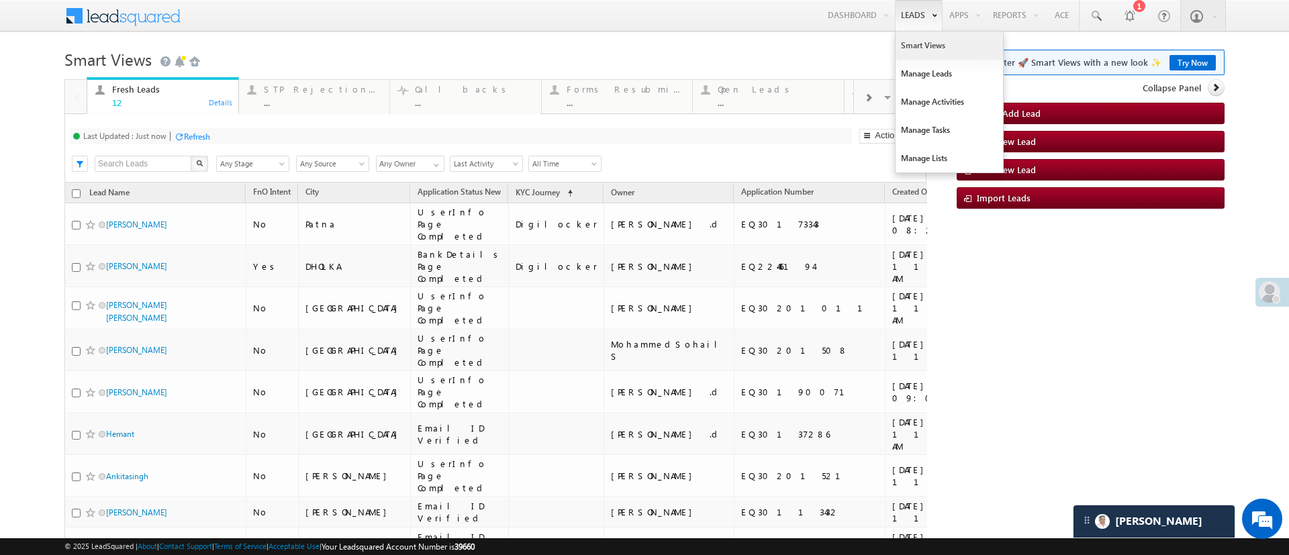
click at [914, 45] on link "Smart Views" at bounding box center [949, 46] width 107 height 28
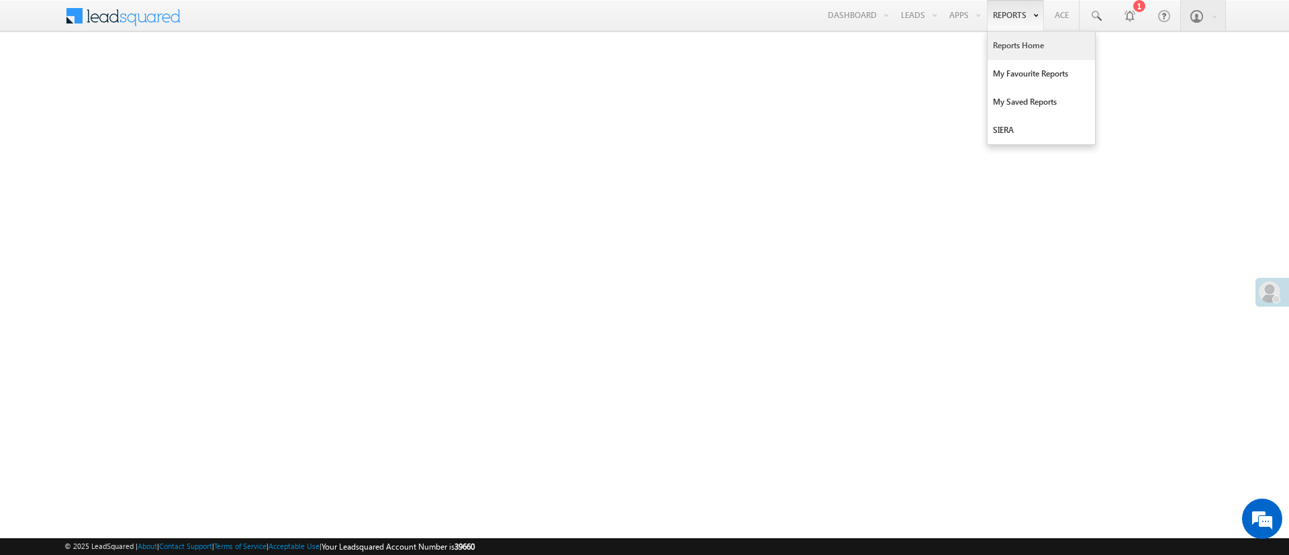
click at [1016, 37] on link "Reports Home" at bounding box center [1040, 46] width 107 height 28
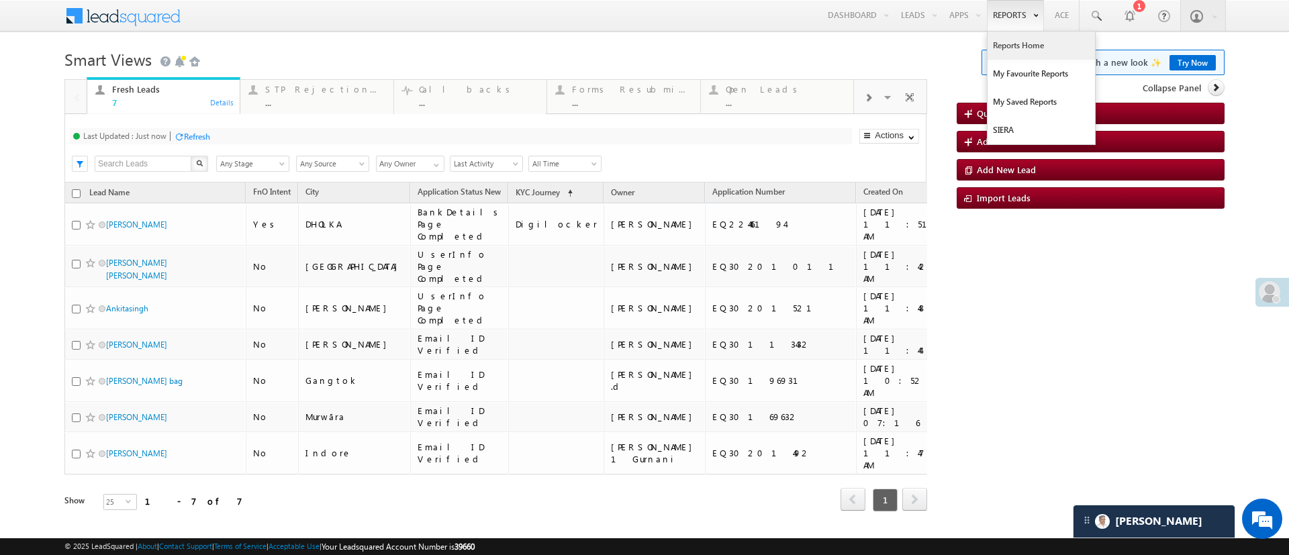
click at [1016, 41] on link "Reports Home" at bounding box center [1040, 46] width 107 height 28
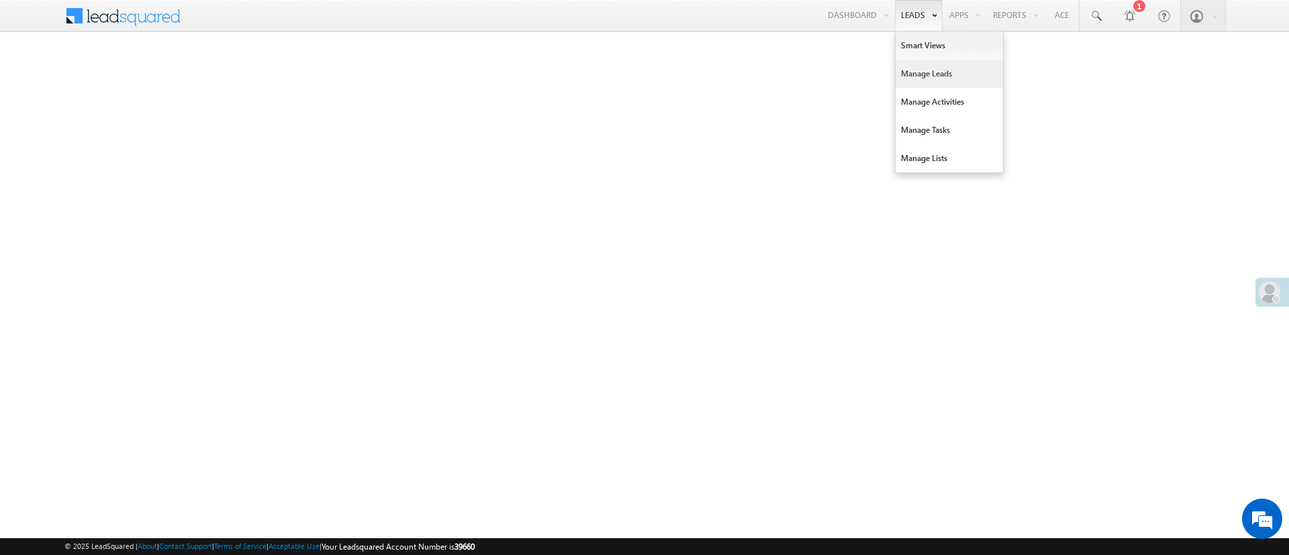
click at [926, 73] on link "Manage Leads" at bounding box center [949, 74] width 107 height 28
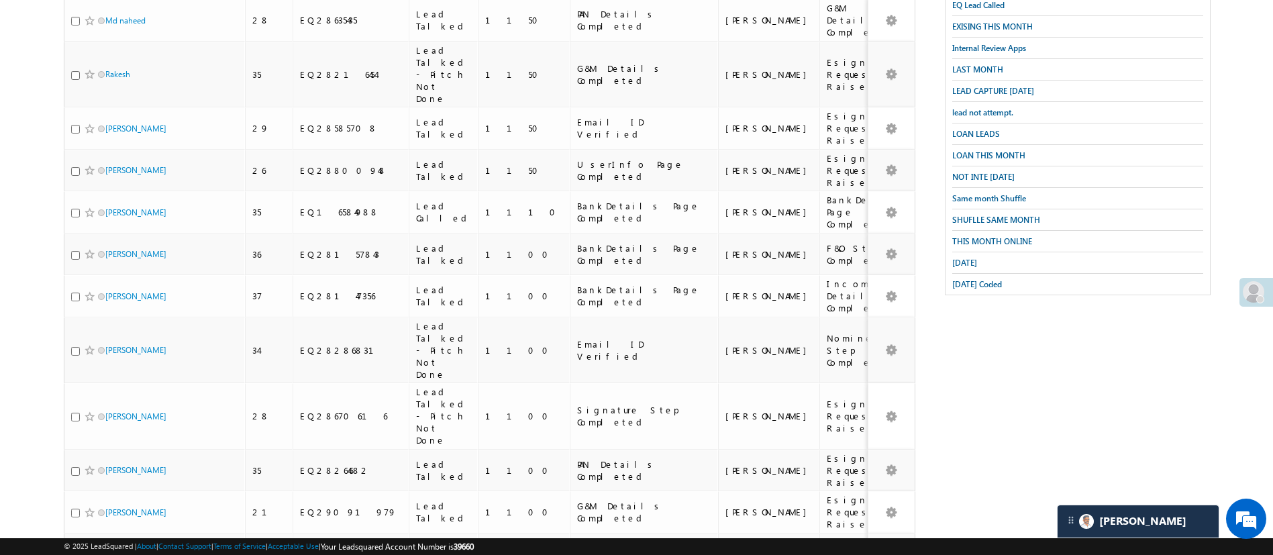
scroll to position [363, 0]
click at [1019, 215] on span "SHUFLLE SAME MONTH" at bounding box center [997, 220] width 88 height 10
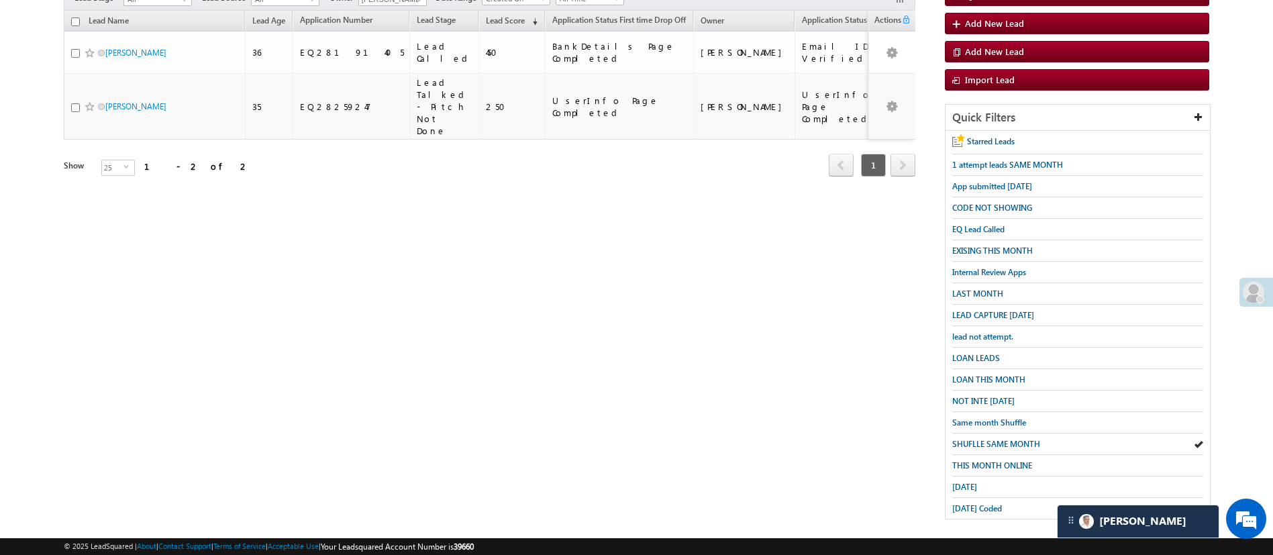
scroll to position [0, 0]
click at [993, 310] on span "LEAD CAPTURE TODAY" at bounding box center [994, 315] width 82 height 10
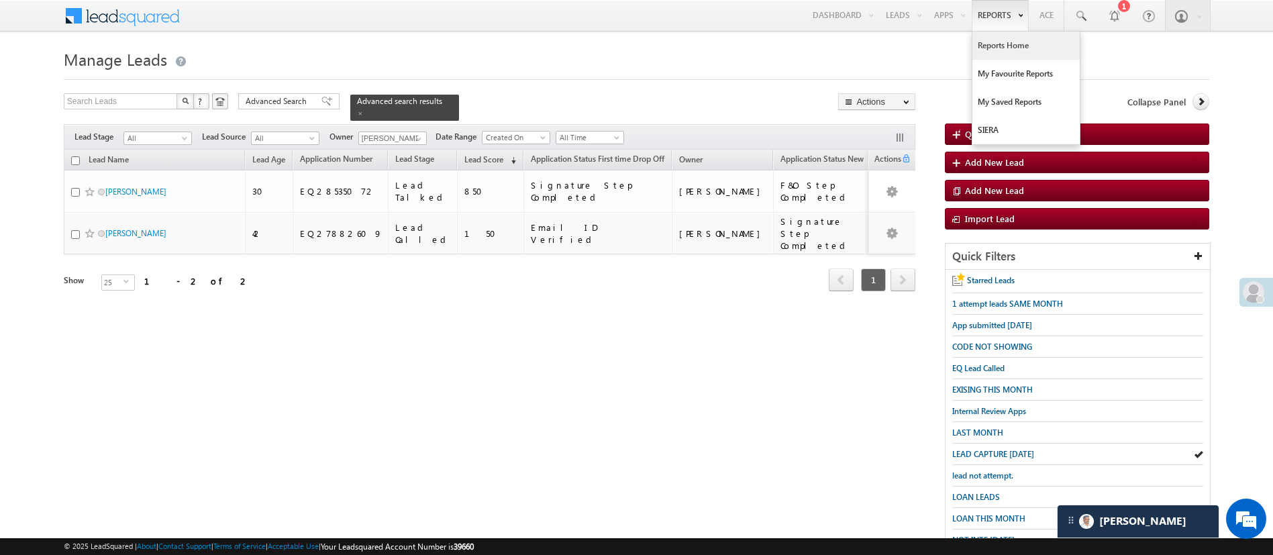
click at [986, 51] on link "Reports Home" at bounding box center [1026, 46] width 107 height 28
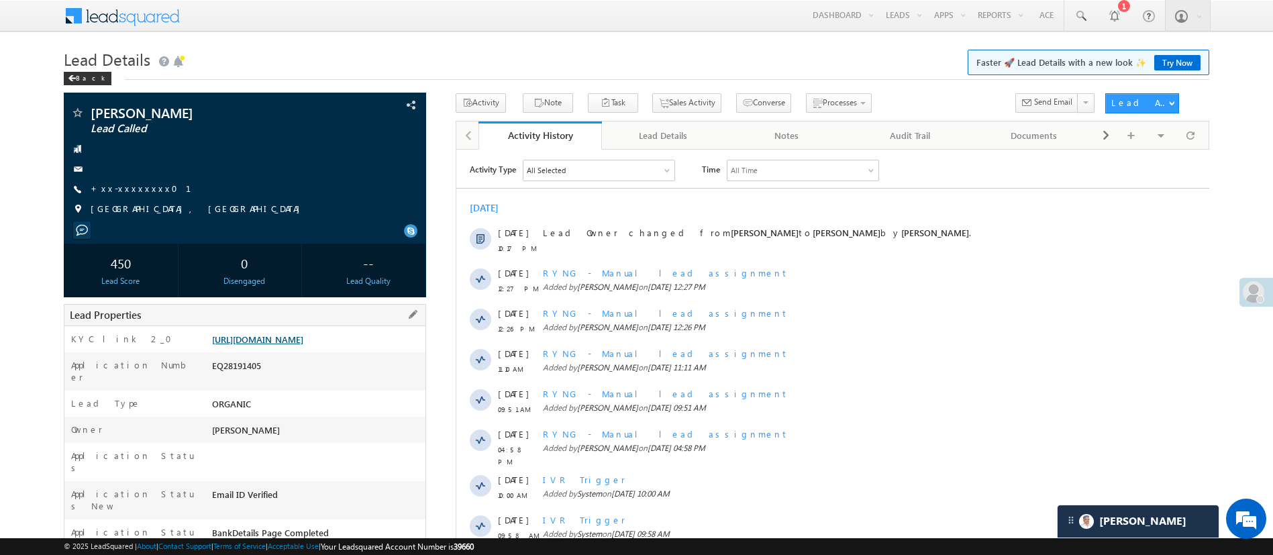
click at [303, 345] on link "[URL][DOMAIN_NAME]" at bounding box center [257, 339] width 91 height 11
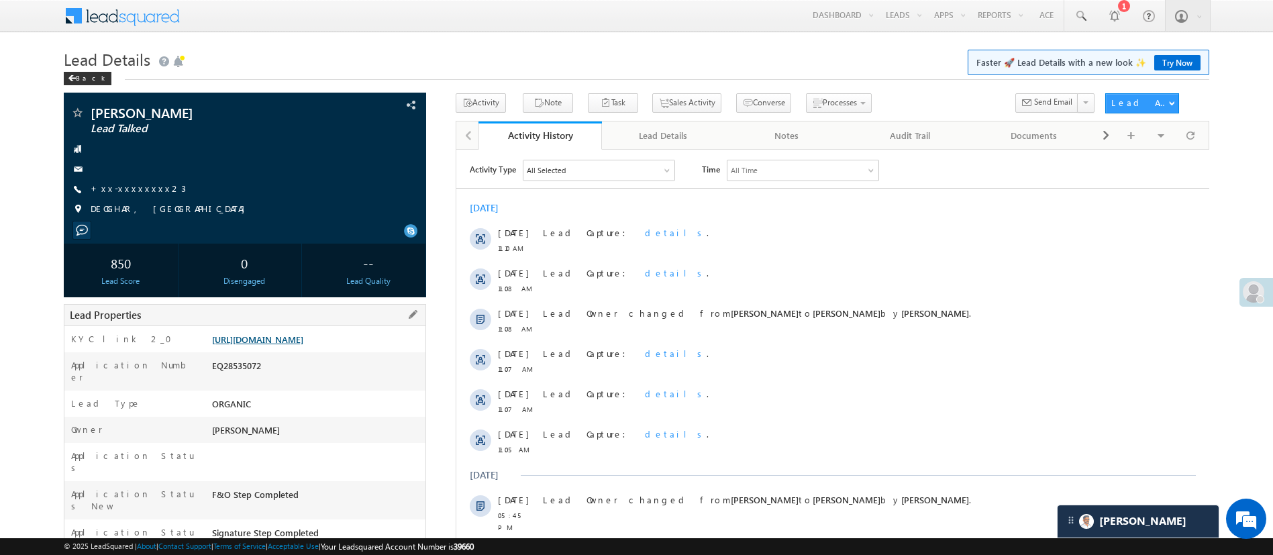
click at [299, 340] on link "[URL][DOMAIN_NAME]" at bounding box center [257, 339] width 91 height 11
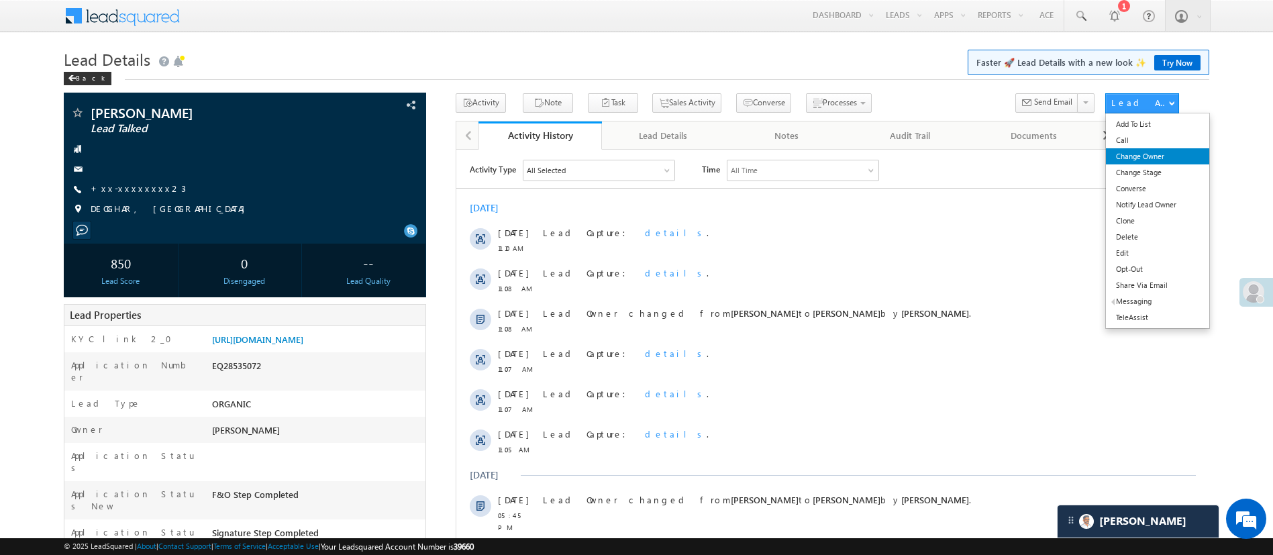
click at [1143, 156] on link "Change Owner" at bounding box center [1157, 156] width 103 height 16
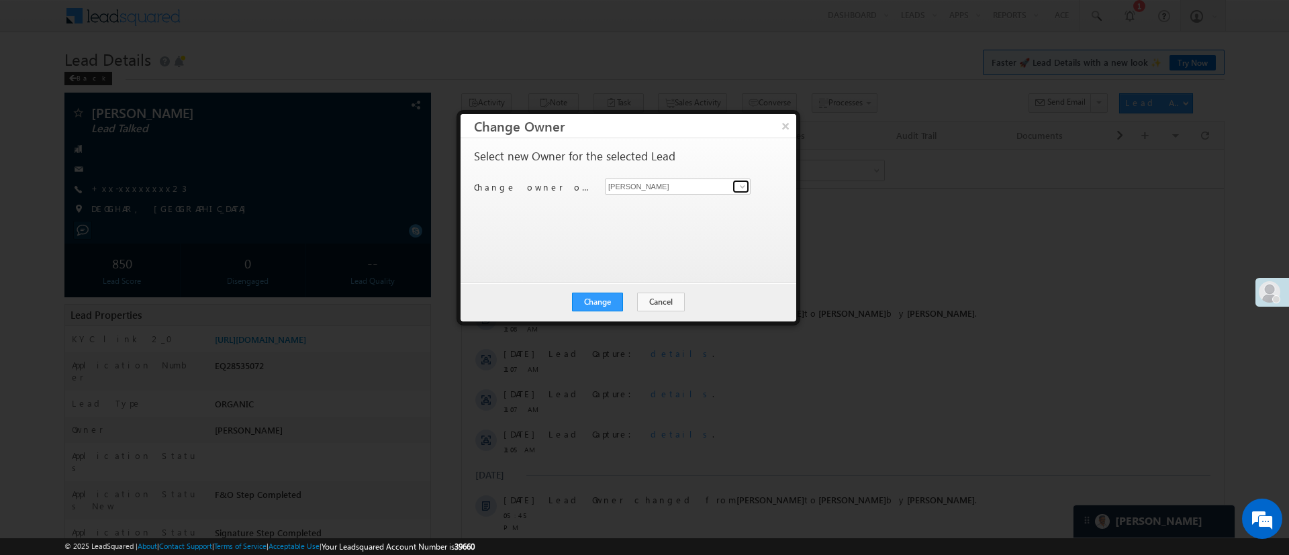
click at [736, 183] on link at bounding box center [740, 186] width 17 height 13
click at [713, 189] on input "him" at bounding box center [678, 187] width 146 height 16
click at [699, 195] on link "Himanshu Sharma HIMANSHU.SHARMA@ANGELBROKING.COM" at bounding box center [678, 207] width 144 height 24
type input "[PERSON_NAME]"
click at [605, 301] on button "Change" at bounding box center [597, 302] width 51 height 19
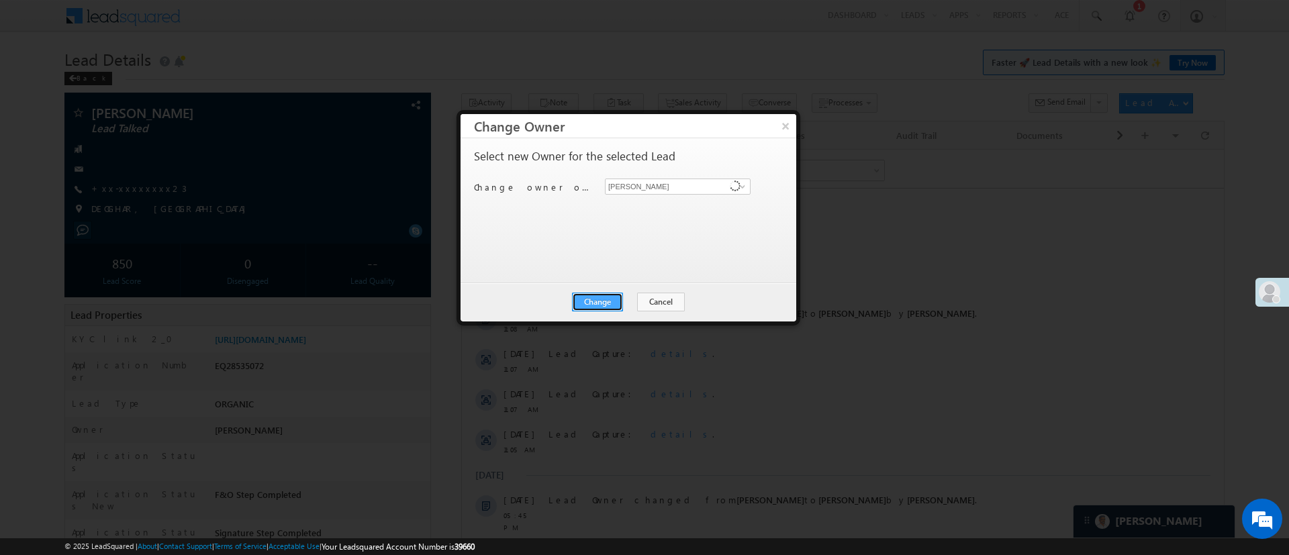
click at [605, 301] on button "Change" at bounding box center [597, 302] width 51 height 19
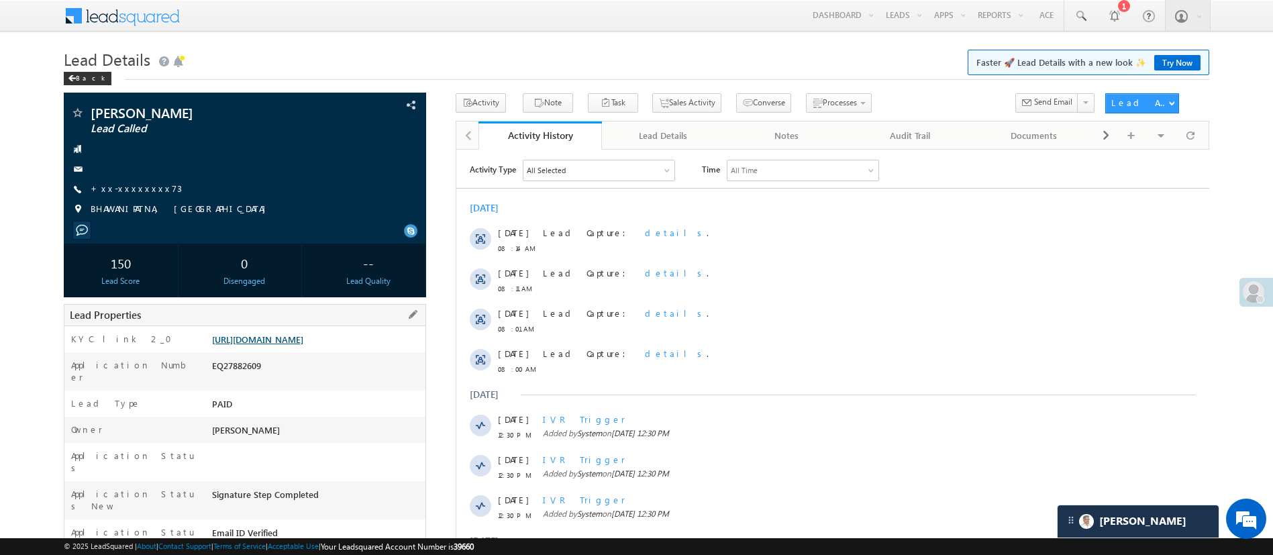
click at [303, 344] on link "[URL][DOMAIN_NAME]" at bounding box center [257, 339] width 91 height 11
click at [246, 378] on div "EQ27882609" at bounding box center [317, 368] width 217 height 19
copy div "EQ27882609"
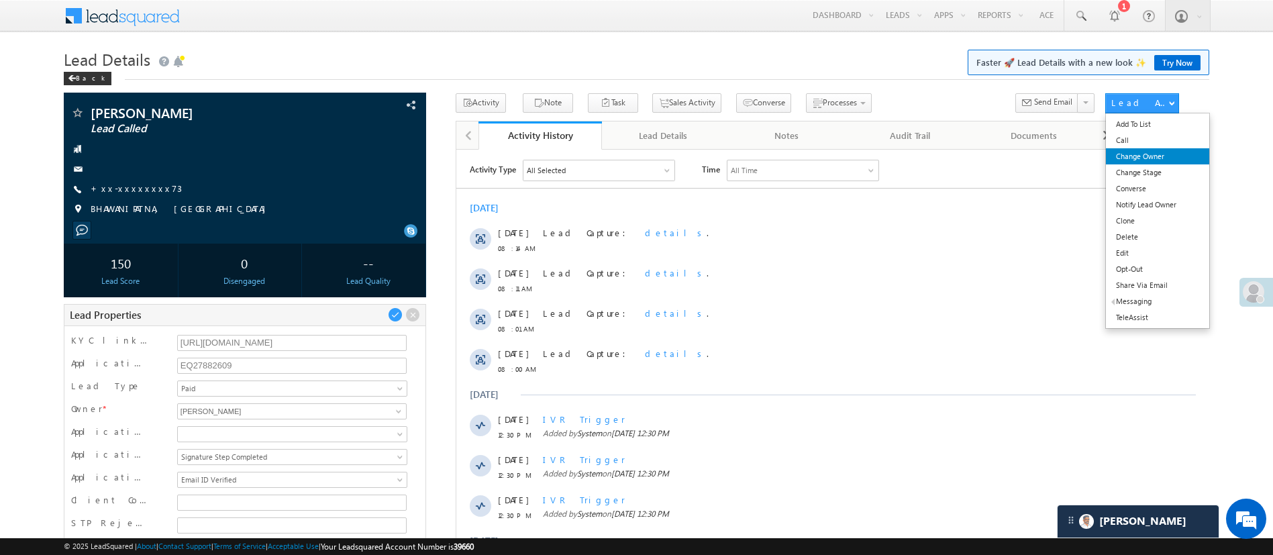
click at [1145, 156] on link "Change Owner" at bounding box center [1157, 156] width 103 height 16
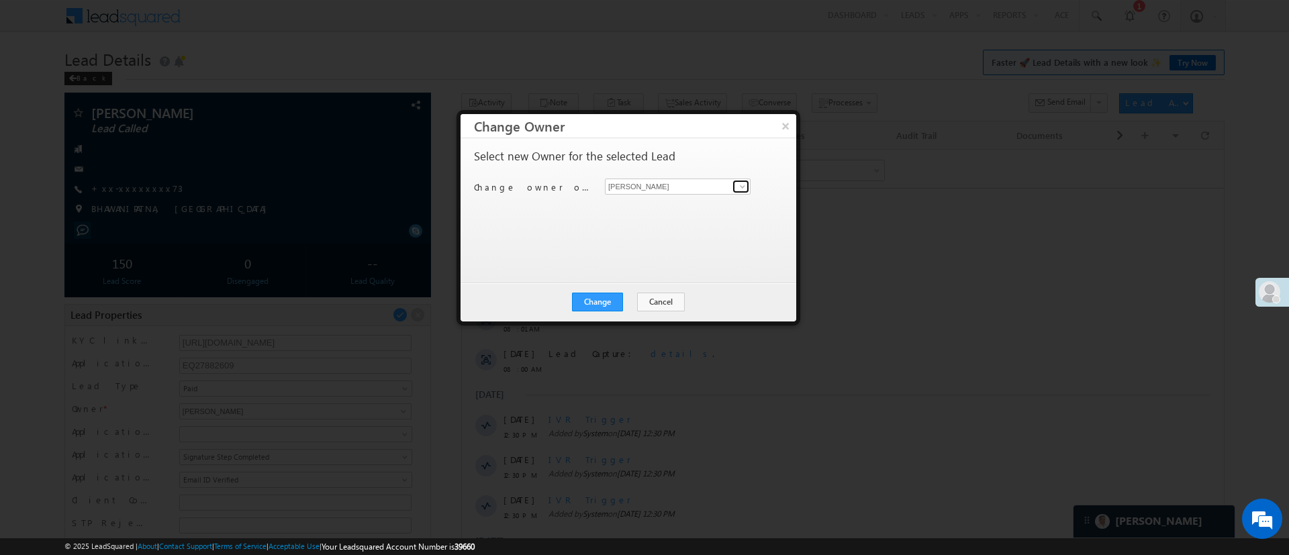
click at [734, 188] on link at bounding box center [740, 186] width 17 height 13
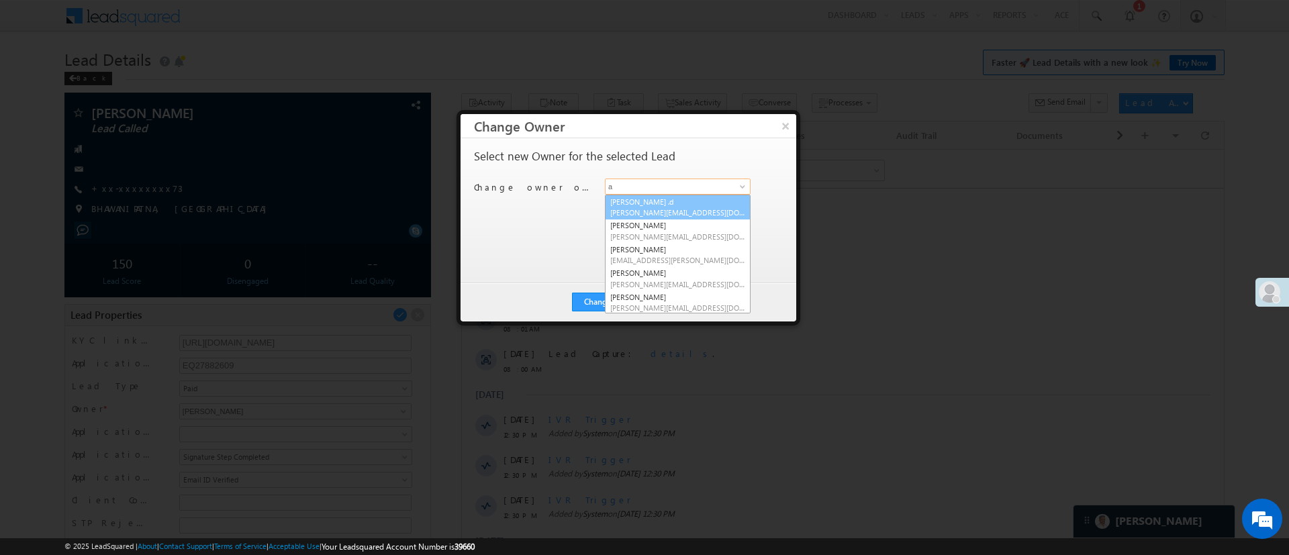
click at [675, 209] on span "[PERSON_NAME][EMAIL_ADDRESS][DOMAIN_NAME]" at bounding box center [677, 212] width 135 height 10
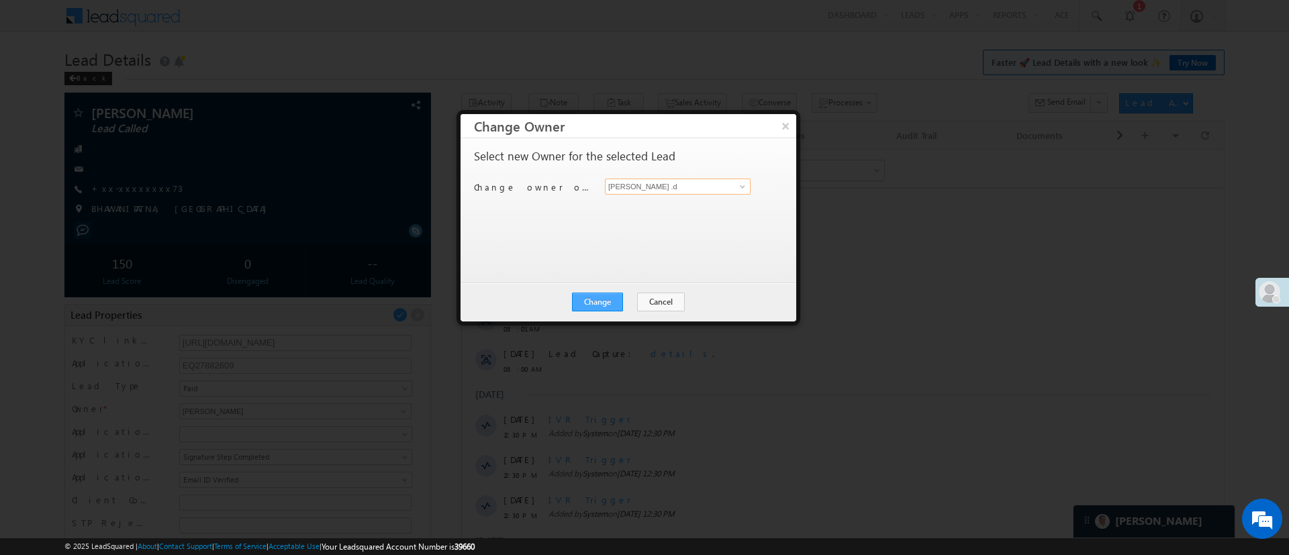
type input "[PERSON_NAME] .d"
click at [608, 304] on button "Change" at bounding box center [597, 302] width 51 height 19
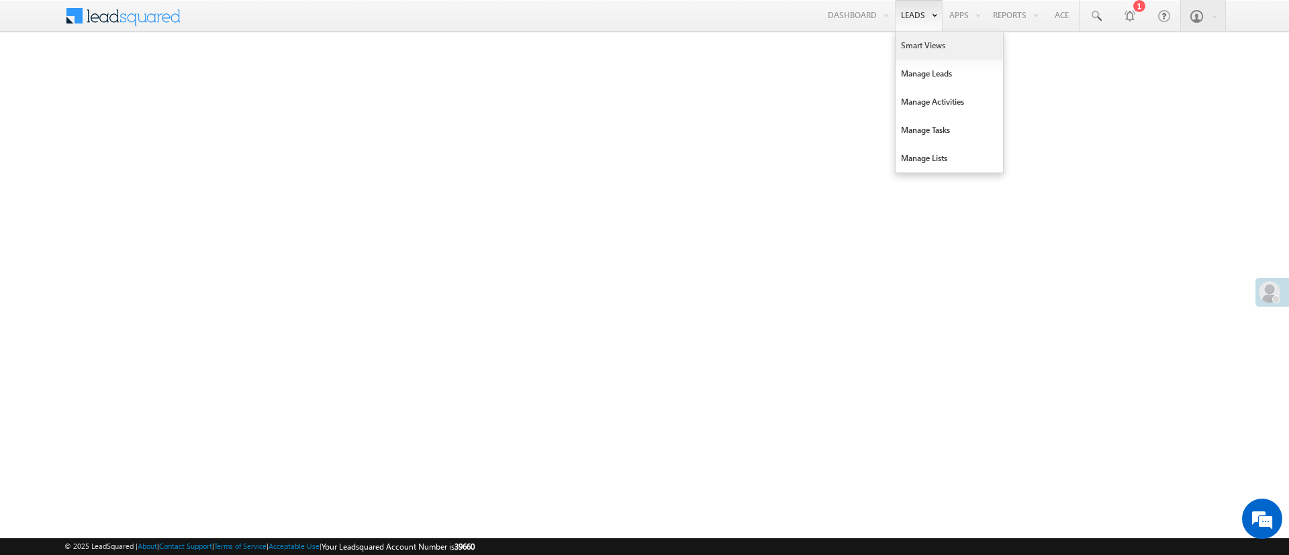
click at [922, 36] on link "Smart Views" at bounding box center [949, 46] width 107 height 28
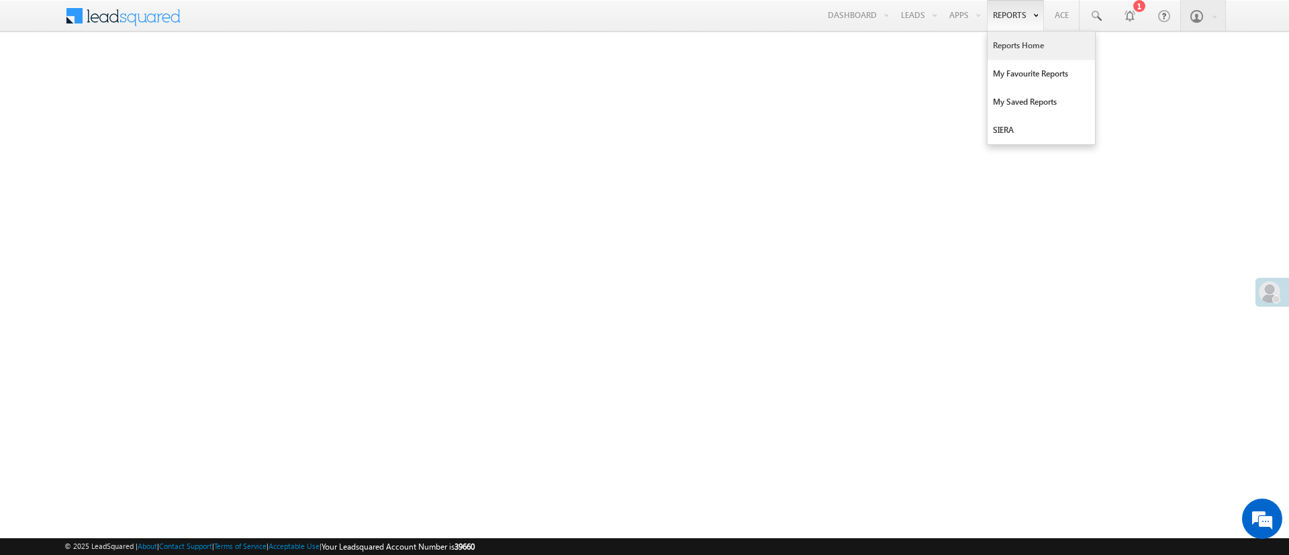
click at [1015, 54] on link "Reports Home" at bounding box center [1040, 46] width 107 height 28
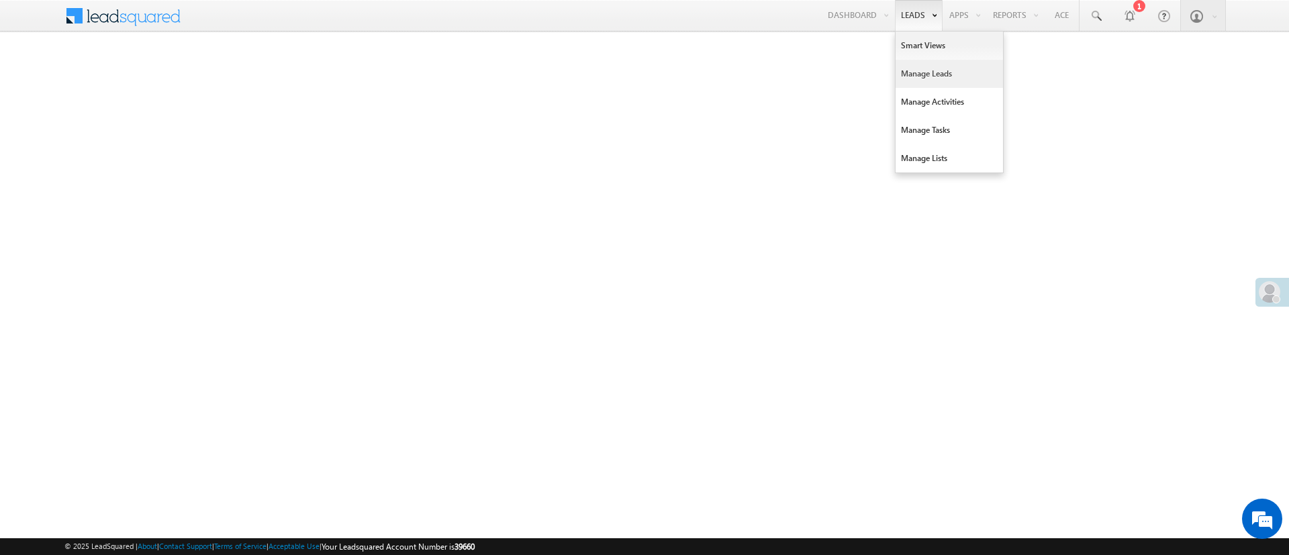
click at [924, 71] on link "Manage Leads" at bounding box center [949, 74] width 107 height 28
